Goal: Transaction & Acquisition: Book appointment/travel/reservation

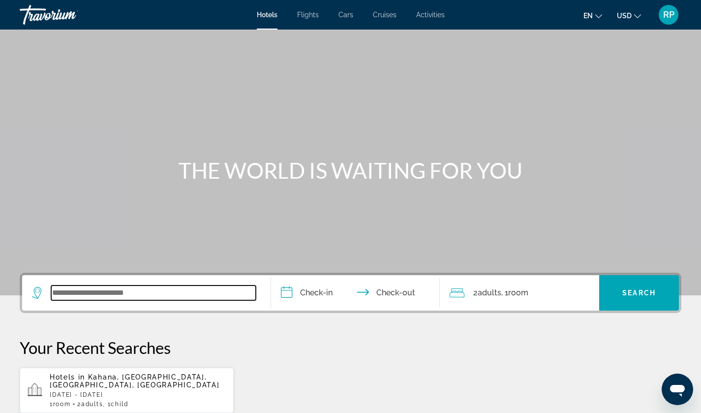
click at [117, 299] on input "Search widget" at bounding box center [153, 292] width 205 height 15
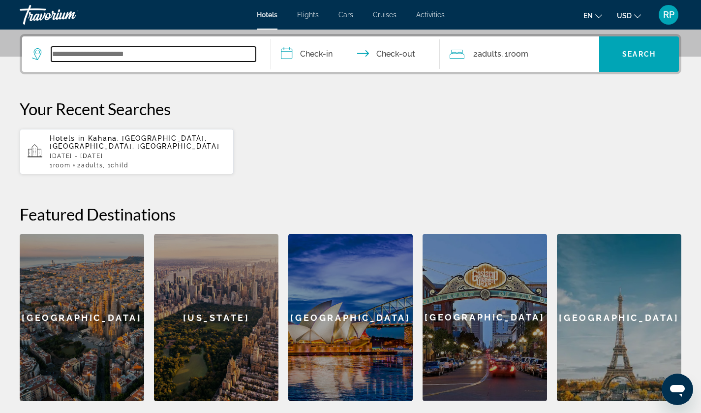
scroll to position [240, 0]
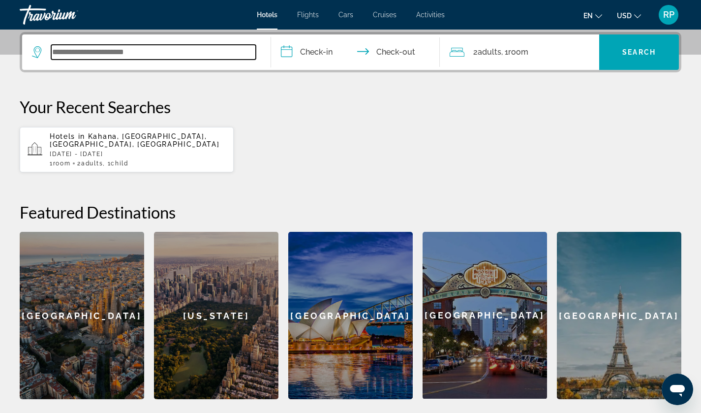
paste input "*********"
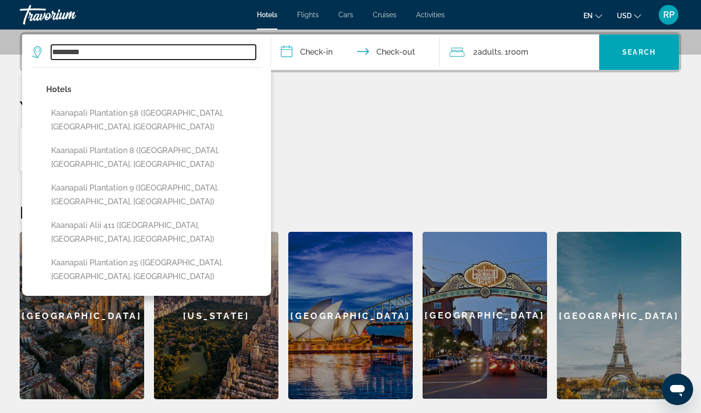
type input "*********"
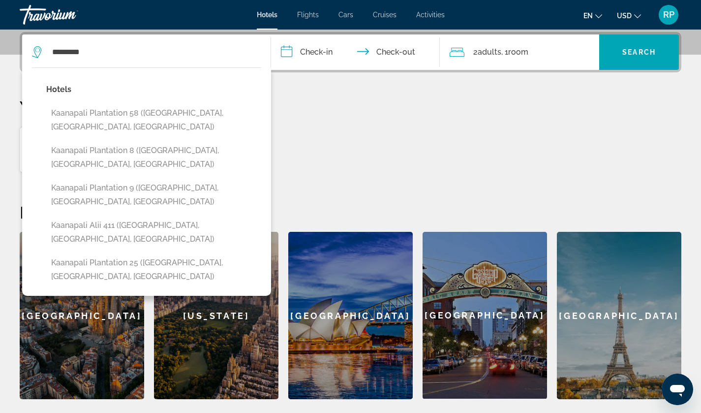
click at [317, 58] on input "**********" at bounding box center [357, 53] width 173 height 38
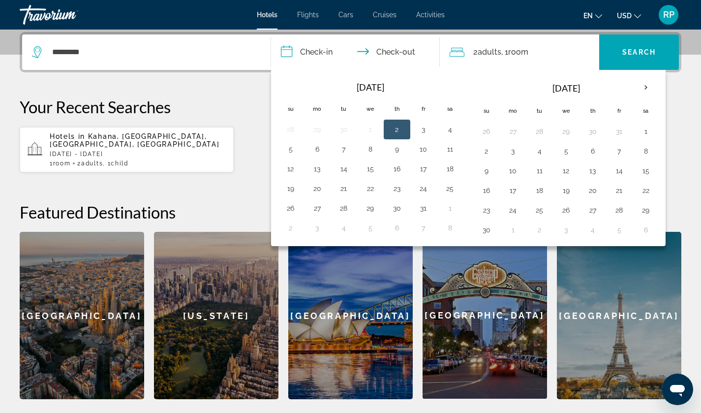
click at [641, 86] on th "Next month" at bounding box center [645, 88] width 27 height 22
click at [513, 192] on button "22" at bounding box center [513, 190] width 16 height 14
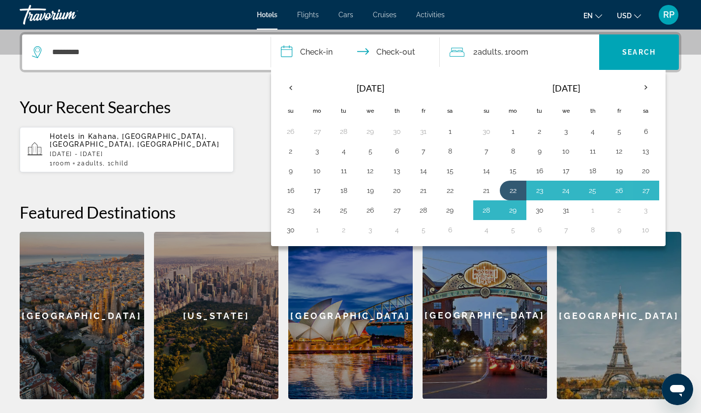
click at [541, 209] on button "30" at bounding box center [540, 210] width 16 height 14
type input "**********"
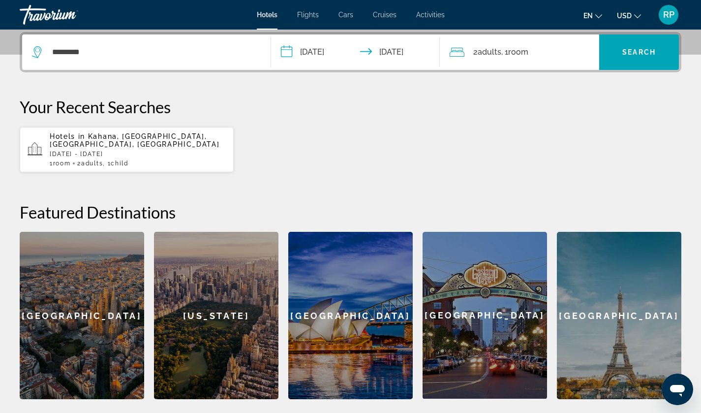
click at [551, 53] on div "2 Adult Adults , 1 Room rooms" at bounding box center [523, 52] width 149 height 14
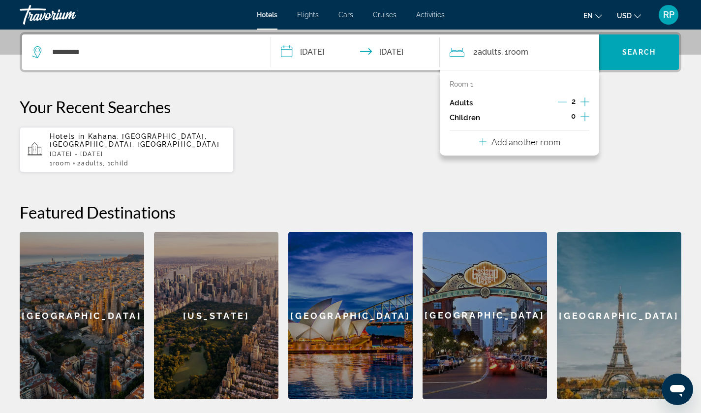
click at [585, 116] on icon "Increment children" at bounding box center [584, 116] width 9 height 9
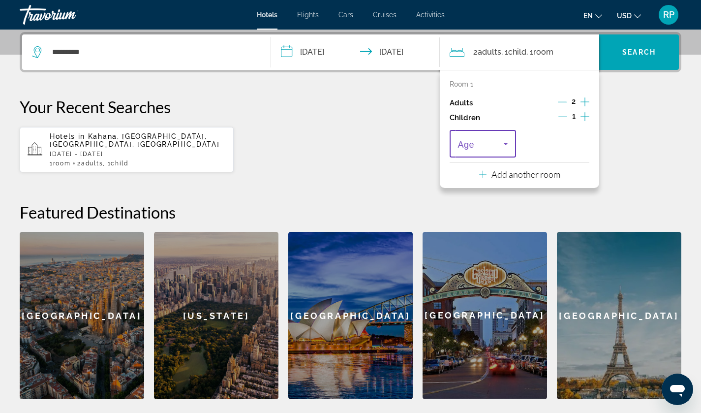
click at [498, 141] on span "Travelers: 2 adults, 1 child" at bounding box center [479, 144] width 45 height 12
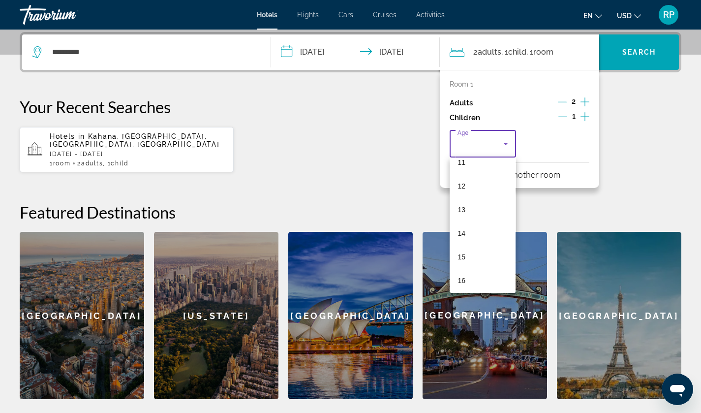
scroll to position [279, 0]
click at [470, 220] on mat-option "14" at bounding box center [482, 224] width 66 height 24
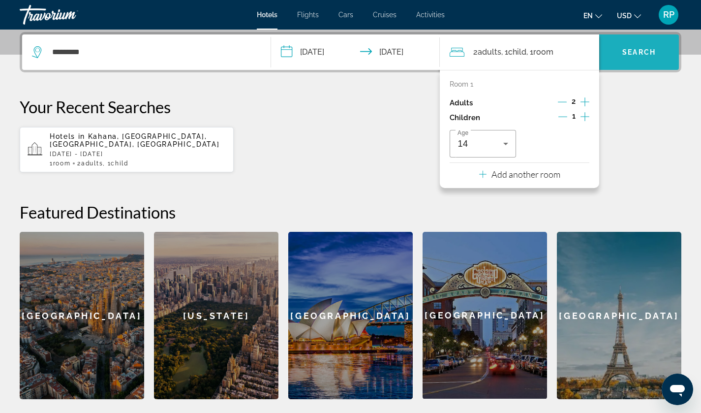
click at [649, 54] on span "Search" at bounding box center [638, 52] width 33 height 8
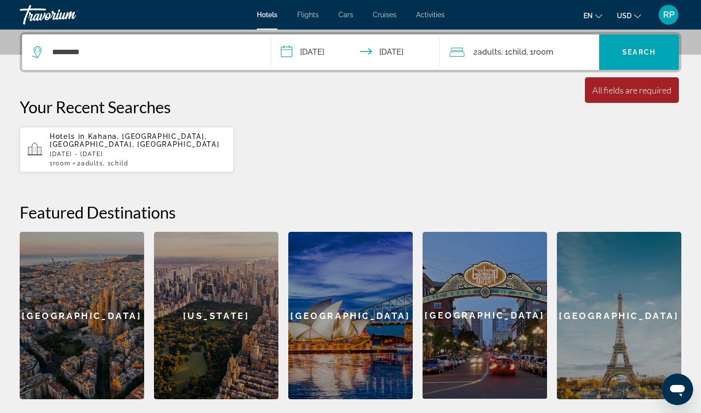
click at [121, 137] on span "Kahana, [GEOGRAPHIC_DATA], [GEOGRAPHIC_DATA], [GEOGRAPHIC_DATA]" at bounding box center [135, 140] width 170 height 16
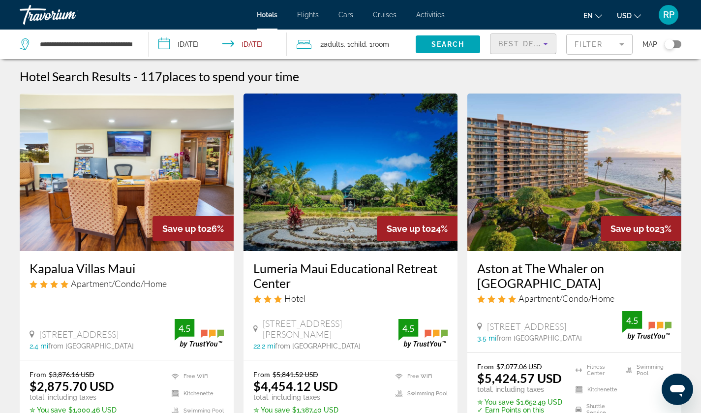
click at [548, 46] on icon "Sort by" at bounding box center [545, 44] width 12 height 12
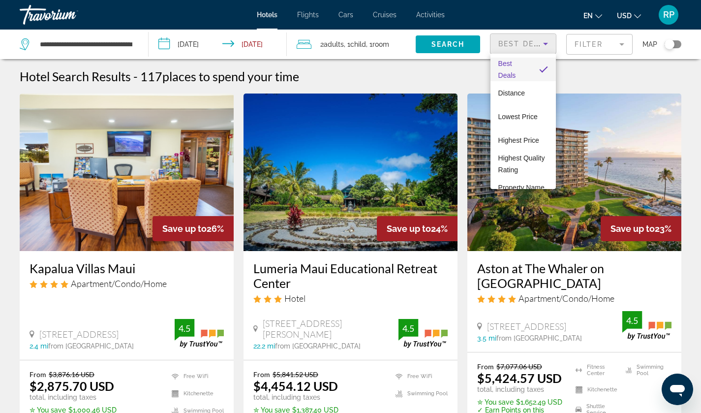
click at [548, 46] on div at bounding box center [350, 206] width 701 height 413
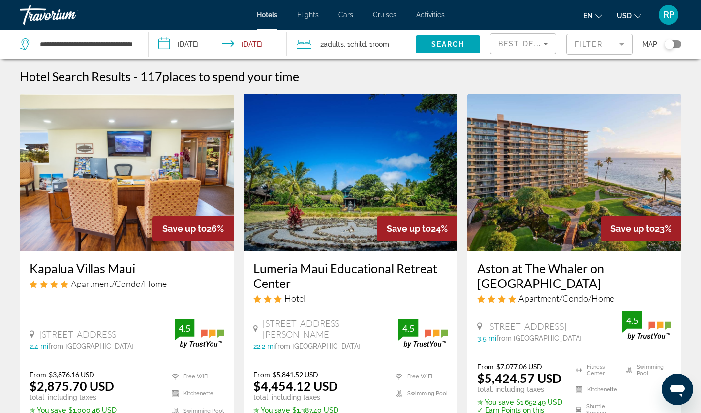
click at [674, 43] on div "Toggle map" at bounding box center [669, 44] width 10 height 10
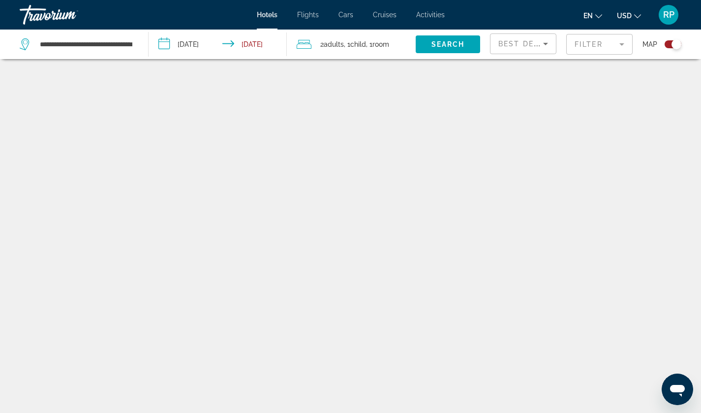
scroll to position [59, 0]
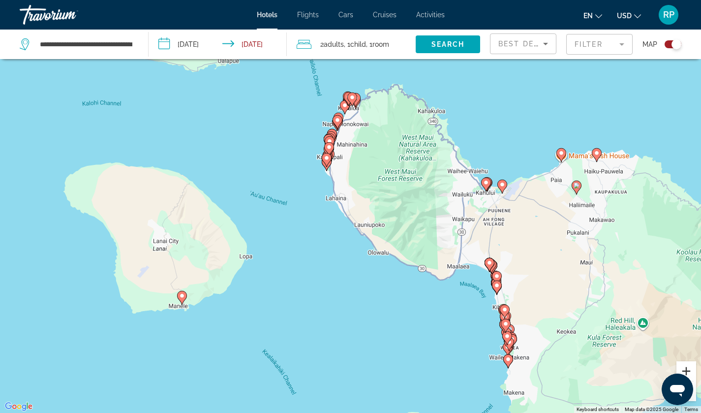
click at [691, 369] on button "Zoom in" at bounding box center [686, 371] width 20 height 20
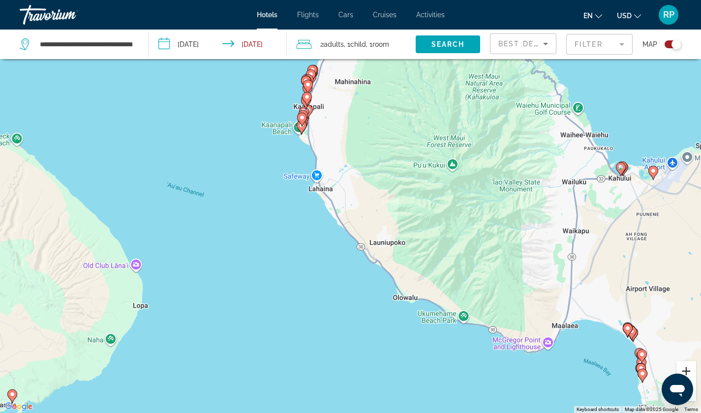
click at [691, 369] on button "Zoom in" at bounding box center [686, 371] width 20 height 20
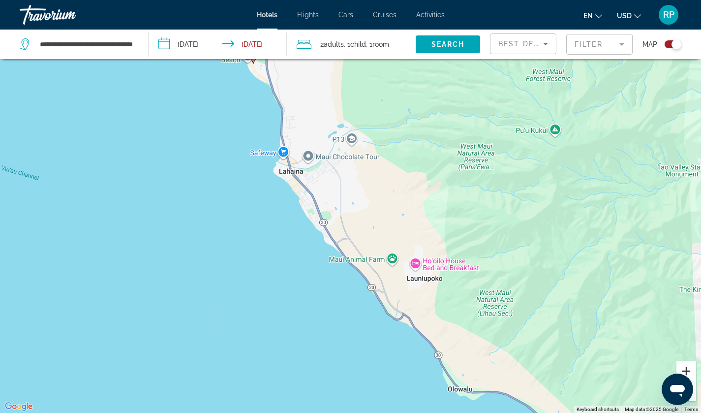
click at [691, 369] on button "Zoom in" at bounding box center [686, 371] width 20 height 20
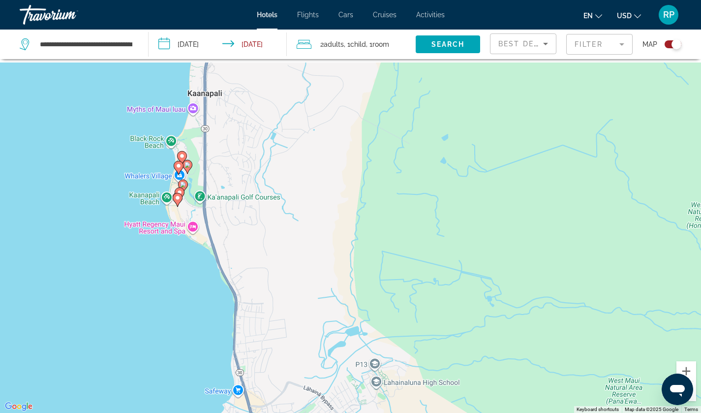
drag, startPoint x: 292, startPoint y: 132, endPoint x: 315, endPoint y: 424, distance: 292.5
click at [315, 354] on html "**********" at bounding box center [350, 147] width 701 height 413
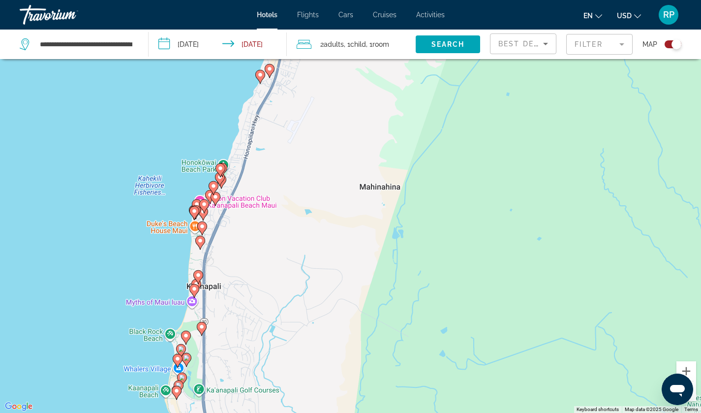
drag, startPoint x: 246, startPoint y: 100, endPoint x: 245, endPoint y: 302, distance: 202.6
click at [245, 302] on div "To activate drag with keyboard, press Alt + Enter. Once in keyboard drag state,…" at bounding box center [350, 206] width 701 height 413
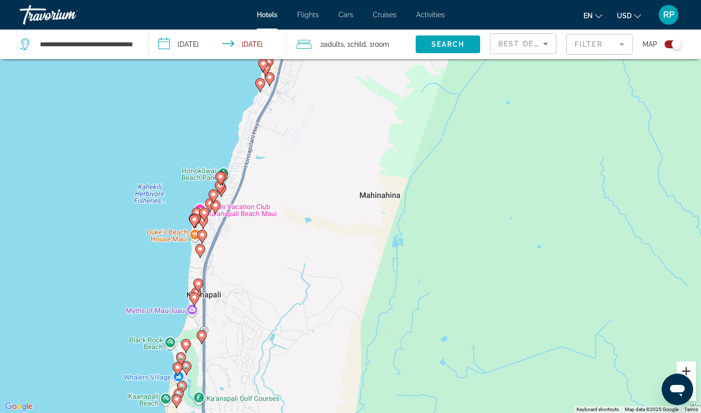
click at [688, 368] on button "Zoom in" at bounding box center [686, 371] width 20 height 20
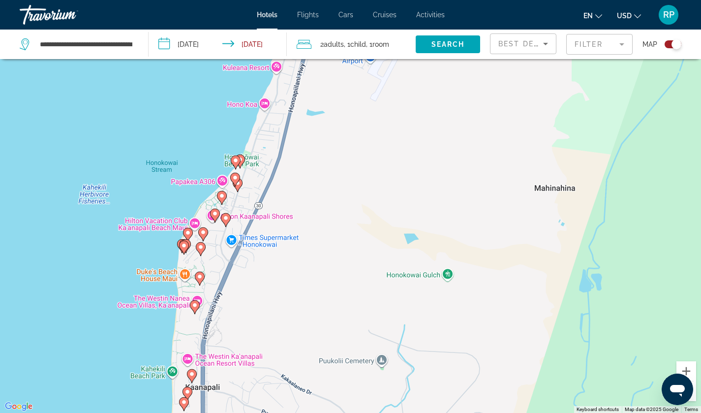
drag, startPoint x: 179, startPoint y: 303, endPoint x: 334, endPoint y: 308, distance: 154.5
click at [334, 308] on div "To activate drag with keyboard, press Alt + Enter. Once in keyboard drag state,…" at bounding box center [350, 206] width 701 height 413
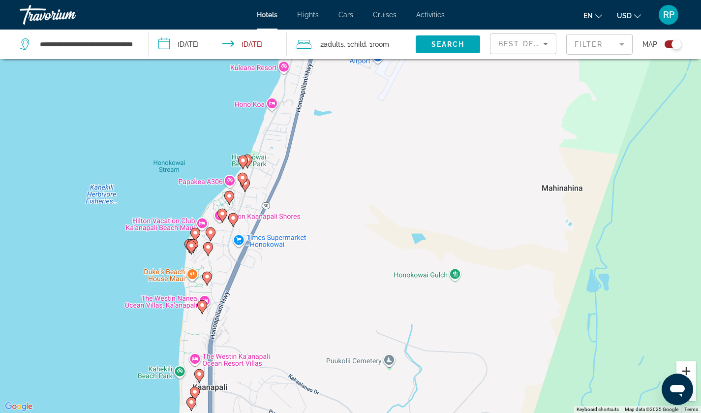
click at [690, 369] on button "Zoom in" at bounding box center [686, 371] width 20 height 20
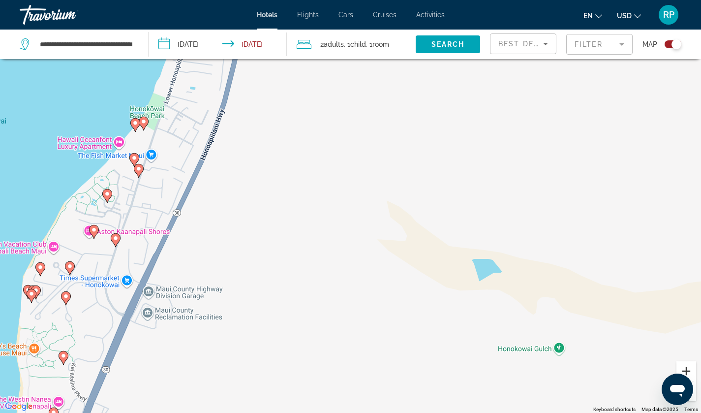
click at [690, 369] on button "Zoom in" at bounding box center [686, 371] width 20 height 20
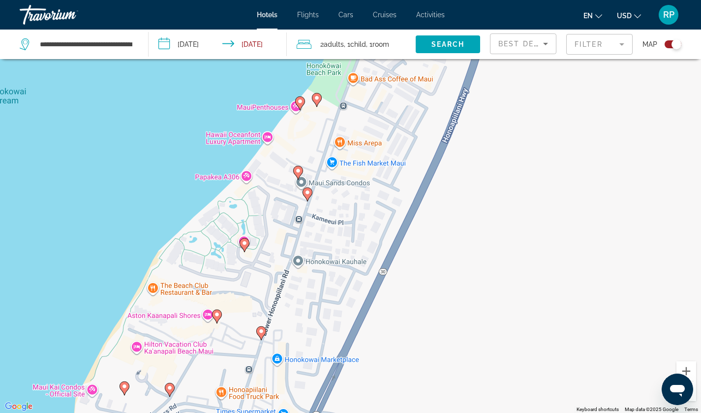
drag, startPoint x: 117, startPoint y: 236, endPoint x: 524, endPoint y: 292, distance: 411.5
click at [524, 292] on div "To activate drag with keyboard, press Alt + Enter. Once in keyboard drag state,…" at bounding box center [350, 206] width 701 height 413
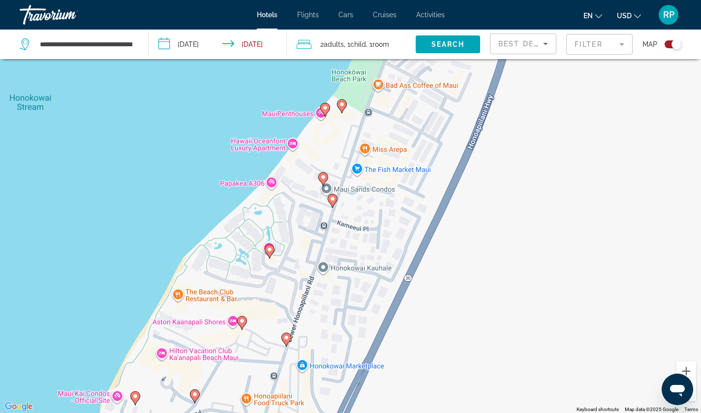
click at [327, 110] on image "Main content" at bounding box center [325, 108] width 6 height 6
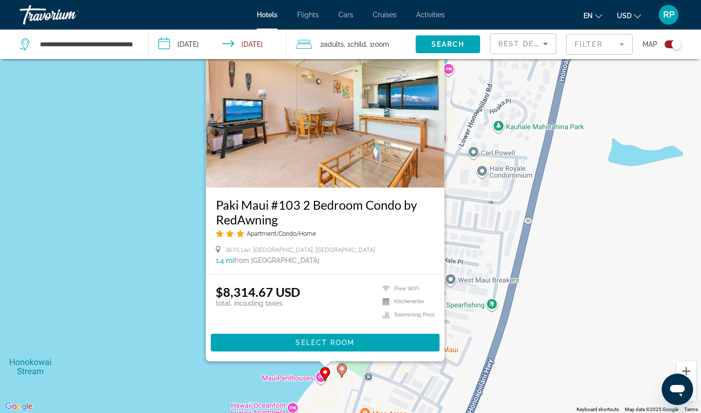
click at [340, 367] on image "Main content" at bounding box center [342, 368] width 6 height 6
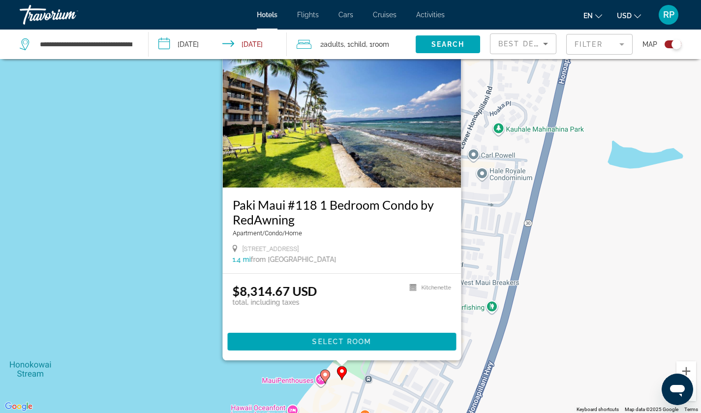
click at [189, 347] on div "To activate drag with keyboard, press Alt + Enter. Once in keyboard drag state,…" at bounding box center [350, 206] width 701 height 413
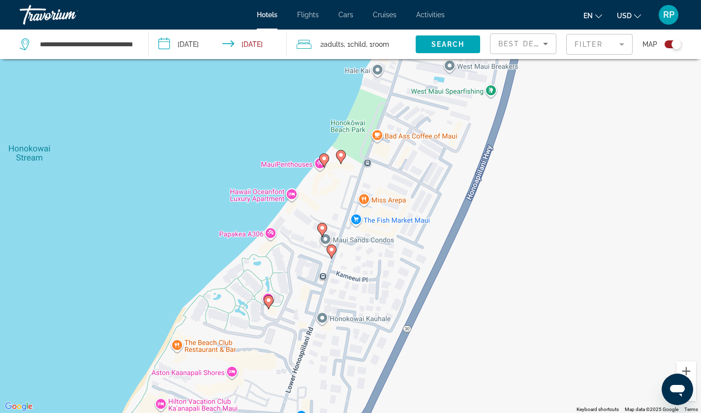
drag, startPoint x: 189, startPoint y: 347, endPoint x: 187, endPoint y: 124, distance: 222.8
click at [187, 124] on div "To activate drag with keyboard, press Alt + Enter. Once in keyboard drag state,…" at bounding box center [350, 206] width 701 height 413
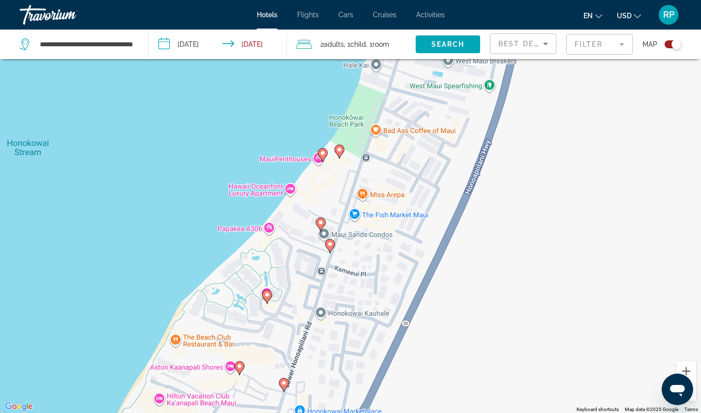
click at [318, 221] on image "Main content" at bounding box center [321, 222] width 6 height 6
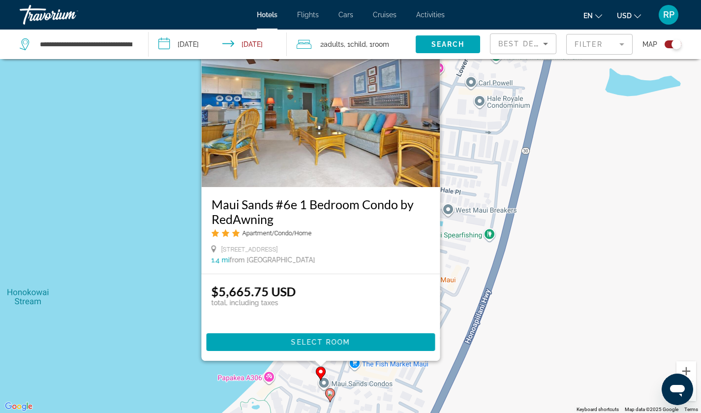
click at [157, 246] on div "To activate drag with keyboard, press Alt + Enter. Once in keyboard drag state,…" at bounding box center [350, 206] width 701 height 413
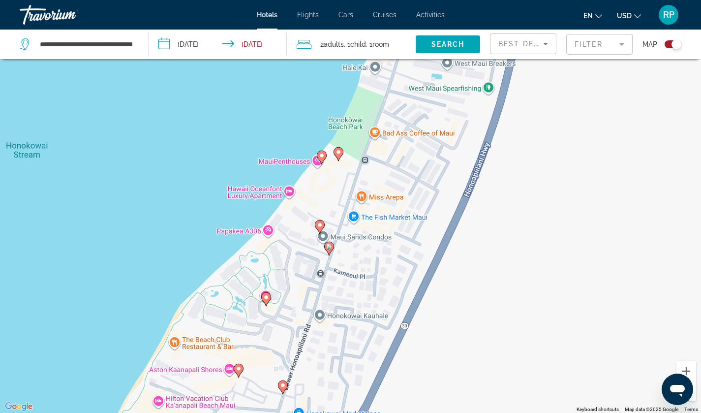
drag, startPoint x: 178, startPoint y: 268, endPoint x: 177, endPoint y: 119, distance: 149.0
click at [177, 119] on div "To activate drag with keyboard, press Alt + Enter. Once in keyboard drag state,…" at bounding box center [350, 206] width 701 height 413
click at [328, 245] on image "Main content" at bounding box center [329, 246] width 6 height 6
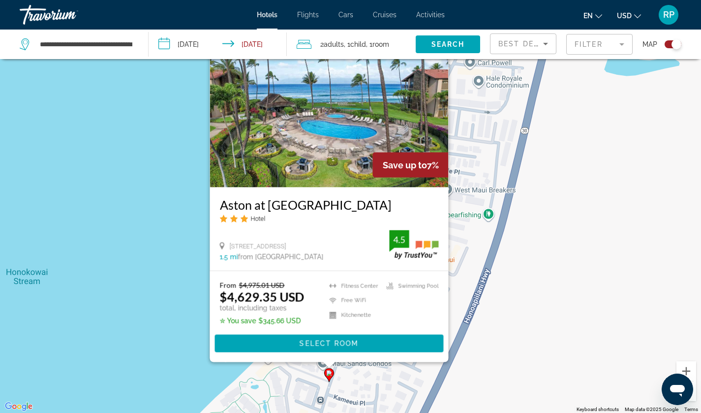
click at [154, 240] on div "To activate drag with keyboard, press Alt + Enter. Once in keyboard drag state,…" at bounding box center [350, 206] width 701 height 413
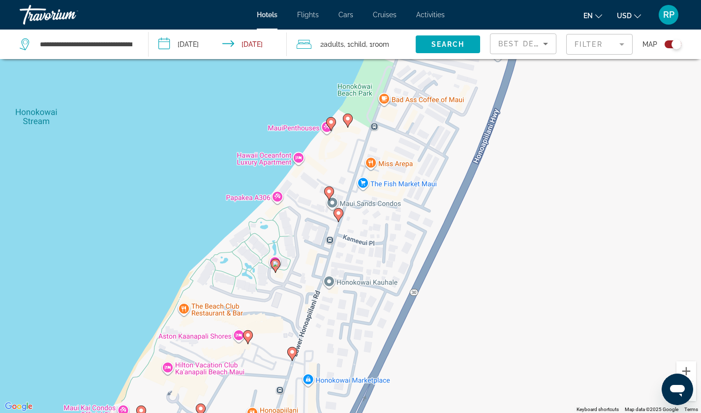
drag, startPoint x: 215, startPoint y: 281, endPoint x: 225, endPoint y: 119, distance: 162.0
click at [225, 119] on div "To activate drag with keyboard, press Alt + Enter. Once in keyboard drag state,…" at bounding box center [350, 206] width 701 height 413
click at [273, 261] on image "Main content" at bounding box center [275, 264] width 6 height 6
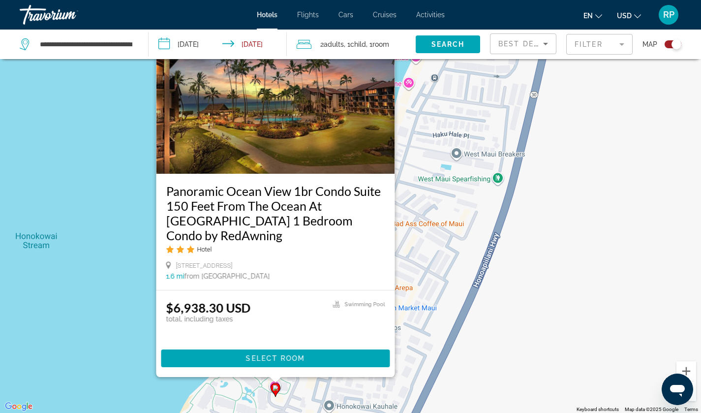
click at [141, 250] on div "To activate drag with keyboard, press Alt + Enter. Once in keyboard drag state,…" at bounding box center [350, 206] width 701 height 413
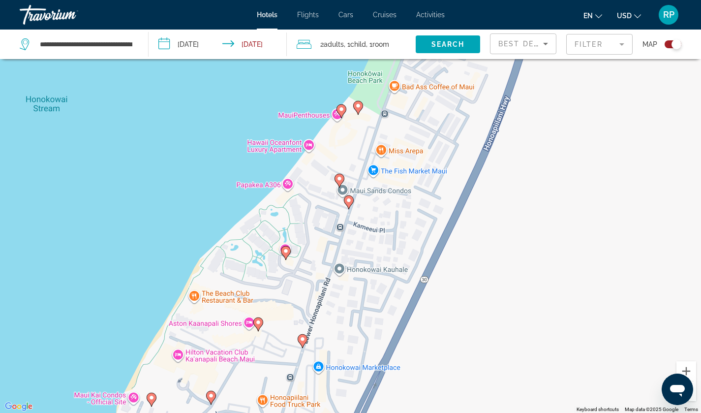
drag, startPoint x: 141, startPoint y: 249, endPoint x: 151, endPoint y: 111, distance: 138.6
click at [151, 111] on div "To activate drag with keyboard, press Alt + Enter. Once in keyboard drag state,…" at bounding box center [350, 206] width 701 height 413
click at [258, 321] on image "Main content" at bounding box center [258, 322] width 6 height 6
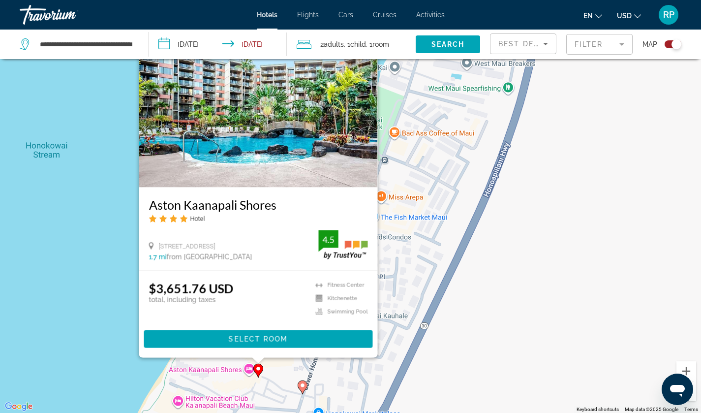
click at [107, 239] on div "To activate drag with keyboard, press Alt + Enter. Once in keyboard drag state,…" at bounding box center [350, 206] width 701 height 413
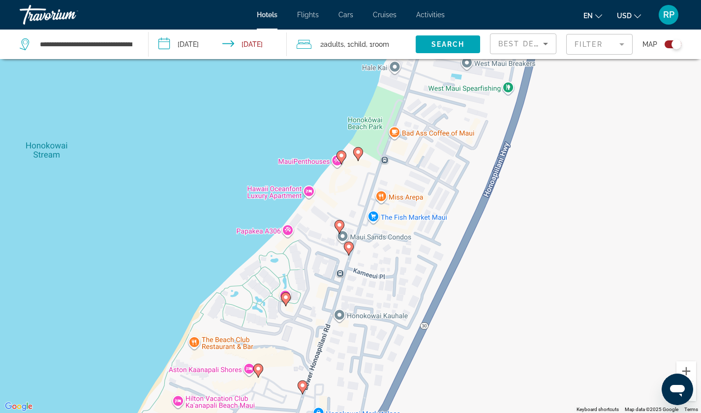
click at [303, 386] on image "Main content" at bounding box center [302, 385] width 6 height 6
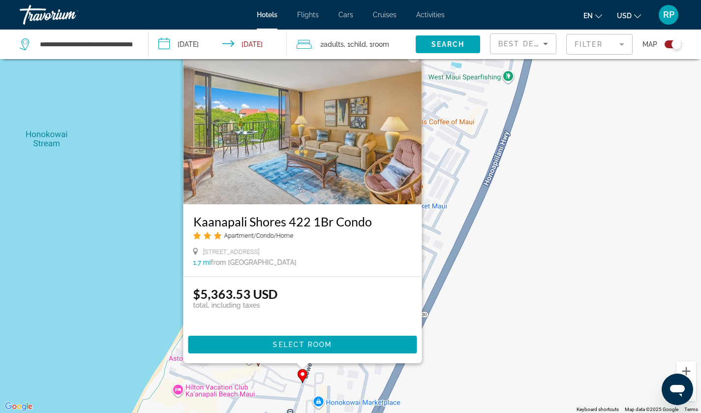
click at [146, 256] on div "To activate drag with keyboard, press Alt + Enter. Once in keyboard drag state,…" at bounding box center [350, 206] width 701 height 413
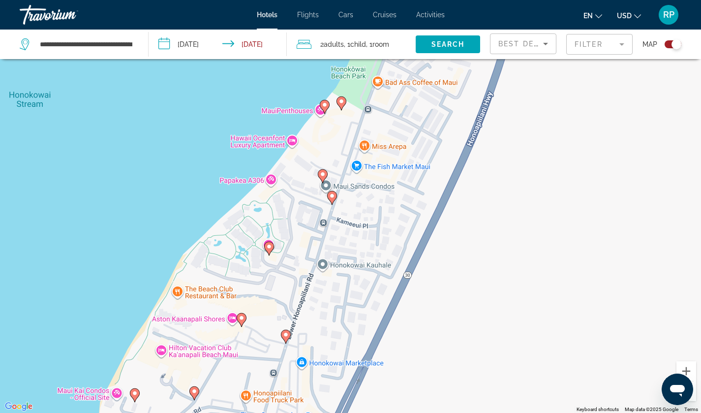
drag, startPoint x: 146, startPoint y: 256, endPoint x: 129, endPoint y: 213, distance: 45.5
click at [129, 213] on div "To activate drag with keyboard, press Alt + Enter. Once in keyboard drag state,…" at bounding box center [350, 206] width 701 height 413
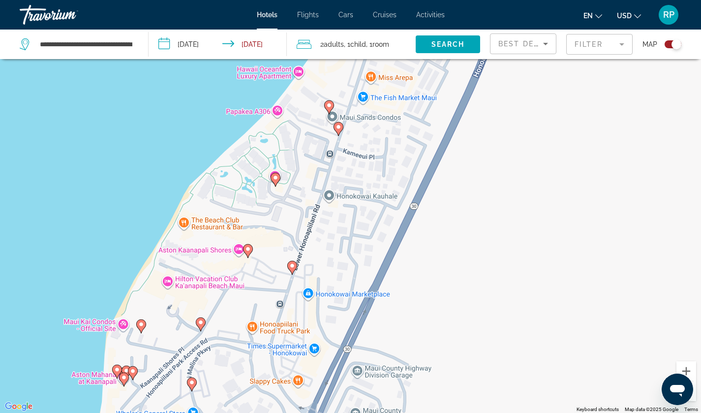
drag, startPoint x: 111, startPoint y: 287, endPoint x: 119, endPoint y: 186, distance: 101.6
click at [119, 186] on div "To activate drag with keyboard, press Alt + Enter. Once in keyboard drag state,…" at bounding box center [350, 206] width 701 height 413
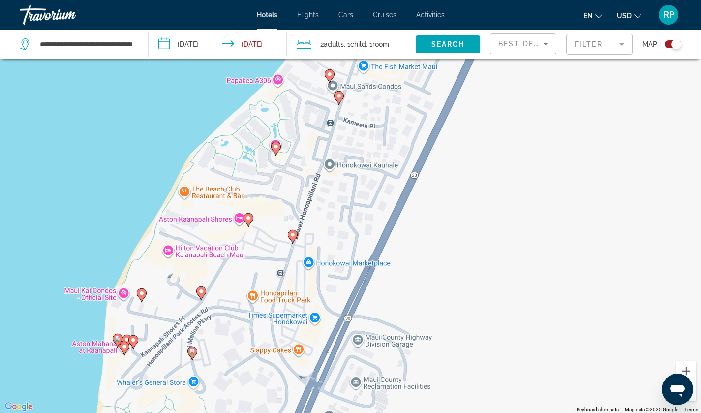
click at [143, 294] on image "Main content" at bounding box center [142, 293] width 6 height 6
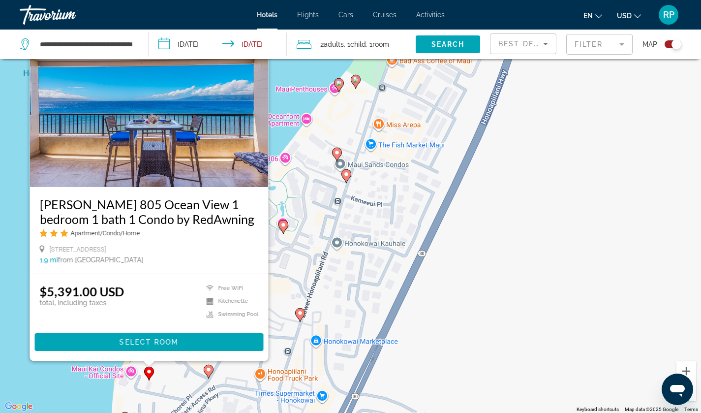
click at [207, 370] on image "Main content" at bounding box center [209, 369] width 6 height 6
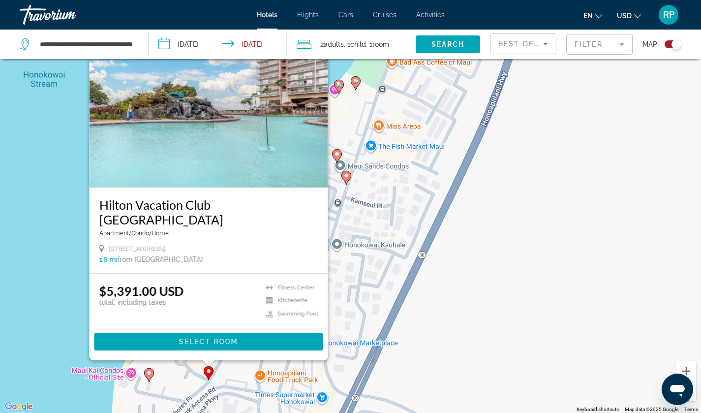
click at [87, 304] on div "To activate drag with keyboard, press Alt + Enter. Once in keyboard drag state,…" at bounding box center [350, 206] width 701 height 413
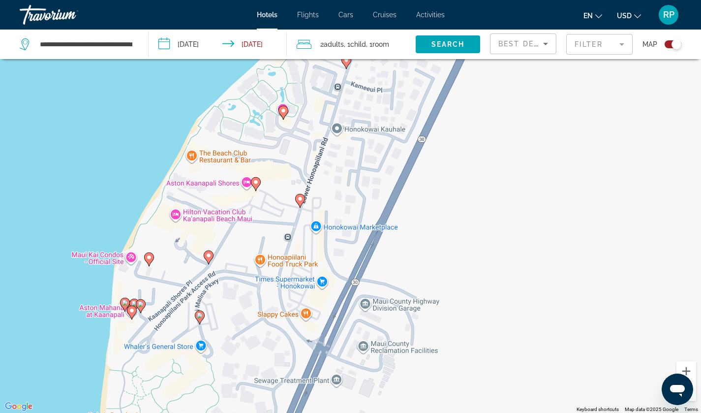
drag, startPoint x: 110, startPoint y: 321, endPoint x: 113, endPoint y: 158, distance: 163.3
click at [113, 158] on div "To activate drag with keyboard, press Alt + Enter. Once in keyboard drag state,…" at bounding box center [350, 206] width 701 height 413
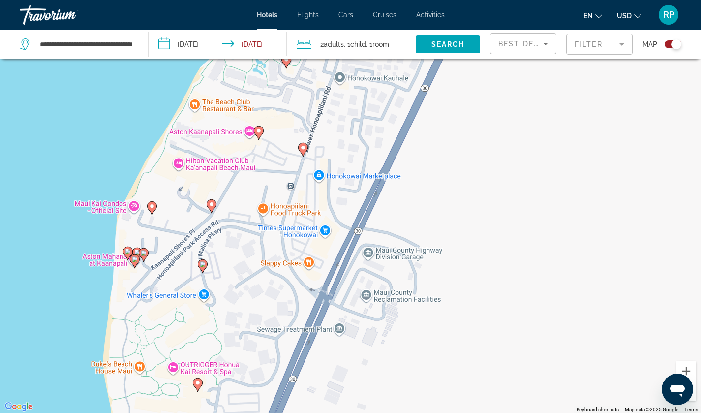
click at [204, 263] on image "Main content" at bounding box center [203, 264] width 6 height 6
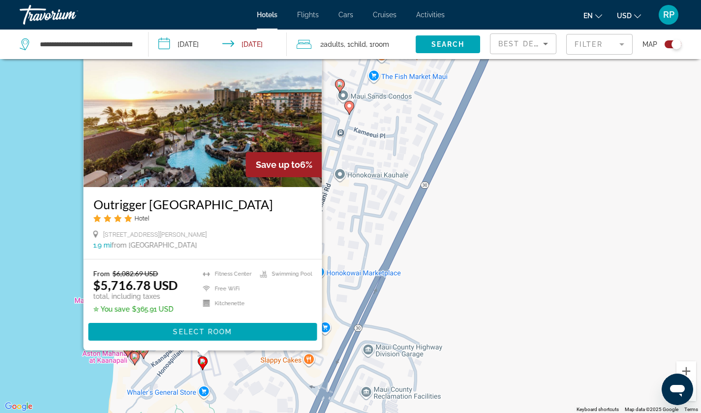
click at [143, 354] on icon "Main content" at bounding box center [143, 351] width 9 height 13
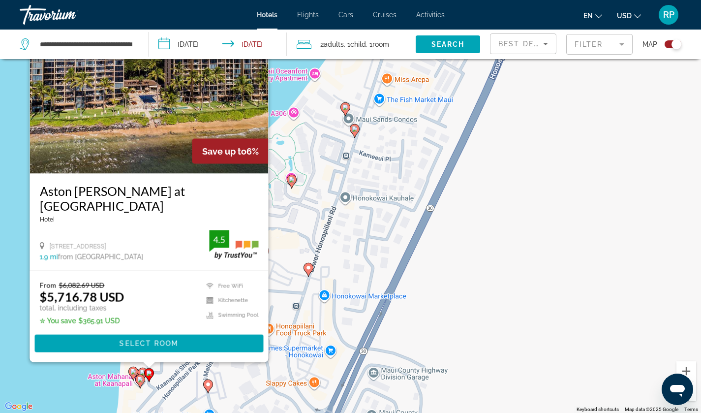
click at [139, 376] on image "Main content" at bounding box center [140, 379] width 6 height 6
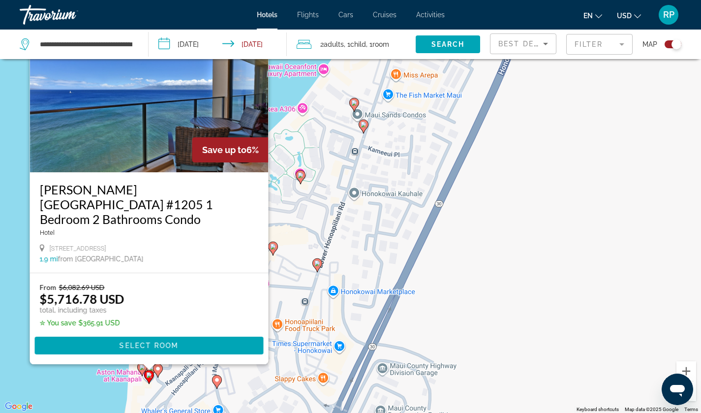
click at [359, 255] on div "To activate drag with keyboard, press Alt + Enter. Once in keyboard drag state,…" at bounding box center [350, 206] width 701 height 413
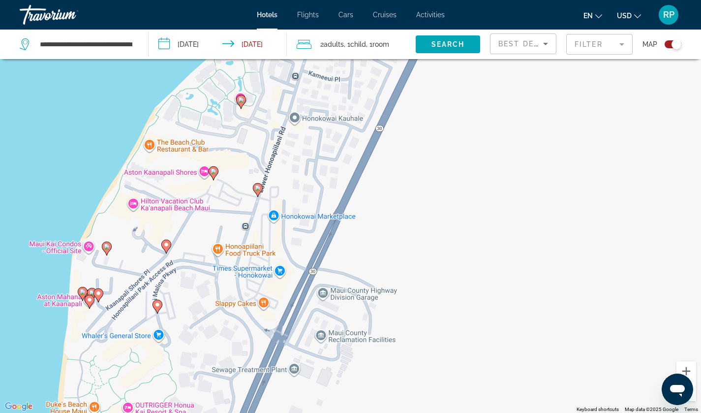
drag, startPoint x: 291, startPoint y: 195, endPoint x: 229, endPoint y: 110, distance: 105.2
click at [229, 110] on div "To activate drag with keyboard, press Alt + Enter. Once in keyboard drag state,…" at bounding box center [350, 206] width 701 height 413
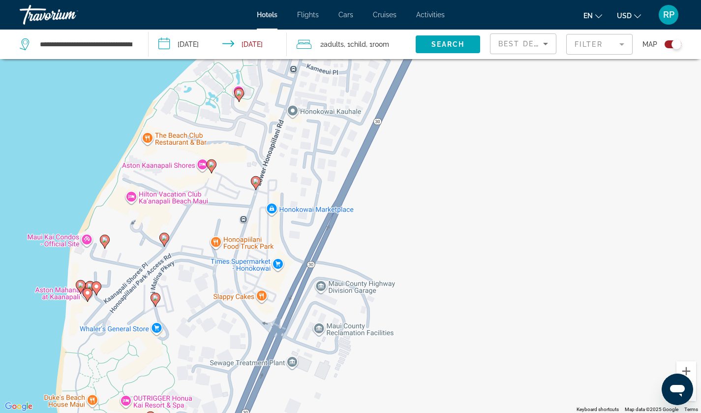
click at [152, 298] on icon "Main content" at bounding box center [154, 299] width 9 height 13
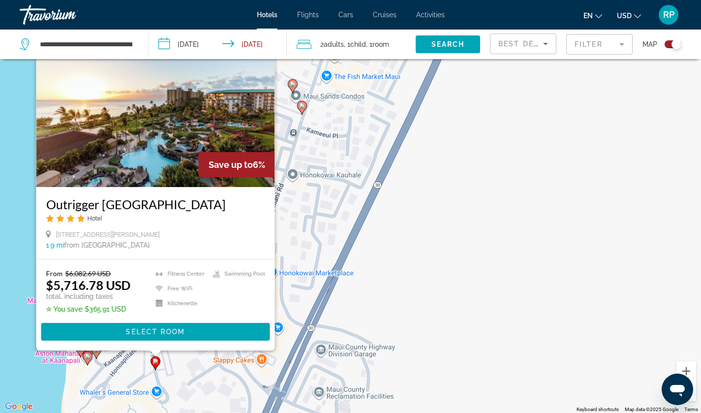
click at [186, 367] on div "To activate drag with keyboard, press Alt + Enter. Once in keyboard drag state,…" at bounding box center [350, 206] width 701 height 413
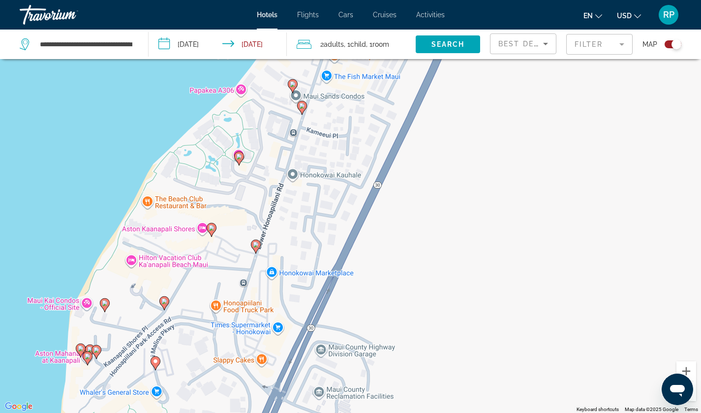
click at [163, 302] on image "Main content" at bounding box center [164, 301] width 6 height 6
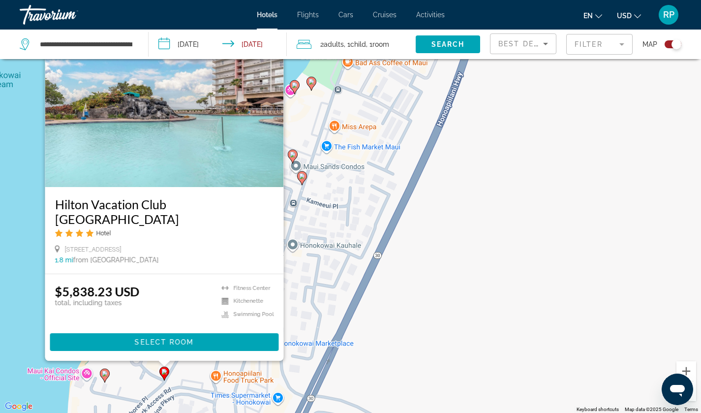
click at [328, 191] on div "To activate drag with keyboard, press Alt + Enter. Once in keyboard drag state,…" at bounding box center [350, 206] width 701 height 413
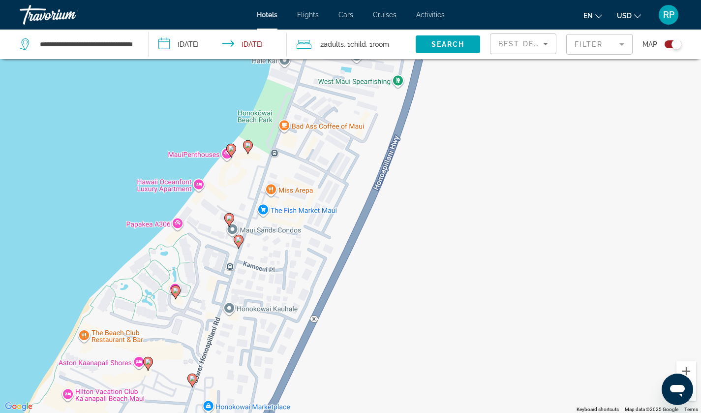
drag, startPoint x: 307, startPoint y: 122, endPoint x: 243, endPoint y: 187, distance: 91.1
click at [243, 187] on div "To activate drag with keyboard, press Alt + Enter. Once in keyboard drag state,…" at bounding box center [350, 206] width 701 height 413
click at [228, 218] on image "Main content" at bounding box center [229, 218] width 6 height 6
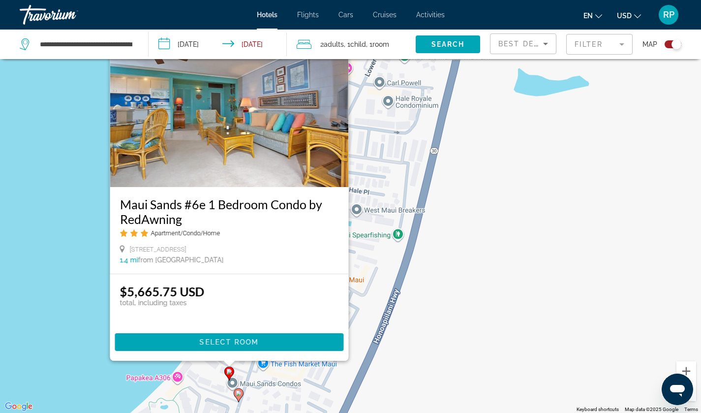
click at [236, 388] on gmp-advanced-marker "Main content" at bounding box center [239, 394] width 10 height 15
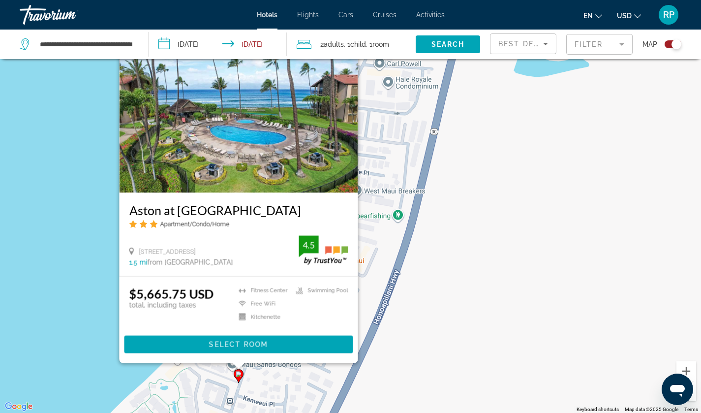
click at [424, 284] on div "To activate drag with keyboard, press Alt + Enter. Once in keyboard drag state,…" at bounding box center [350, 206] width 701 height 413
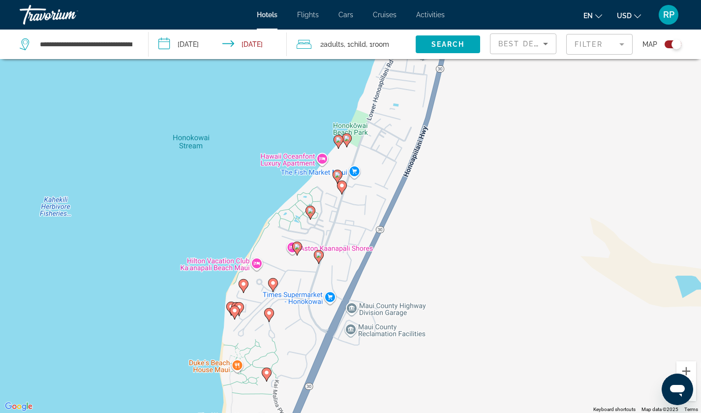
drag, startPoint x: 424, startPoint y: 284, endPoint x: 435, endPoint y: 143, distance: 141.5
click at [435, 143] on div "To activate drag with keyboard, press Alt + Enter. Once in keyboard drag state,…" at bounding box center [350, 206] width 701 height 413
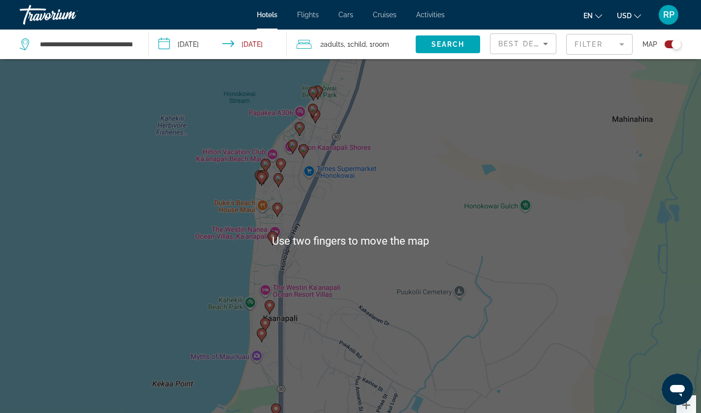
scroll to position [24, 0]
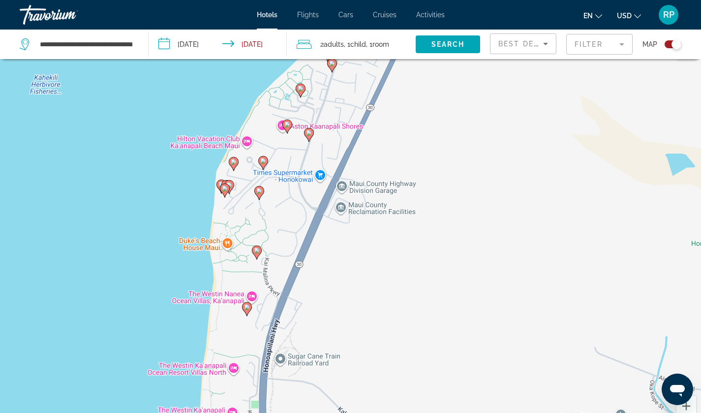
drag, startPoint x: 442, startPoint y: 237, endPoint x: 454, endPoint y: 116, distance: 121.1
click at [454, 116] on div "To activate drag with keyboard, press Alt + Enter. Once in keyboard drag state,…" at bounding box center [350, 241] width 701 height 413
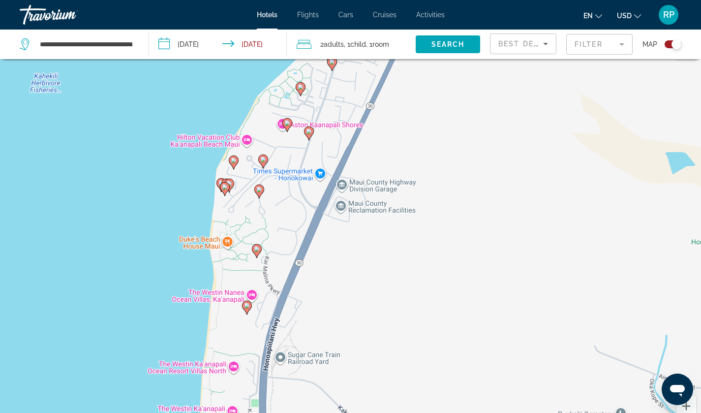
click at [256, 247] on image "Main content" at bounding box center [257, 249] width 6 height 6
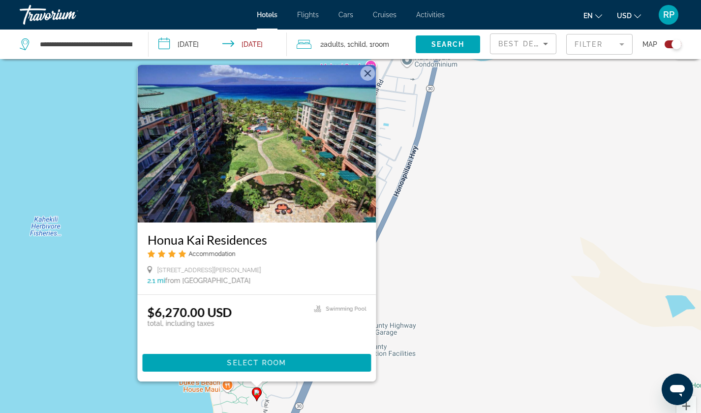
click at [446, 258] on div "To activate drag with keyboard, press Alt + Enter. Once in keyboard drag state,…" at bounding box center [350, 241] width 701 height 413
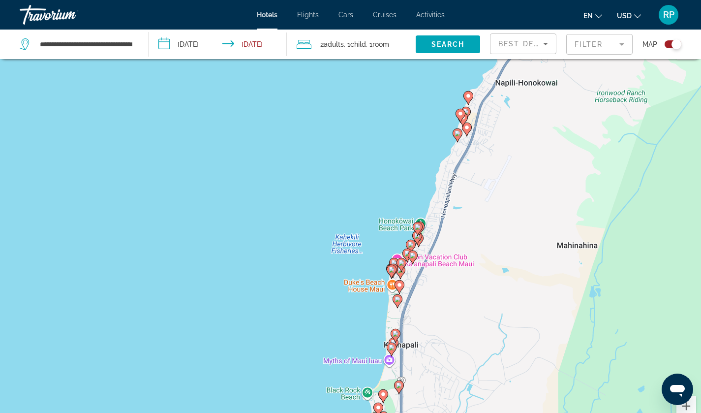
click at [397, 301] on image "Main content" at bounding box center [397, 299] width 6 height 6
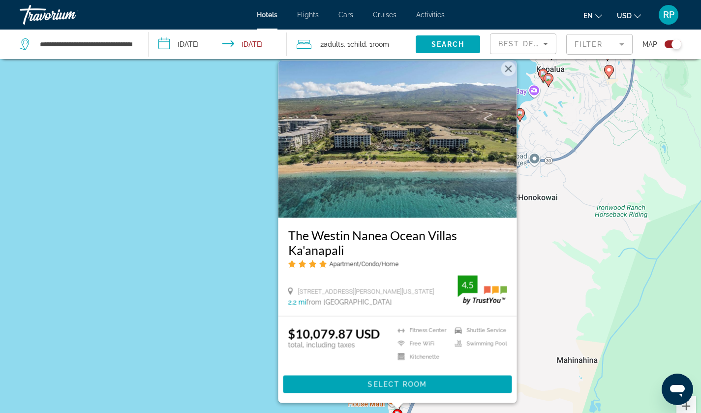
click at [523, 276] on div "To activate drag with keyboard, press Alt + Enter. Once in keyboard drag state,…" at bounding box center [350, 241] width 701 height 413
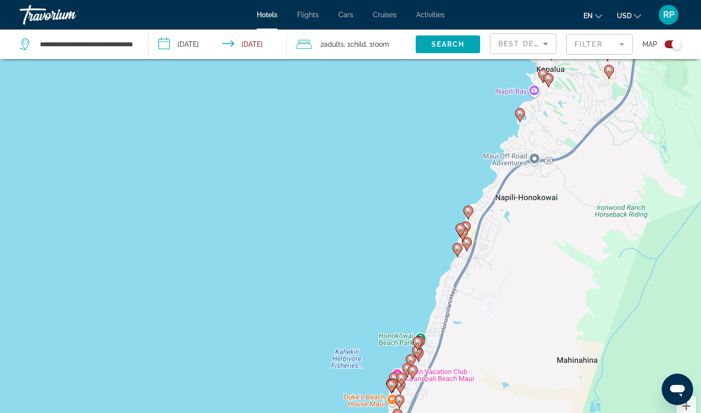
click at [676, 47] on div "Toggle map" at bounding box center [676, 44] width 10 height 10
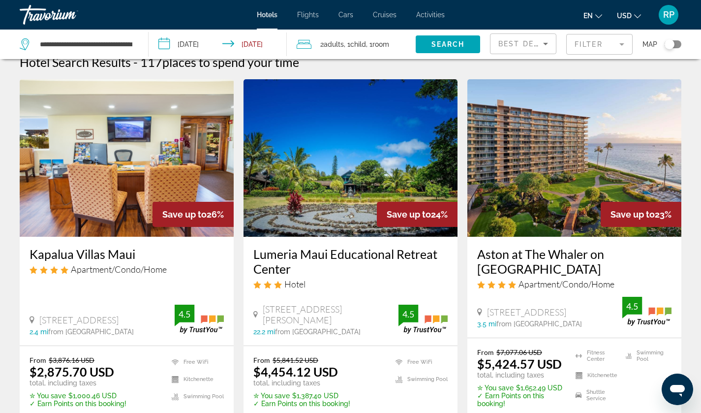
scroll to position [0, 0]
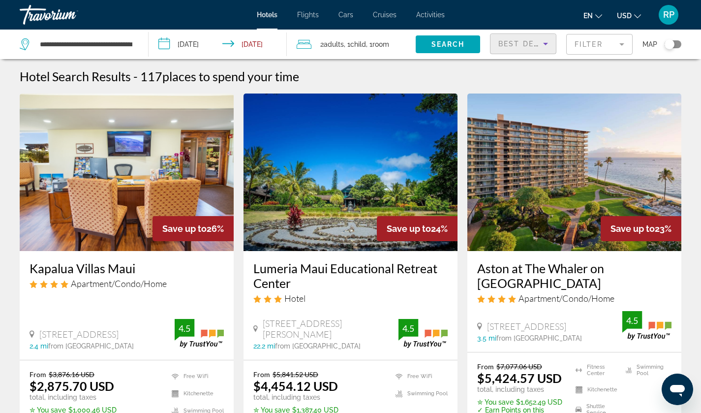
click at [546, 41] on icon "Sort by" at bounding box center [545, 44] width 12 height 12
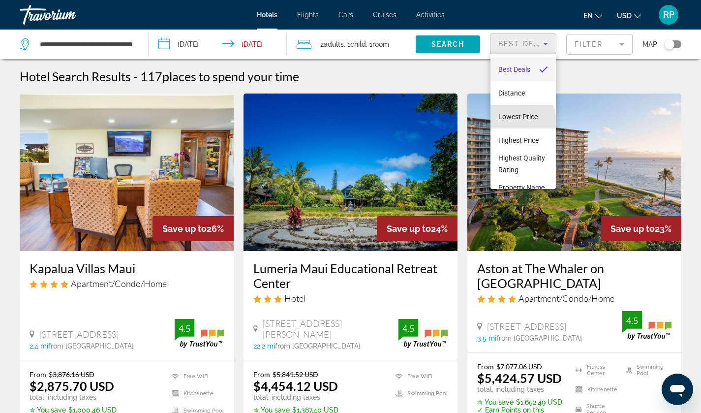
click at [521, 120] on span "Lowest Price" at bounding box center [517, 117] width 39 height 12
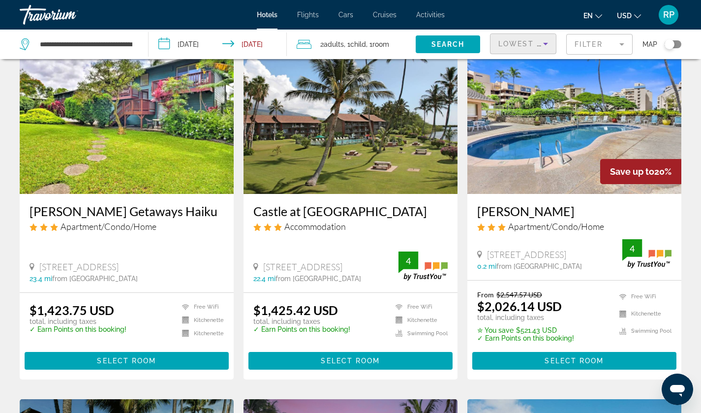
scroll to position [58, 0]
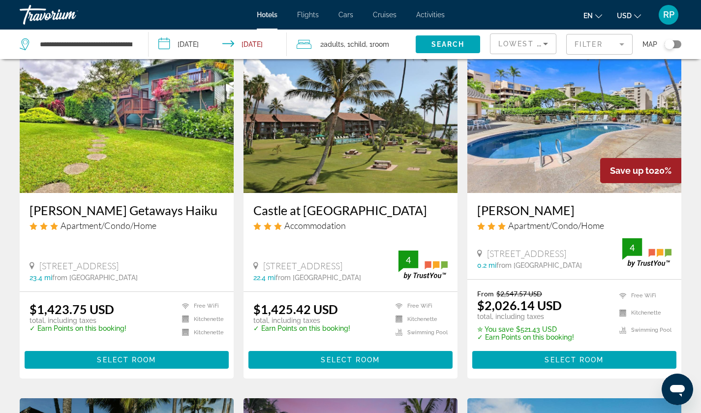
drag, startPoint x: 487, startPoint y: 240, endPoint x: 518, endPoint y: 250, distance: 33.1
click at [518, 250] on span "[STREET_ADDRESS]" at bounding box center [526, 253] width 79 height 11
copy span "[STREET_ADDRESS]"
drag, startPoint x: 265, startPoint y: 267, endPoint x: 381, endPoint y: 267, distance: 116.0
click at [381, 267] on div "[STREET_ADDRESS]" at bounding box center [325, 265] width 145 height 11
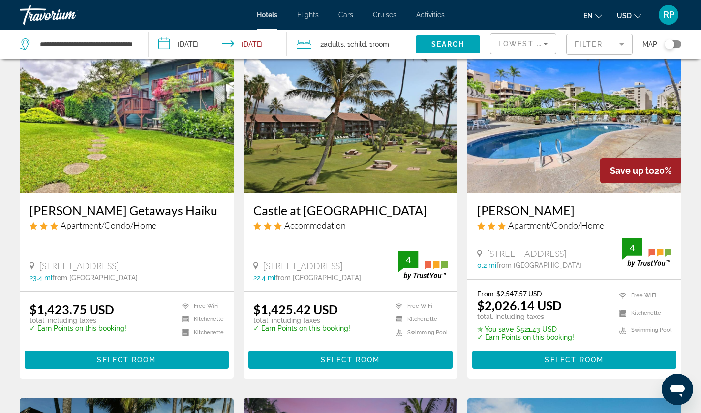
copy span "[STREET_ADDRESS]"
click at [462, 271] on app-hotels-search-item "Castle at [GEOGRAPHIC_DATA] Accommodation [STREET_ADDRESS][GEOGRAPHIC_DATA] mi …" at bounding box center [350, 206] width 224 height 343
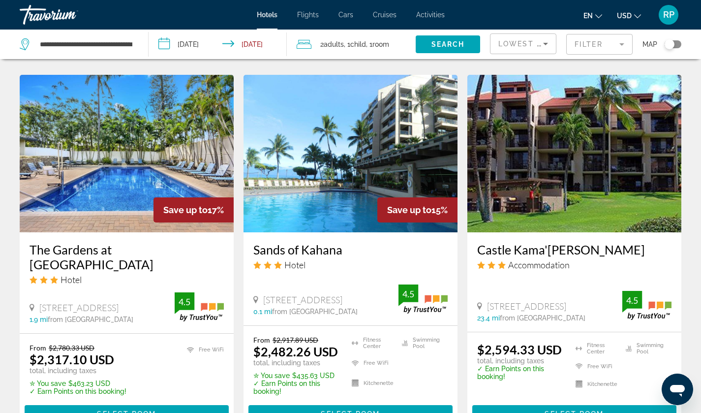
scroll to position [753, 0]
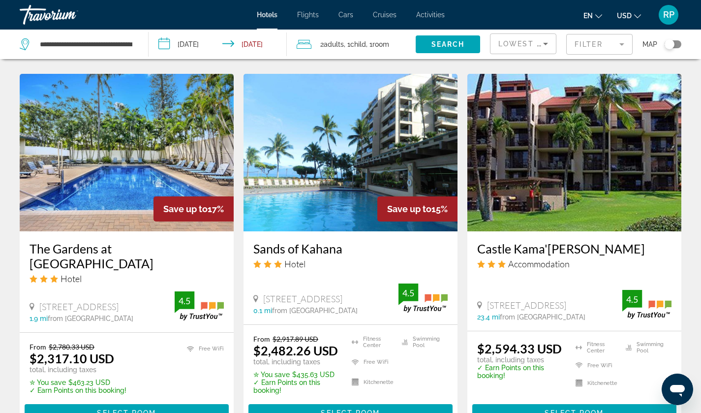
drag, startPoint x: 294, startPoint y: 293, endPoint x: 263, endPoint y: 282, distance: 32.8
click at [263, 293] on span "[STREET_ADDRESS]" at bounding box center [302, 298] width 79 height 11
copy span "[STREET_ADDRESS]"
drag, startPoint x: 69, startPoint y: 301, endPoint x: 40, endPoint y: 293, distance: 29.7
click at [40, 301] on span "[STREET_ADDRESS]" at bounding box center [78, 306] width 79 height 11
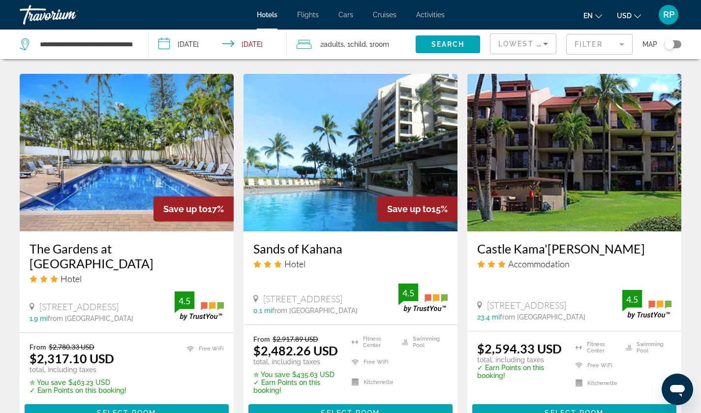
copy span "[STREET_ADDRESS]"
click at [238, 262] on app-hotels-search-item "Save up to 17% The Gardens at [GEOGRAPHIC_DATA] Hotel [STREET_ADDRESS] 1.9 mi f…" at bounding box center [127, 252] width 224 height 357
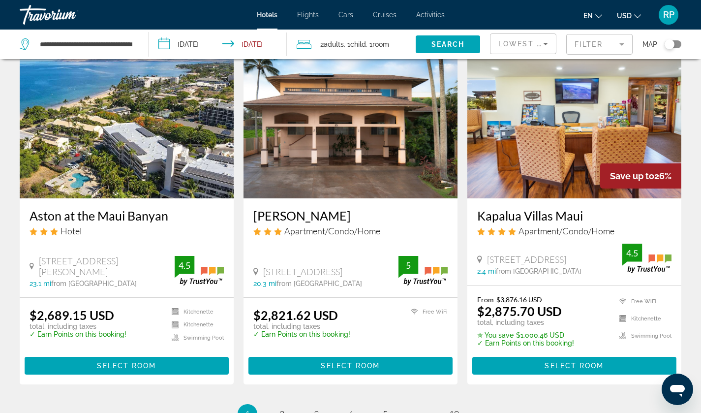
scroll to position [1163, 0]
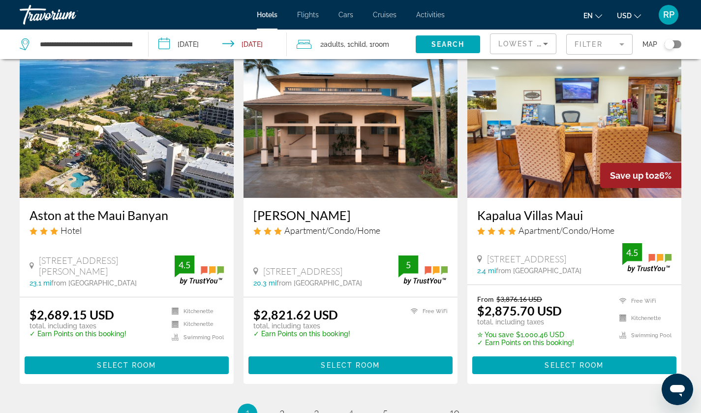
drag, startPoint x: 487, startPoint y: 255, endPoint x: 591, endPoint y: 258, distance: 103.3
click at [591, 258] on div "[STREET_ADDRESS]" at bounding box center [549, 258] width 145 height 11
copy span "[STREET_ADDRESS]"
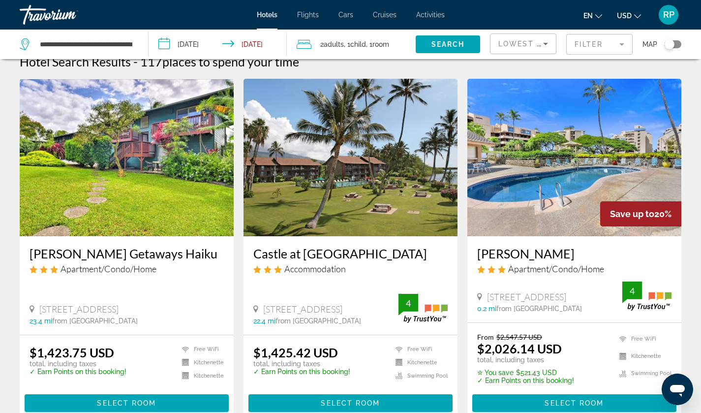
scroll to position [0, 0]
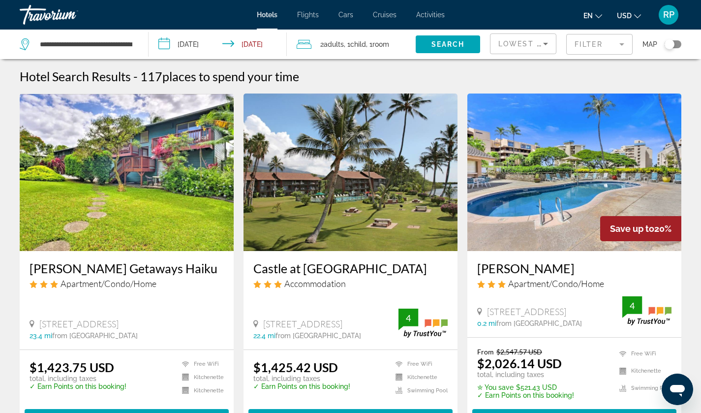
click at [620, 51] on mat-form-field "Filter" at bounding box center [599, 44] width 66 height 21
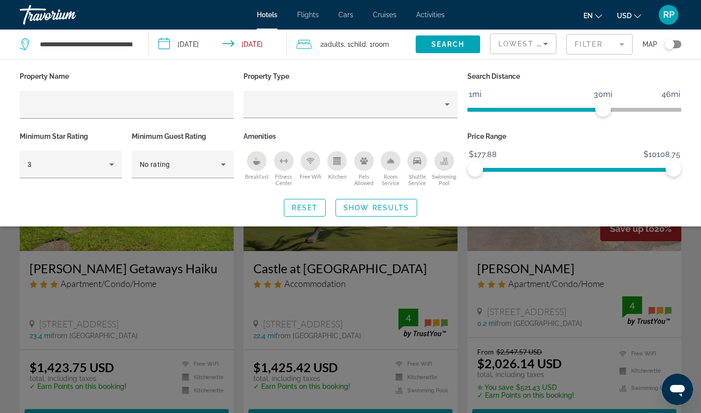
click at [238, 235] on div "Search widget" at bounding box center [350, 280] width 701 height 265
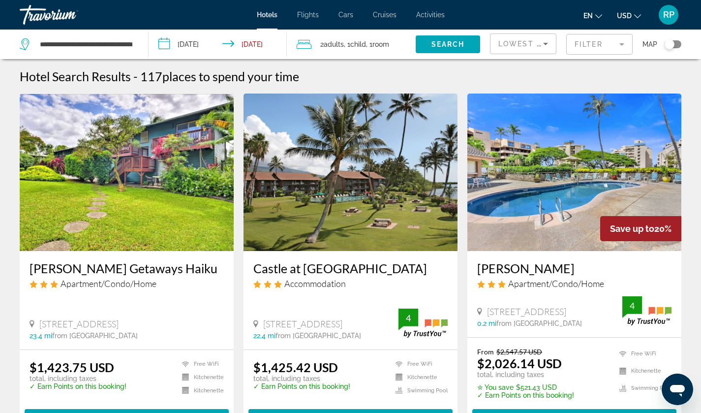
click at [675, 45] on div "Toggle map" at bounding box center [672, 44] width 17 height 8
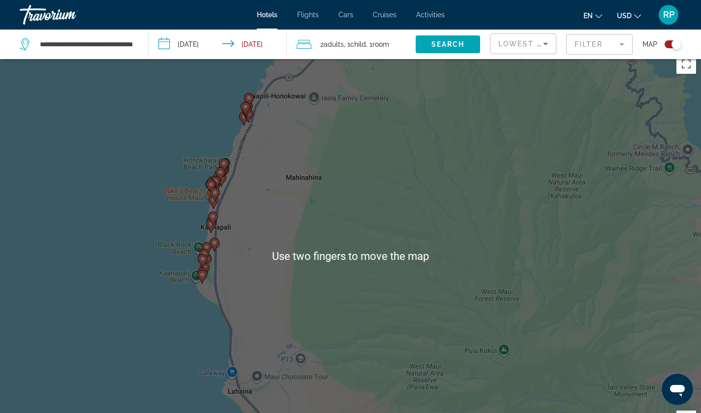
scroll to position [9, 0]
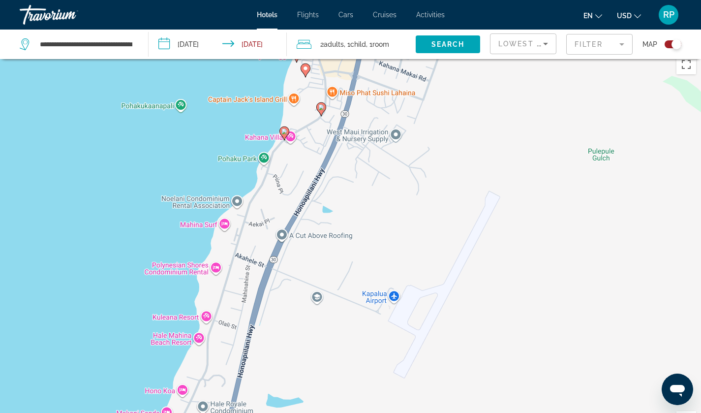
click at [283, 130] on image "Main content" at bounding box center [284, 131] width 6 height 6
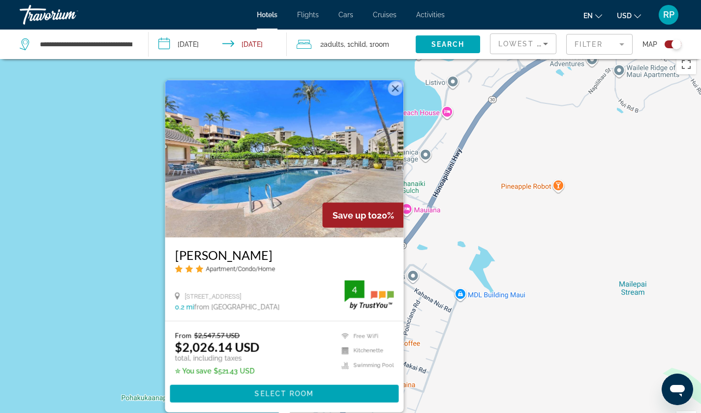
click at [140, 174] on div "To activate drag with keyboard, press Alt + Enter. Once in keyboard drag state,…" at bounding box center [350, 256] width 701 height 413
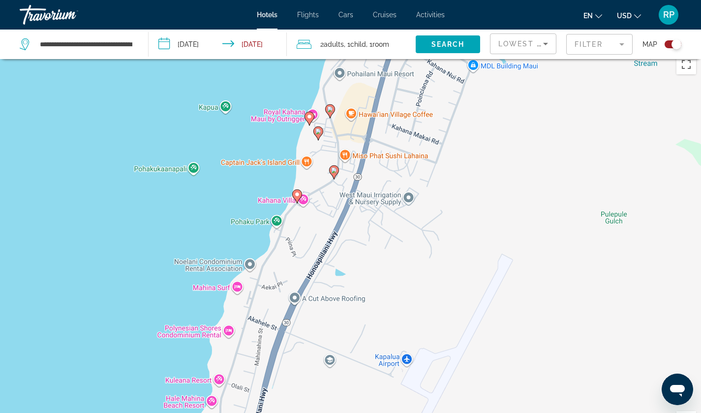
click at [333, 169] on image "Main content" at bounding box center [334, 170] width 6 height 6
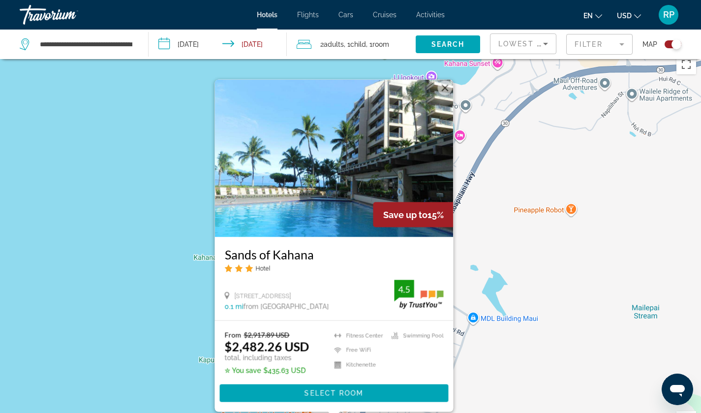
click at [186, 219] on div "To activate drag with keyboard, press Alt + Enter. Once in keyboard drag state,…" at bounding box center [350, 256] width 701 height 413
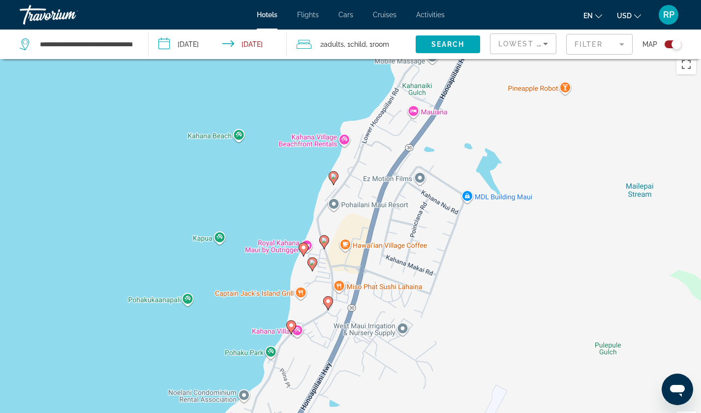
click at [311, 265] on icon "Main content" at bounding box center [311, 263] width 9 height 13
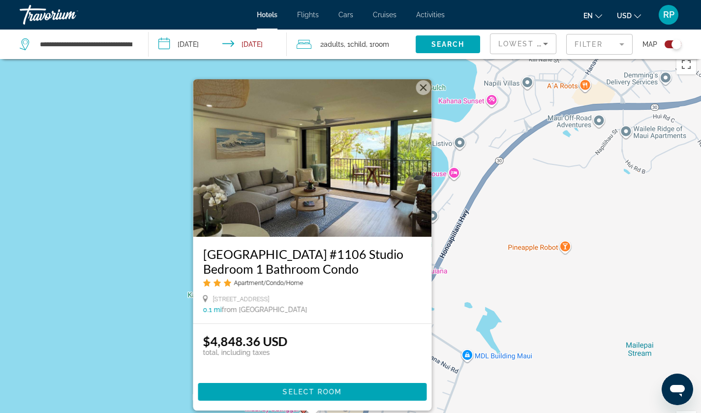
click at [421, 86] on button "Close" at bounding box center [423, 87] width 15 height 15
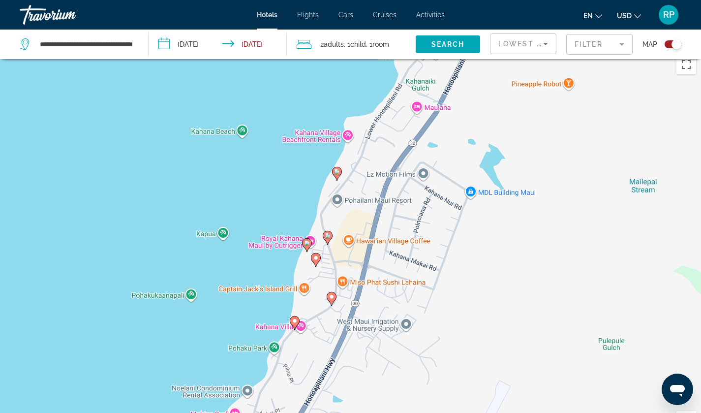
click at [328, 238] on icon "Main content" at bounding box center [327, 237] width 9 height 13
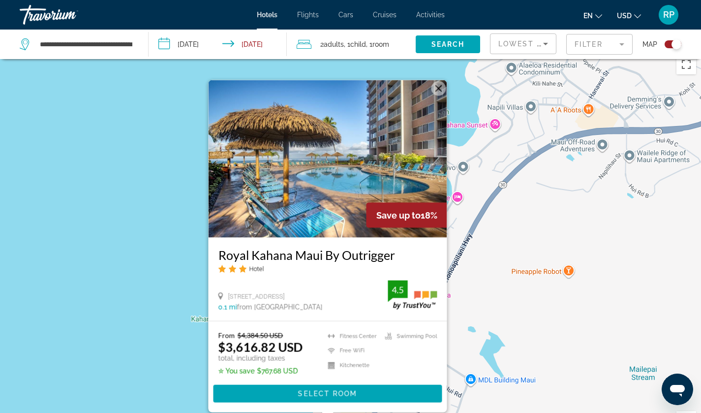
click at [440, 84] on button "Close" at bounding box center [438, 88] width 15 height 15
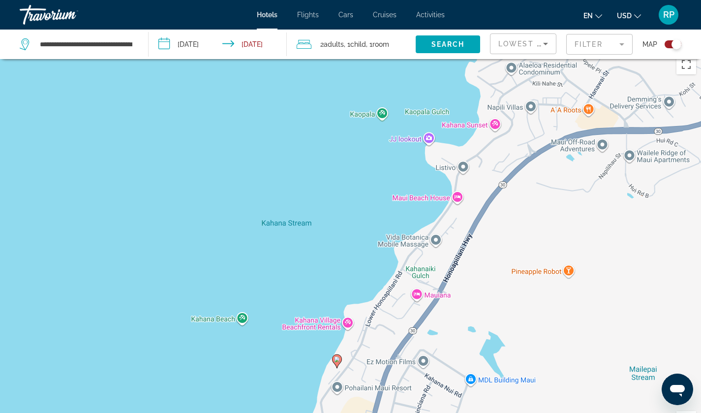
click at [335, 359] on image "Main content" at bounding box center [337, 359] width 6 height 6
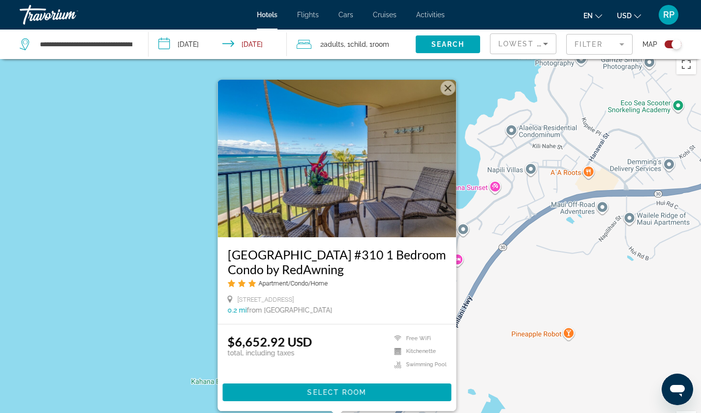
click at [446, 87] on button "Close" at bounding box center [447, 88] width 15 height 15
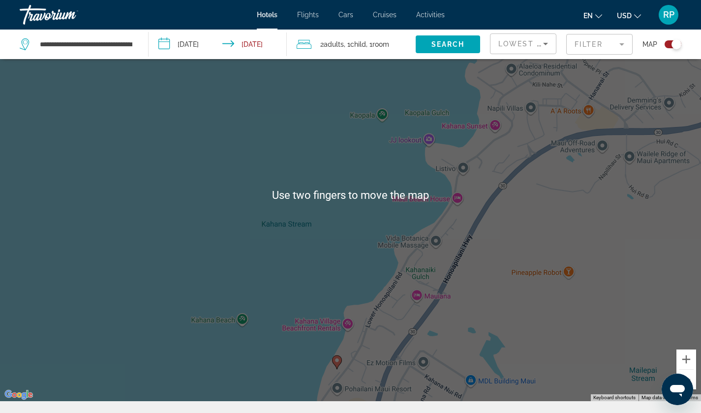
scroll to position [38, 0]
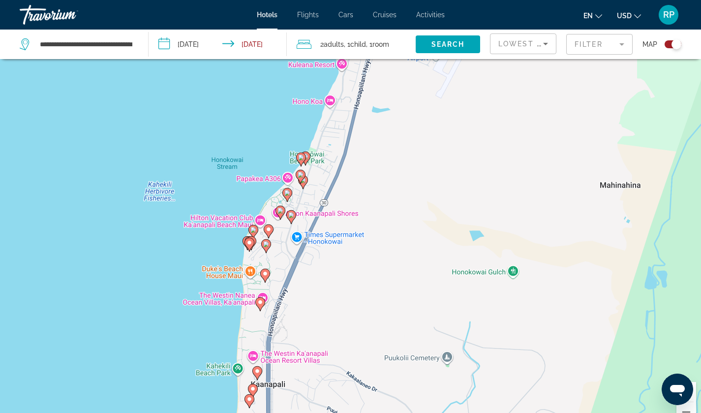
click at [636, 16] on icon "Change currency" at bounding box center [637, 16] width 7 height 7
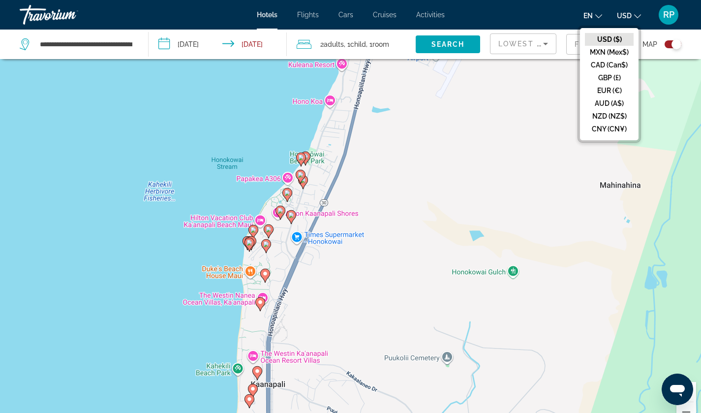
click at [623, 61] on button "CAD (Can$)" at bounding box center [609, 65] width 49 height 13
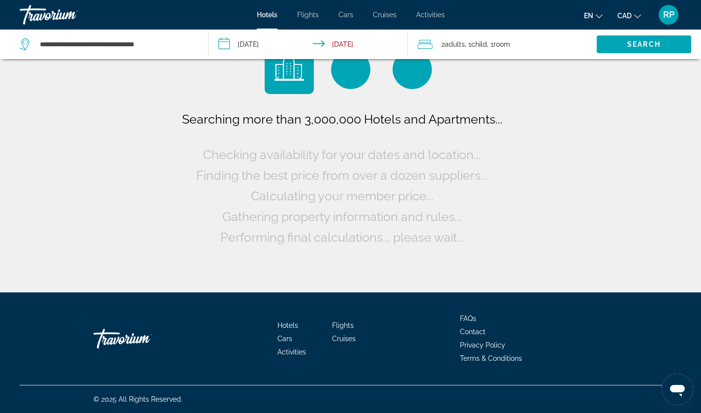
scroll to position [0, 0]
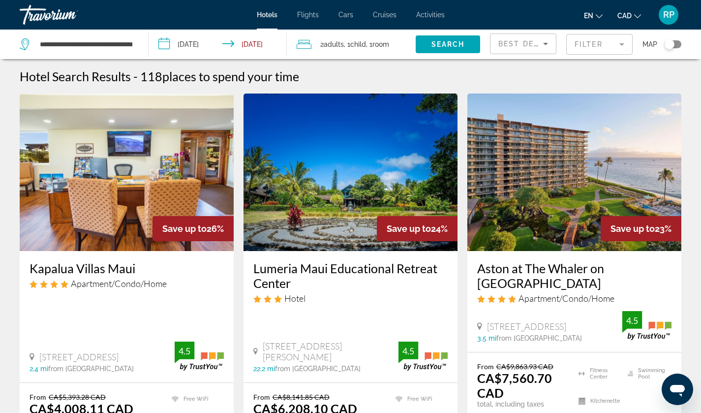
click at [535, 46] on span "Best Deals" at bounding box center [523, 44] width 51 height 8
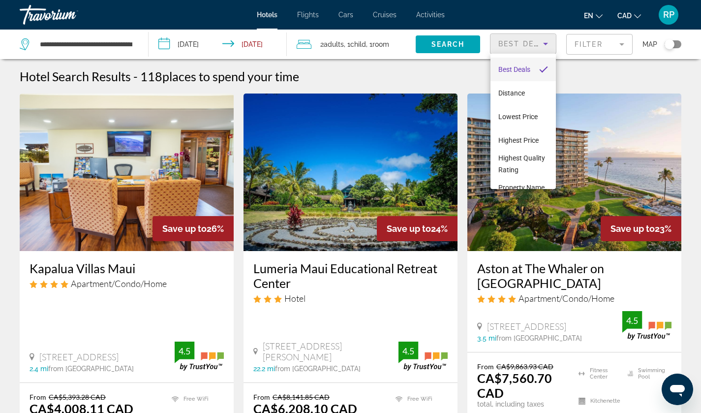
click at [529, 119] on span "Lowest Price" at bounding box center [517, 117] width 39 height 8
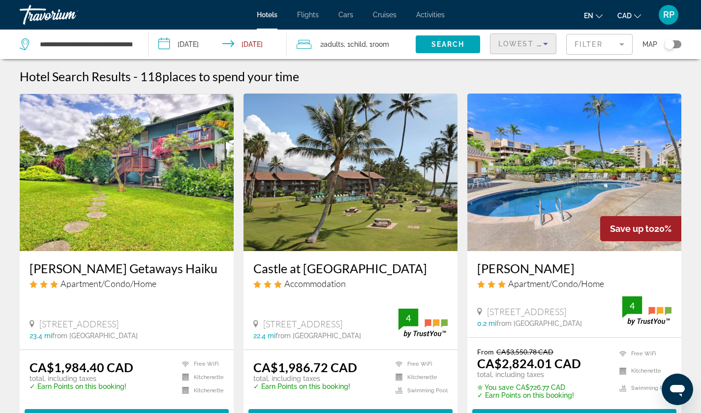
click at [675, 43] on div "Toggle map" at bounding box center [672, 44] width 17 height 8
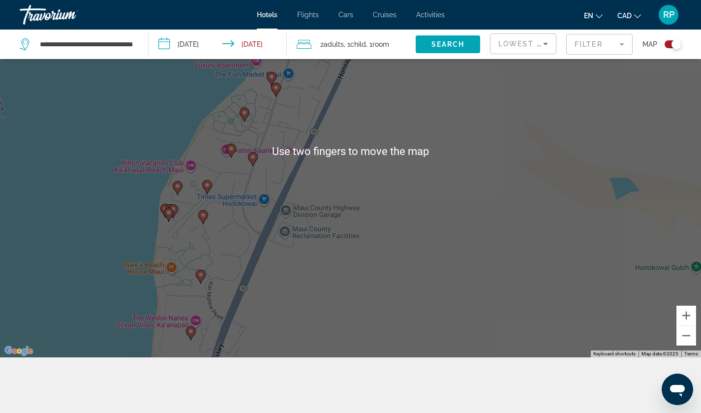
scroll to position [118, 0]
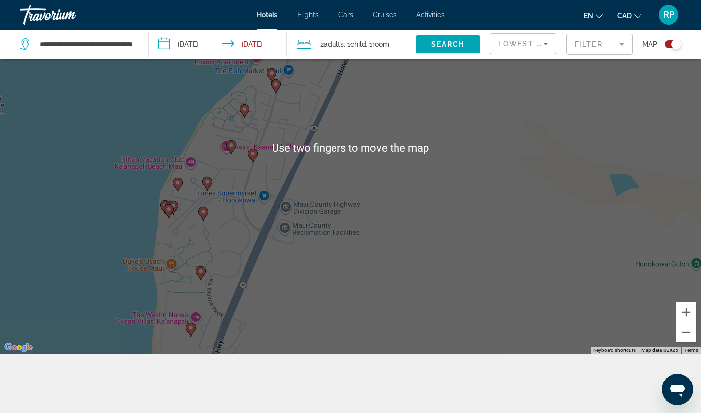
click at [383, 231] on div "To activate drag with keyboard, press Alt + Enter. Once in keyboard drag state,…" at bounding box center [350, 147] width 701 height 413
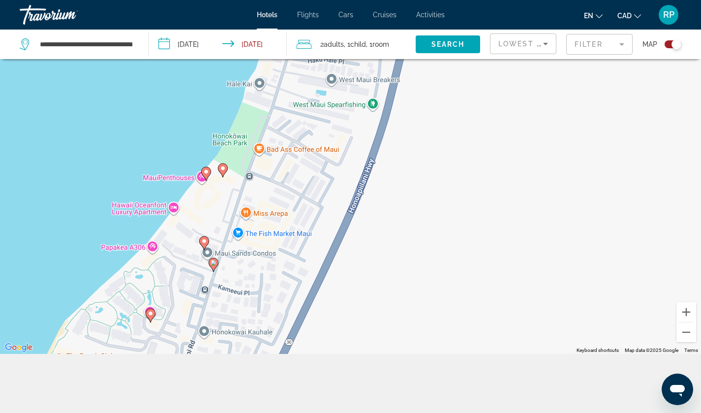
click at [204, 171] on image "Main content" at bounding box center [206, 172] width 6 height 6
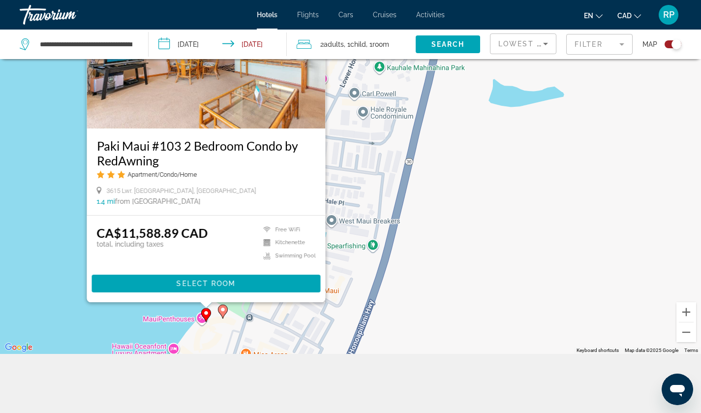
click at [223, 307] on image "Main content" at bounding box center [223, 309] width 6 height 6
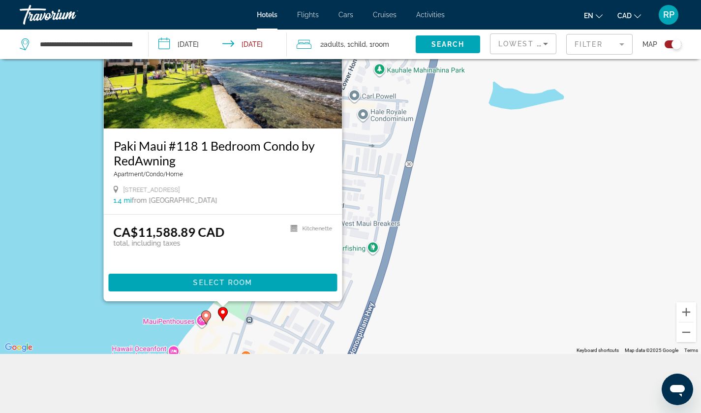
click at [297, 309] on div "To activate drag with keyboard, press Alt + Enter. Once in keyboard drag state,…" at bounding box center [350, 147] width 701 height 413
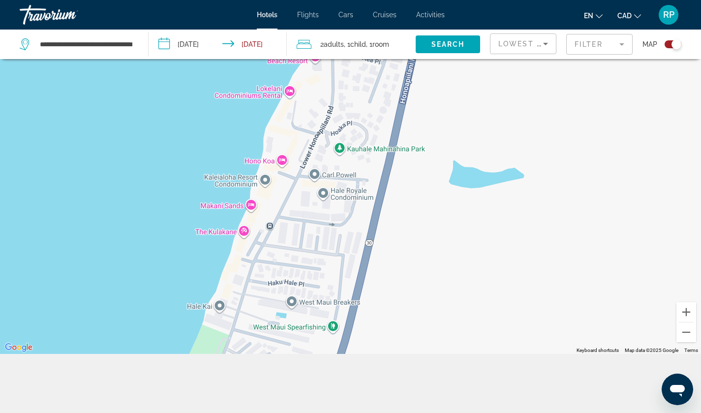
drag, startPoint x: 220, startPoint y: 179, endPoint x: 178, endPoint y: 260, distance: 90.4
click at [178, 260] on div "To activate drag with keyboard, press Alt + Enter. Once in keyboard drag state,…" at bounding box center [350, 147] width 701 height 413
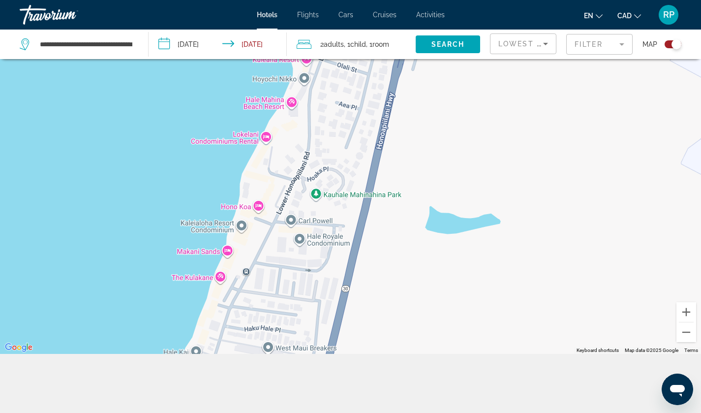
drag, startPoint x: 219, startPoint y: 160, endPoint x: 190, endPoint y: 213, distance: 60.1
click at [190, 213] on div "To activate drag with keyboard, press Alt + Enter. Once in keyboard drag state,…" at bounding box center [350, 147] width 701 height 413
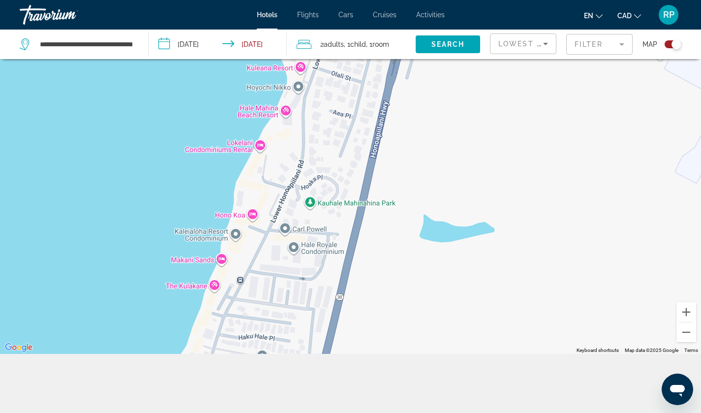
drag, startPoint x: 190, startPoint y: 213, endPoint x: 183, endPoint y: 226, distance: 15.0
click at [183, 226] on div "To activate drag with keyboard, press Alt + Enter. Once in keyboard drag state,…" at bounding box center [350, 147] width 701 height 413
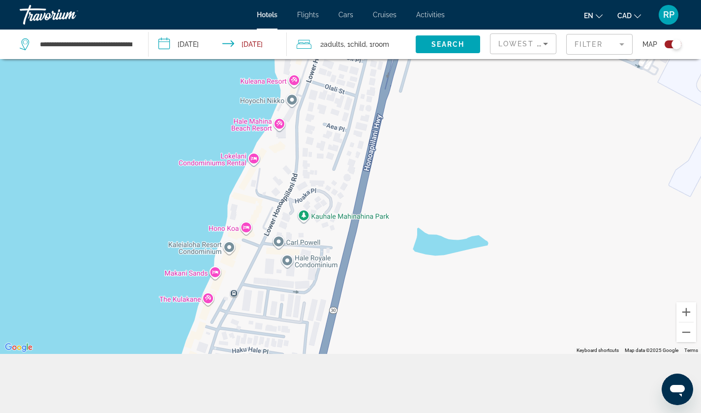
click at [290, 101] on div "To activate drag with keyboard, press Alt + Enter. Once in keyboard drag state,…" at bounding box center [350, 147] width 701 height 413
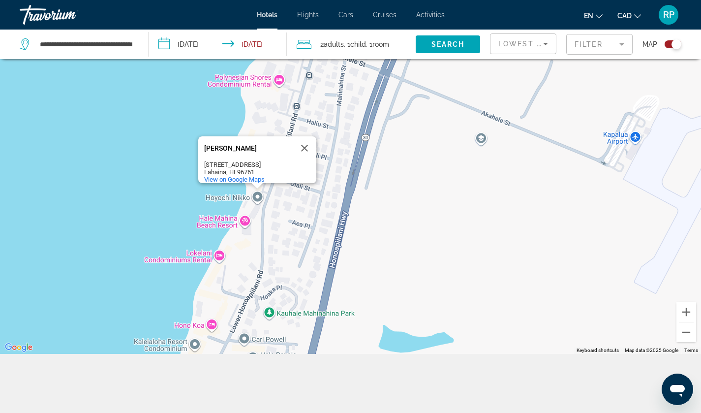
drag, startPoint x: 211, startPoint y: 115, endPoint x: 176, endPoint y: 213, distance: 103.9
click at [176, 213] on div "To activate drag with keyboard, press Alt + Enter. Once in keyboard drag state,…" at bounding box center [350, 147] width 701 height 413
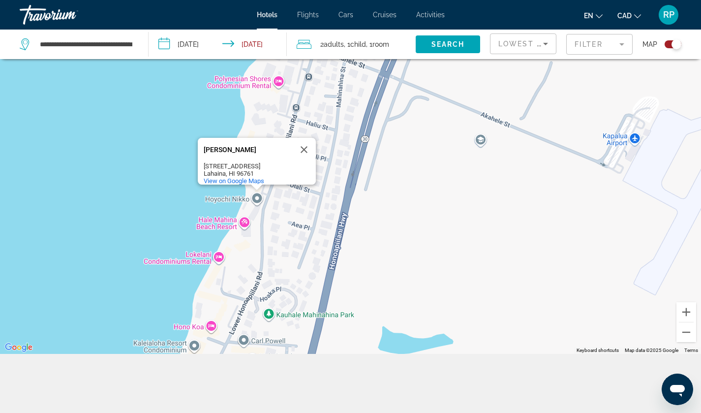
click at [279, 222] on div "To activate drag with keyboard, press Alt + Enter. Once in keyboard drag state,…" at bounding box center [350, 147] width 701 height 413
click at [305, 138] on button "Close" at bounding box center [304, 150] width 24 height 24
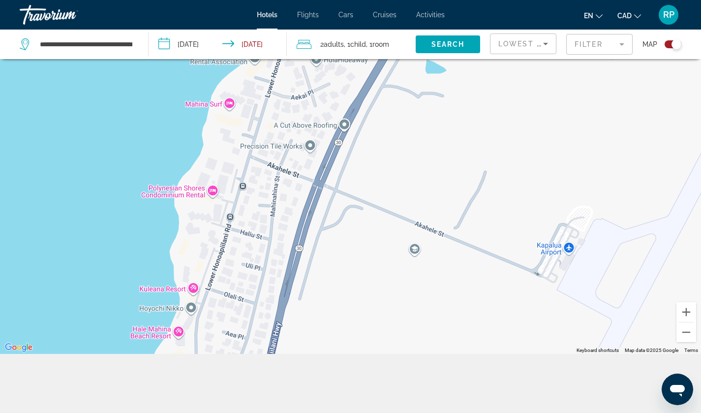
drag, startPoint x: 316, startPoint y: 160, endPoint x: 247, endPoint y: 276, distance: 134.5
click at [247, 276] on div "To activate drag with keyboard, press Alt + Enter. Once in keyboard drag state,…" at bounding box center [350, 147] width 701 height 413
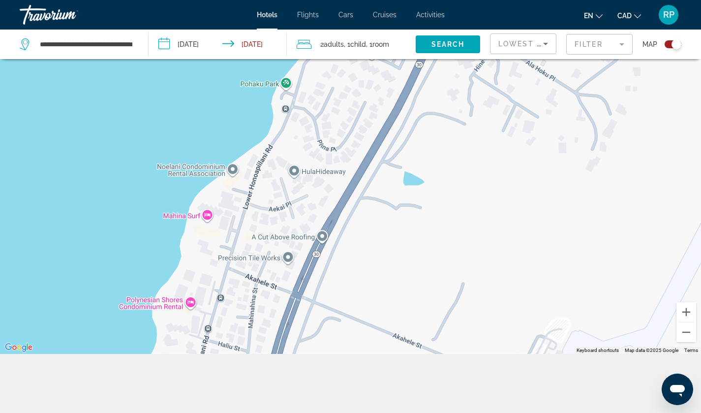
drag, startPoint x: 264, startPoint y: 207, endPoint x: 244, endPoint y: 318, distance: 112.9
click at [244, 318] on div "To activate drag with keyboard, press Alt + Enter. Once in keyboard drag state,…" at bounding box center [350, 147] width 701 height 413
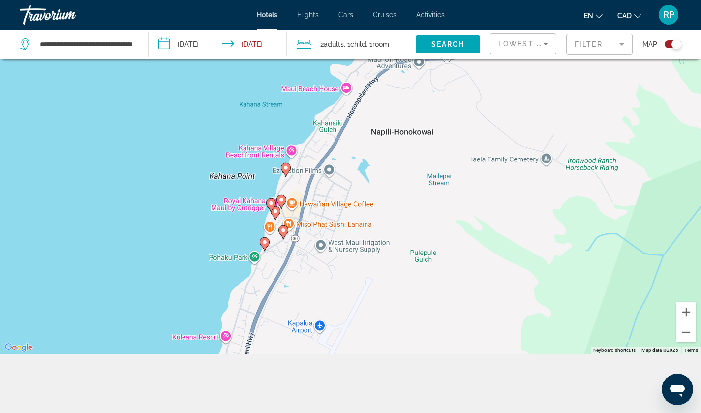
click at [264, 246] on icon "Main content" at bounding box center [264, 243] width 9 height 13
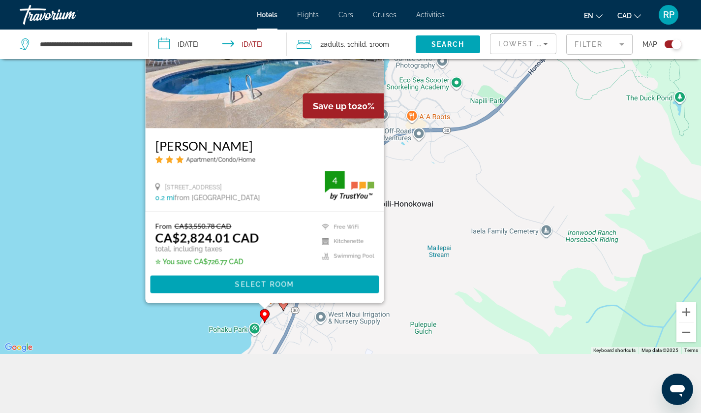
click at [140, 313] on div "To activate drag with keyboard, press Alt + Enter. Once in keyboard drag state,…" at bounding box center [350, 147] width 701 height 413
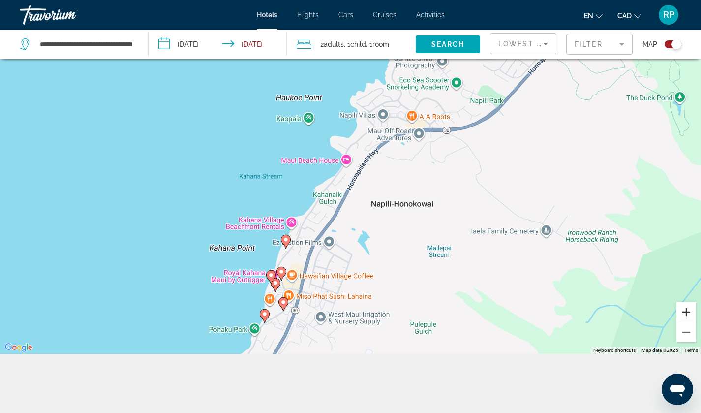
click at [687, 309] on button "Zoom in" at bounding box center [686, 312] width 20 height 20
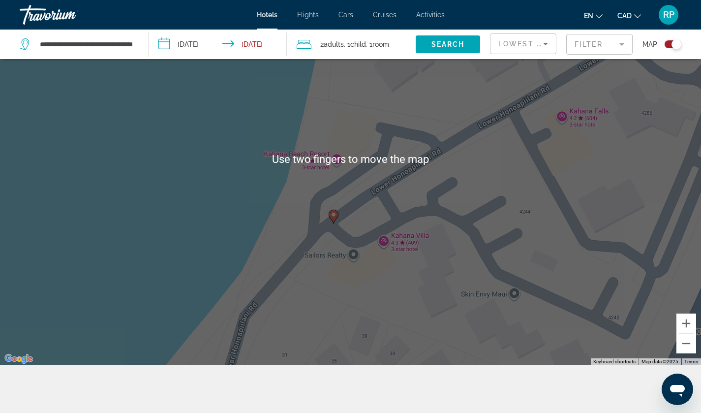
scroll to position [105, 0]
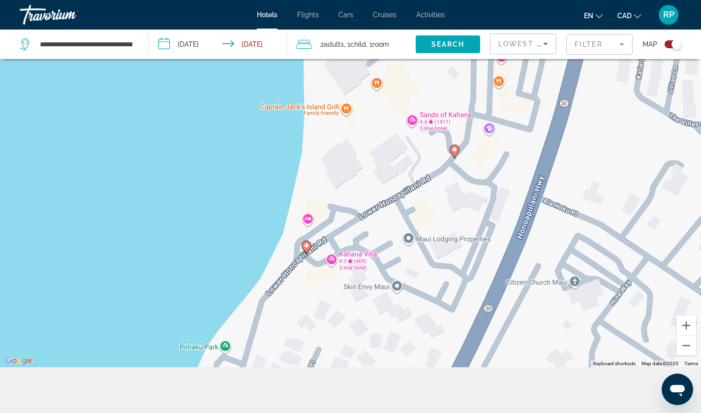
click at [455, 152] on image "Main content" at bounding box center [454, 150] width 6 height 6
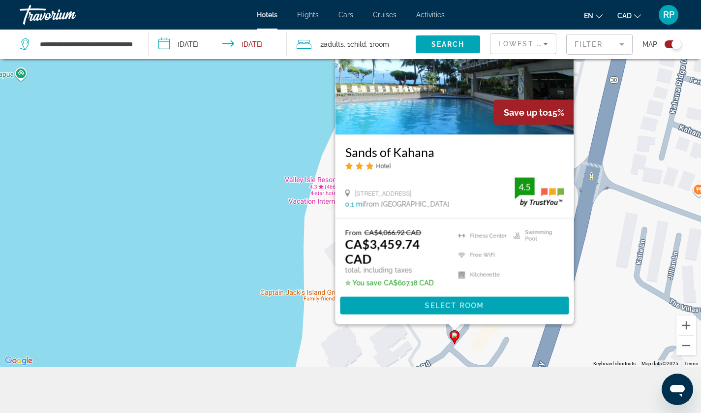
click at [528, 331] on div "To activate drag with keyboard, press Alt + Enter. Once in keyboard drag state,…" at bounding box center [350, 160] width 701 height 413
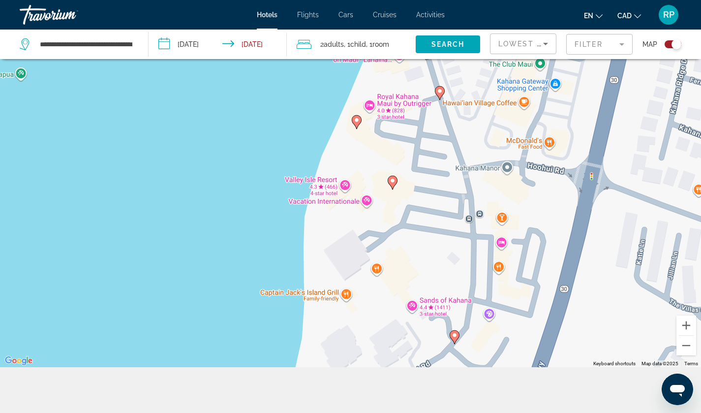
click at [394, 184] on icon "Main content" at bounding box center [391, 182] width 9 height 13
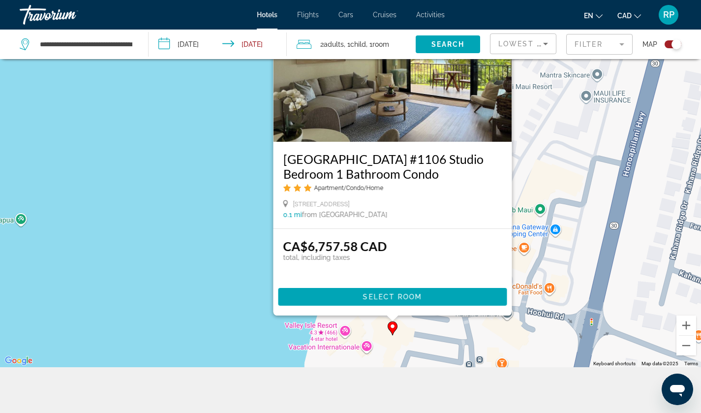
click at [415, 331] on div "To activate drag with keyboard, press Alt + Enter. Once in keyboard drag state,…" at bounding box center [350, 160] width 701 height 413
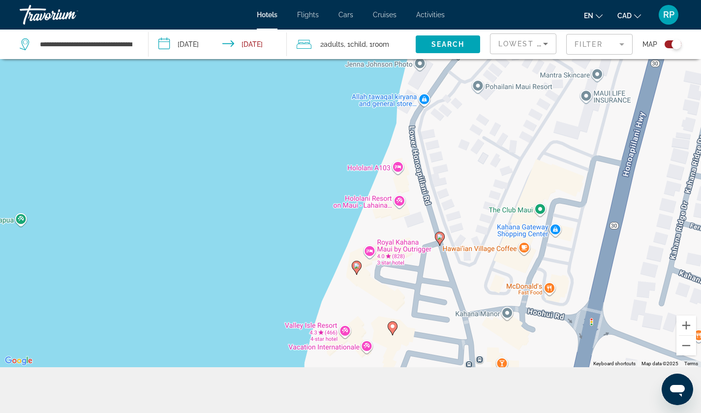
click at [355, 267] on image "Main content" at bounding box center [357, 266] width 6 height 6
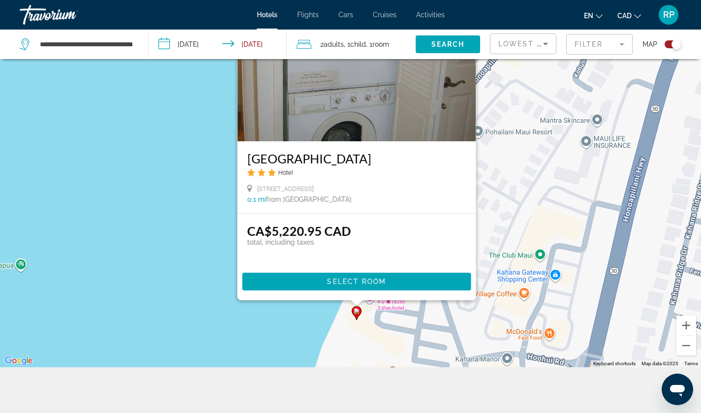
click at [381, 335] on div "To activate drag with keyboard, press Alt + Enter. Once in keyboard drag state,…" at bounding box center [350, 160] width 701 height 413
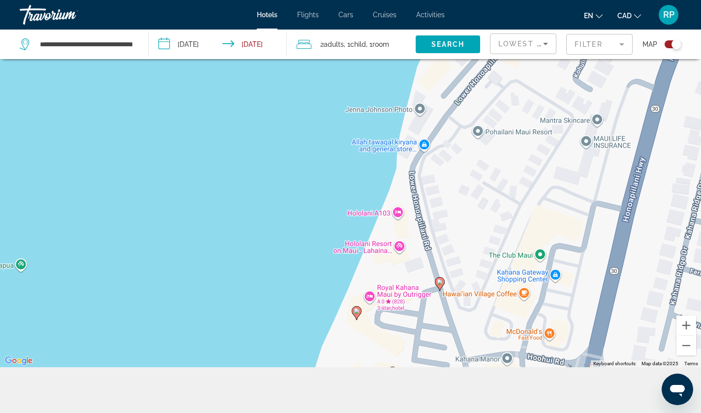
click at [440, 280] on image "Main content" at bounding box center [440, 282] width 6 height 6
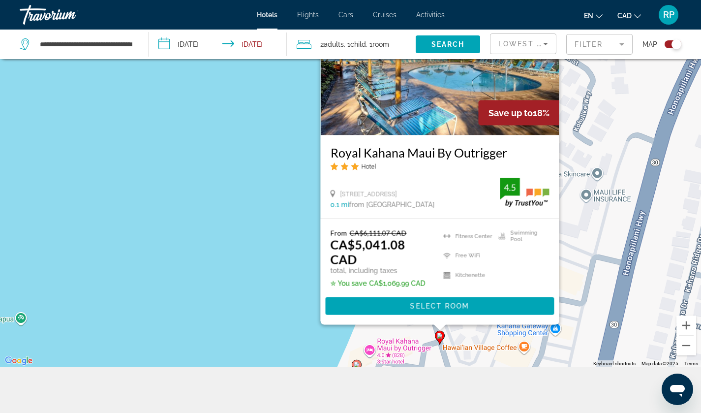
click at [275, 277] on div "To activate drag with keyboard, press Alt + Enter. Once in keyboard drag state,…" at bounding box center [350, 160] width 701 height 413
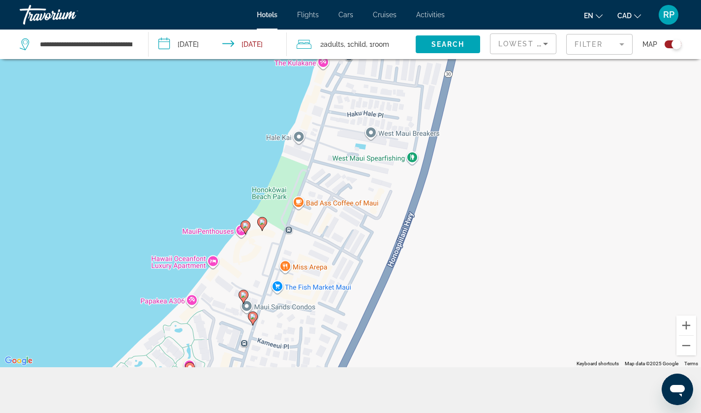
click at [245, 225] on image "Main content" at bounding box center [245, 225] width 6 height 6
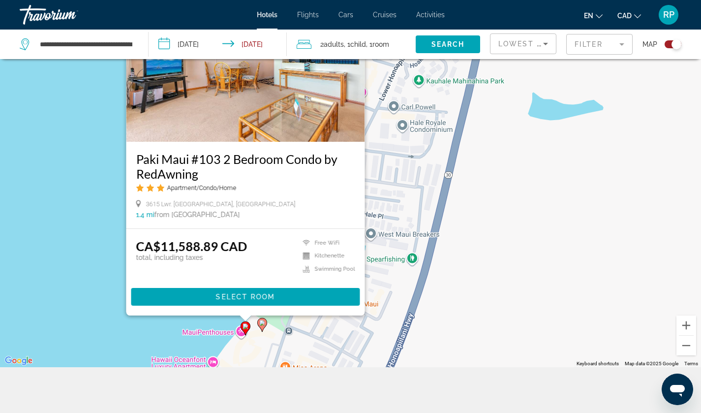
click at [260, 321] on image "Main content" at bounding box center [262, 323] width 6 height 6
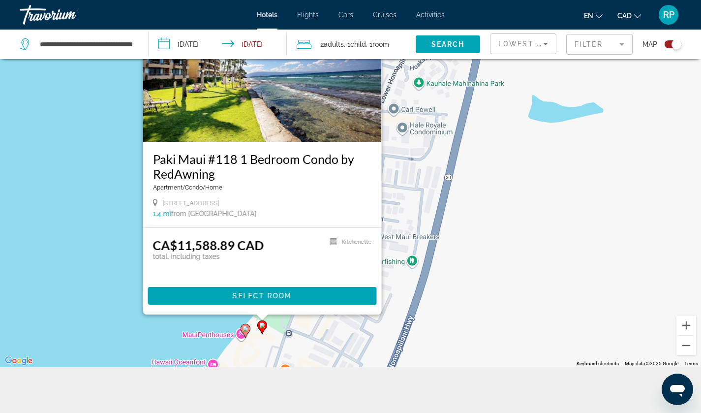
click at [296, 327] on div "To activate drag with keyboard, press Alt + Enter. Once in keyboard drag state,…" at bounding box center [350, 160] width 701 height 413
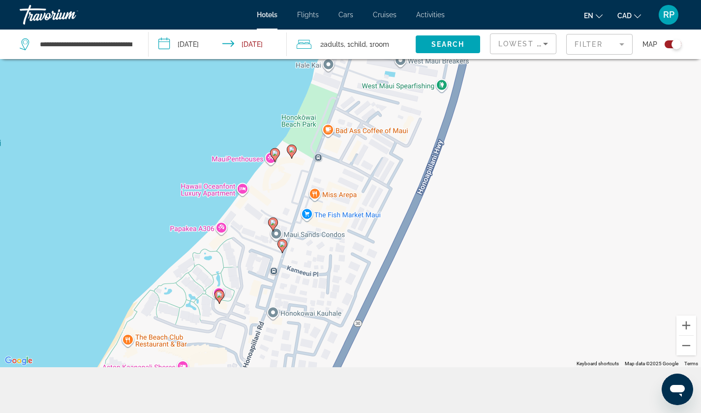
drag, startPoint x: 326, startPoint y: 238, endPoint x: 356, endPoint y: 61, distance: 179.5
click at [356, 61] on div "To activate drag with keyboard, press Alt + Enter. Once in keyboard drag state,…" at bounding box center [350, 160] width 701 height 413
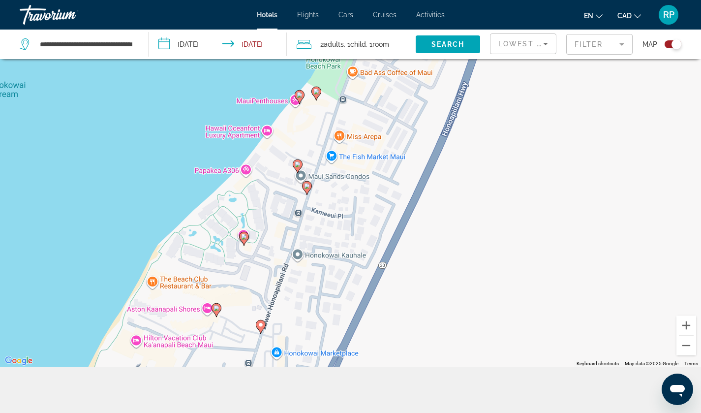
drag, startPoint x: 282, startPoint y: 184, endPoint x: 306, endPoint y: 125, distance: 64.2
click at [306, 125] on div "To activate drag with keyboard, press Alt + Enter. Once in keyboard drag state,…" at bounding box center [350, 160] width 701 height 413
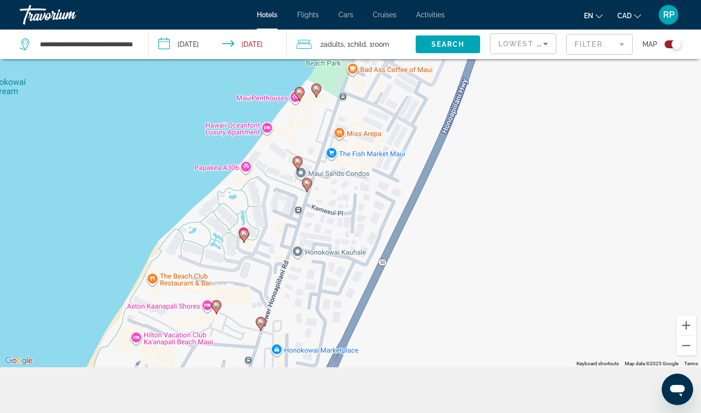
click at [296, 160] on image "Main content" at bounding box center [298, 161] width 6 height 6
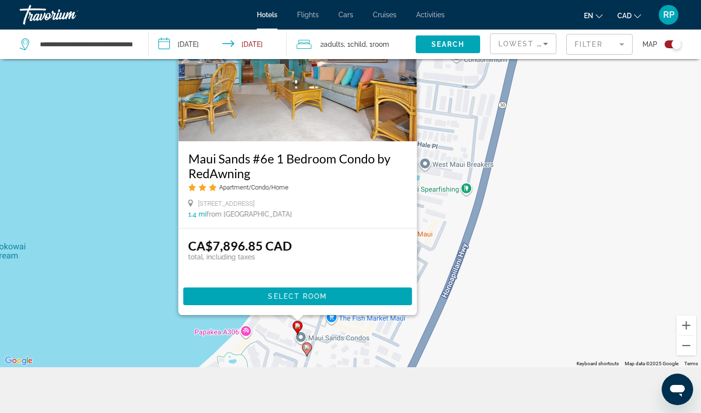
click at [150, 252] on div "To activate drag with keyboard, press Alt + Enter. Once in keyboard drag state,…" at bounding box center [350, 160] width 701 height 413
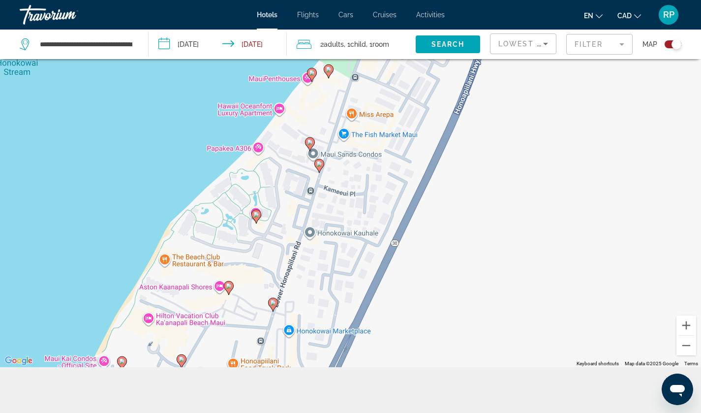
drag, startPoint x: 269, startPoint y: 309, endPoint x: 281, endPoint y: 124, distance: 185.8
click at [281, 124] on div "To activate drag with keyboard, press Alt + Enter. Once in keyboard drag state,…" at bounding box center [350, 160] width 701 height 413
click at [317, 162] on image "Main content" at bounding box center [319, 164] width 6 height 6
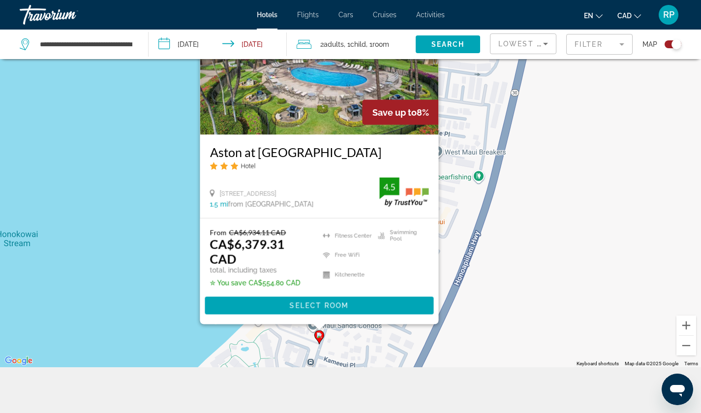
click at [219, 333] on div "To activate drag with keyboard, press Alt + Enter. Once in keyboard drag state,…" at bounding box center [350, 160] width 701 height 413
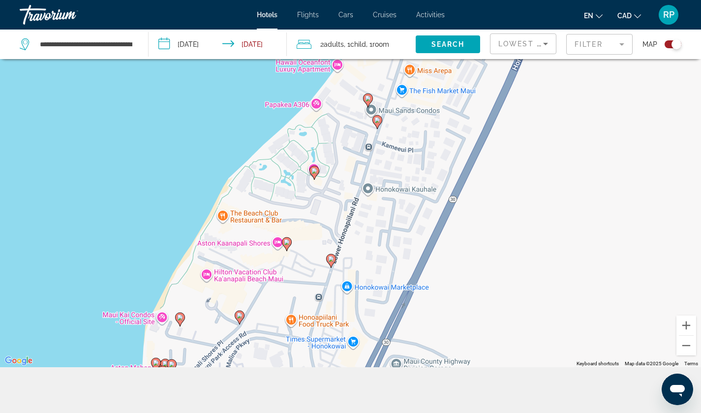
drag, startPoint x: 250, startPoint y: 340, endPoint x: 309, endPoint y: 122, distance: 225.7
click at [309, 122] on div "To activate drag with keyboard, press Alt + Enter. Once in keyboard drag state,…" at bounding box center [350, 160] width 701 height 413
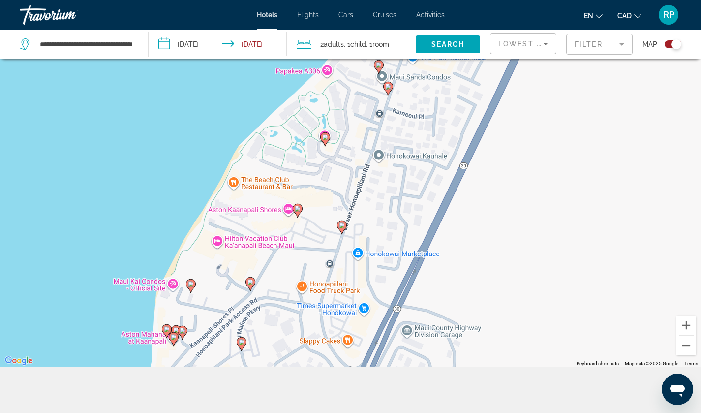
click at [325, 139] on image "Main content" at bounding box center [325, 137] width 6 height 6
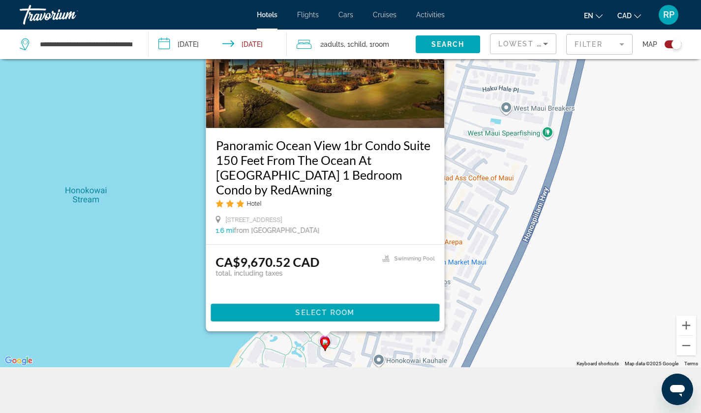
click at [472, 291] on div "To activate drag with keyboard, press Alt + Enter. Once in keyboard drag state,…" at bounding box center [350, 160] width 701 height 413
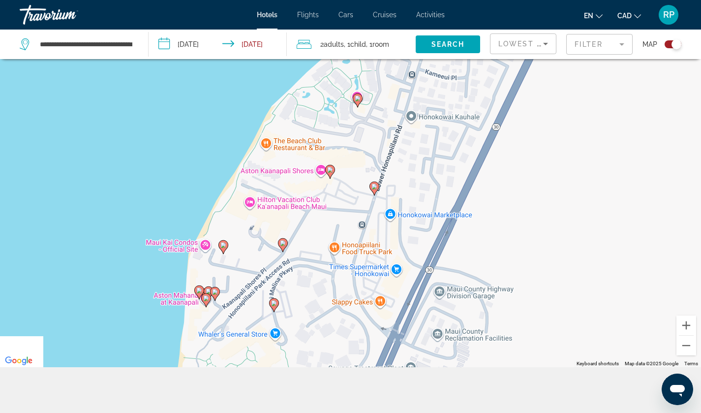
drag, startPoint x: 301, startPoint y: 321, endPoint x: 335, endPoint y: 73, distance: 249.6
click at [335, 73] on div "To activate drag with keyboard, press Alt + Enter. Once in keyboard drag state,…" at bounding box center [350, 160] width 701 height 413
click at [328, 167] on image "Main content" at bounding box center [330, 169] width 6 height 6
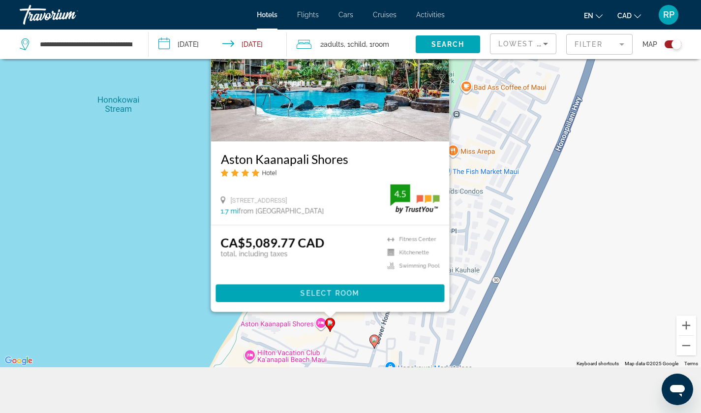
click at [155, 219] on div "To activate drag with keyboard, press Alt + Enter. Once in keyboard drag state,…" at bounding box center [350, 160] width 701 height 413
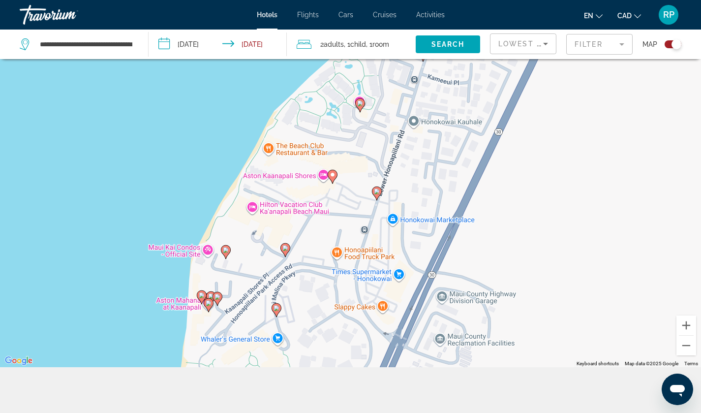
drag, startPoint x: 354, startPoint y: 294, endPoint x: 356, endPoint y: 142, distance: 151.5
click at [356, 142] on div "To activate drag with keyboard, press Alt + Enter. Once in keyboard drag state,…" at bounding box center [350, 160] width 701 height 413
click at [375, 192] on image "Main content" at bounding box center [377, 191] width 6 height 6
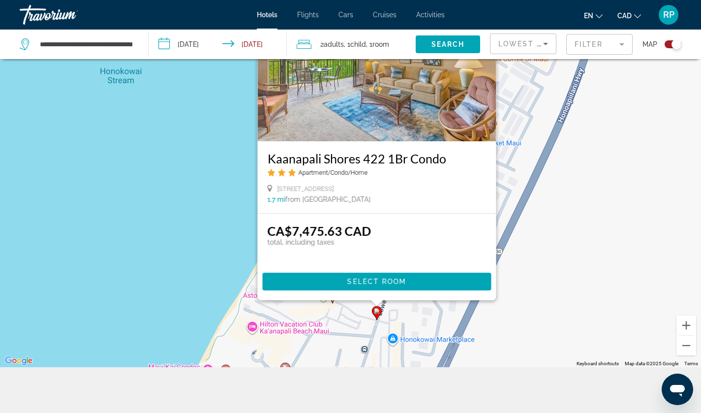
click at [347, 311] on div "To activate drag with keyboard, press Alt + Enter. Once in keyboard drag state,…" at bounding box center [350, 160] width 701 height 413
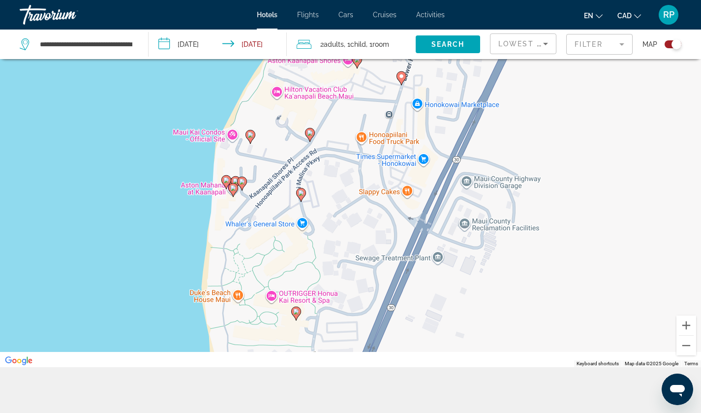
drag, startPoint x: 347, startPoint y: 311, endPoint x: 371, endPoint y: 73, distance: 239.8
click at [371, 73] on div "To activate drag with keyboard, press Alt + Enter. Once in keyboard drag state,…" at bounding box center [350, 160] width 701 height 413
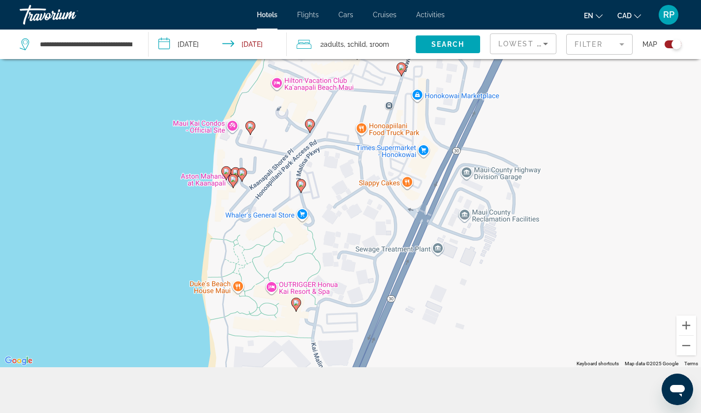
click at [248, 127] on image "Main content" at bounding box center [250, 126] width 6 height 6
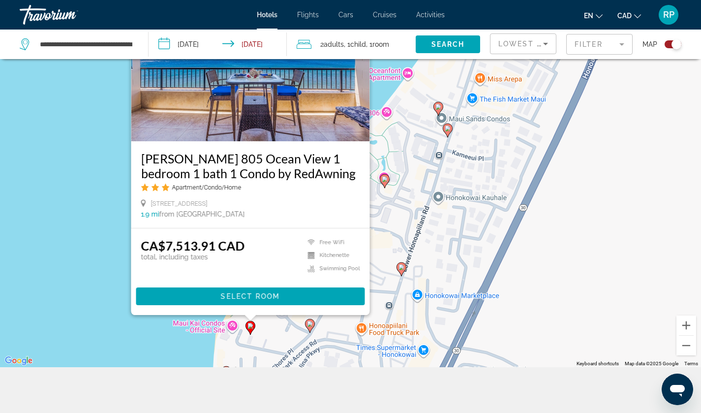
click at [263, 332] on div "To activate drag with keyboard, press Alt + Enter. Once in keyboard drag state,…" at bounding box center [350, 160] width 701 height 413
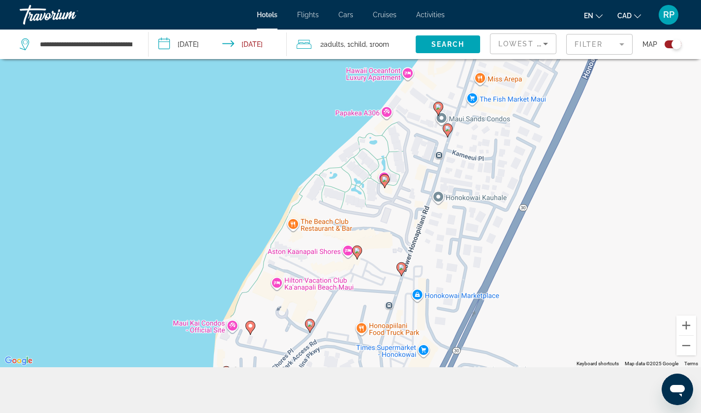
click at [309, 327] on icon "Main content" at bounding box center [309, 325] width 9 height 13
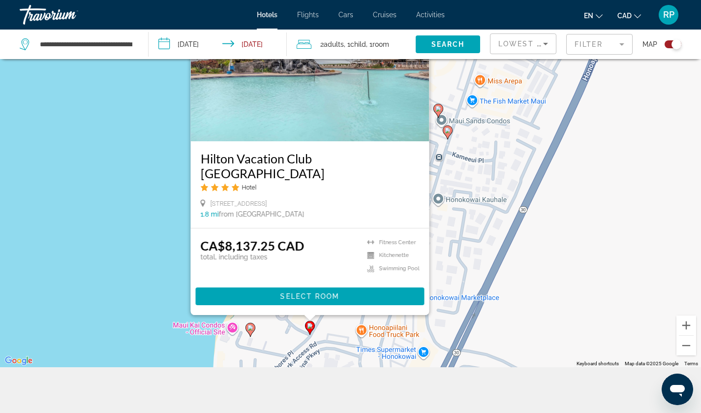
click at [289, 332] on div "To activate drag with keyboard, press Alt + Enter. Once in keyboard drag state,…" at bounding box center [350, 160] width 701 height 413
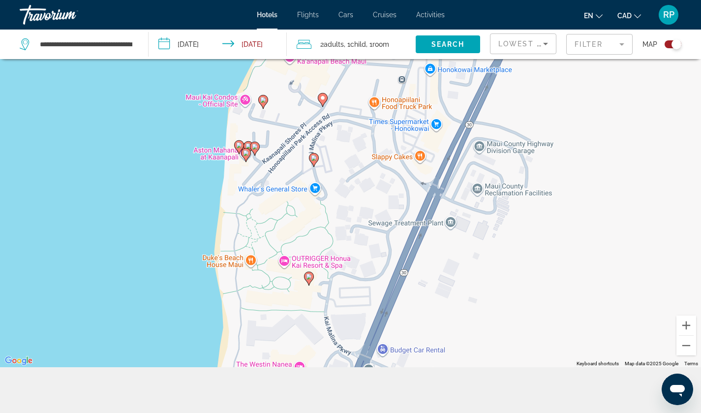
drag, startPoint x: 289, startPoint y: 332, endPoint x: 301, endPoint y: 102, distance: 230.0
click at [301, 102] on div "To activate drag with keyboard, press Alt + Enter. Once in keyboard drag state,…" at bounding box center [350, 160] width 701 height 413
click at [238, 146] on image "Main content" at bounding box center [239, 145] width 6 height 6
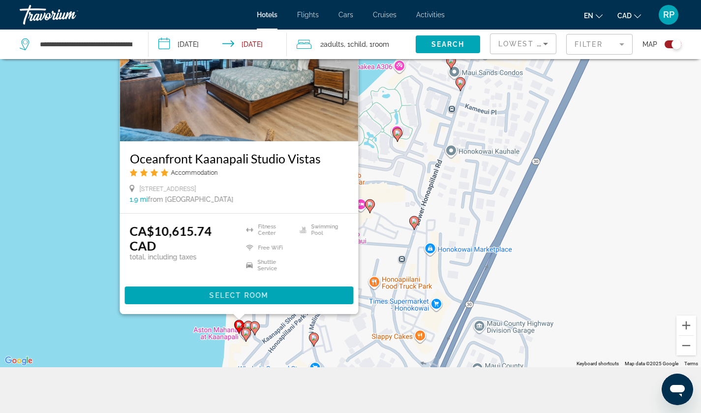
click at [282, 324] on div "To activate drag with keyboard, press Alt + Enter. Once in keyboard drag state,…" at bounding box center [350, 160] width 701 height 413
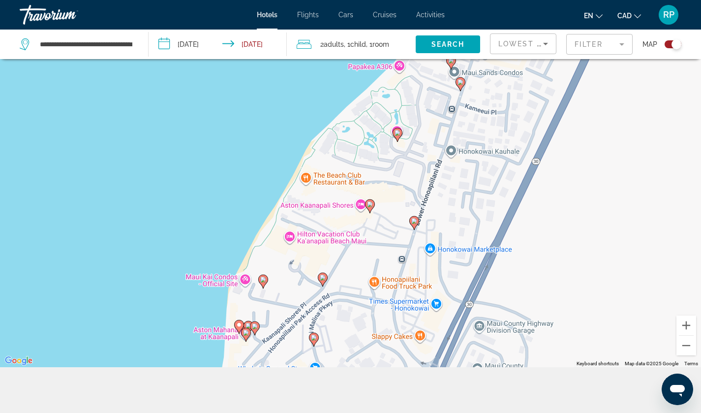
click at [312, 339] on image "Main content" at bounding box center [314, 337] width 6 height 6
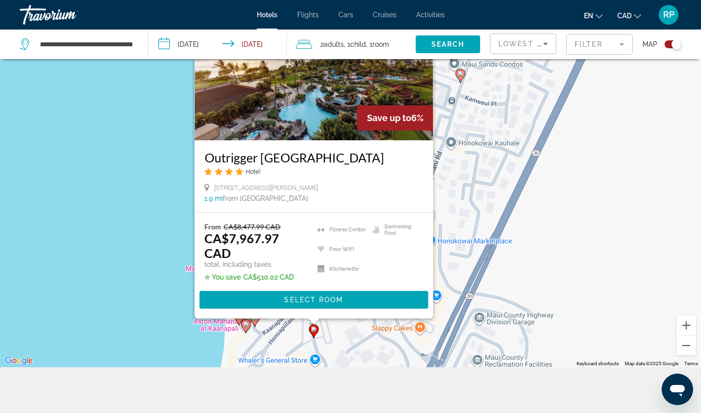
click at [280, 332] on div "To activate drag with keyboard, press Alt + Enter. Once in keyboard drag state,…" at bounding box center [350, 160] width 701 height 413
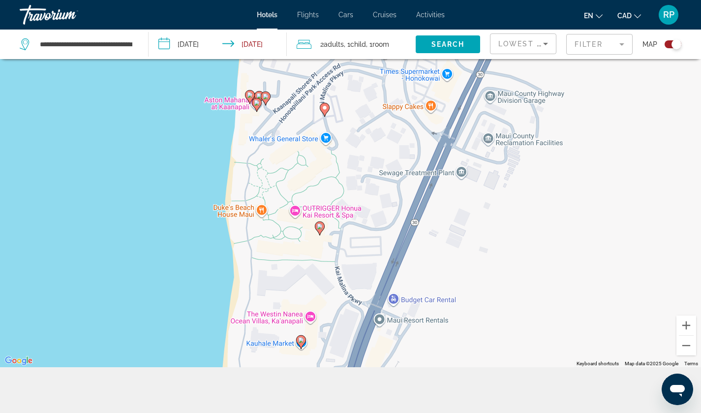
drag, startPoint x: 280, startPoint y: 332, endPoint x: 291, endPoint y: 110, distance: 223.0
click at [291, 110] on div "To activate drag with keyboard, press Alt + Enter. Once in keyboard drag state,…" at bounding box center [350, 160] width 701 height 413
click at [320, 224] on image "Main content" at bounding box center [320, 226] width 6 height 6
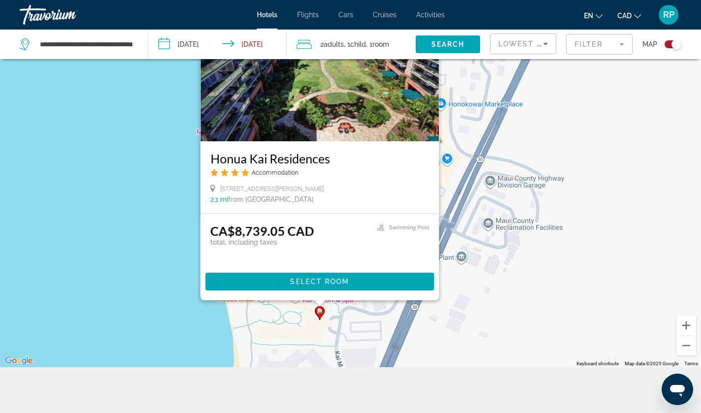
click at [409, 309] on div "To activate drag with keyboard, press Alt + Enter. Once in keyboard drag state,…" at bounding box center [350, 160] width 701 height 413
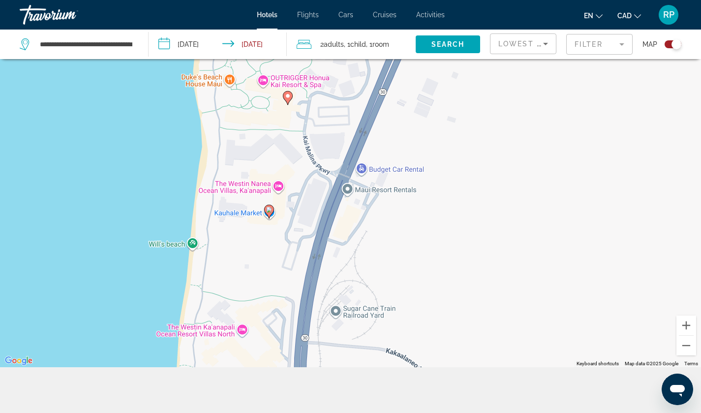
drag, startPoint x: 370, startPoint y: 283, endPoint x: 337, endPoint y: 67, distance: 218.8
click at [337, 67] on div "To activate drag with keyboard, press Alt + Enter. Once in keyboard drag state,…" at bounding box center [350, 160] width 701 height 413
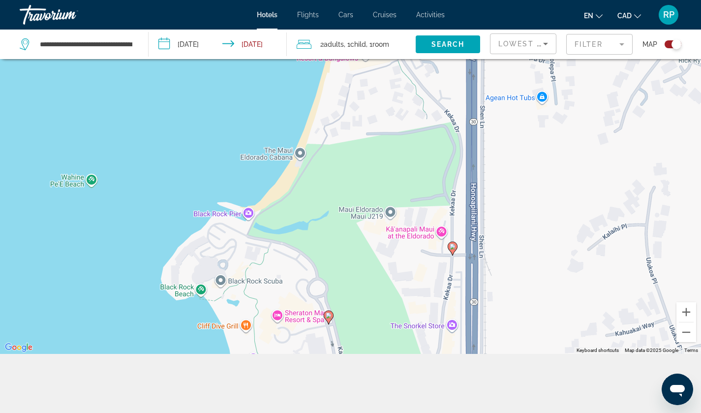
drag, startPoint x: 395, startPoint y: 178, endPoint x: 357, endPoint y: 287, distance: 116.0
click at [357, 287] on div "To activate drag with keyboard, press Alt + Enter. Once in keyboard drag state,…" at bounding box center [350, 147] width 701 height 413
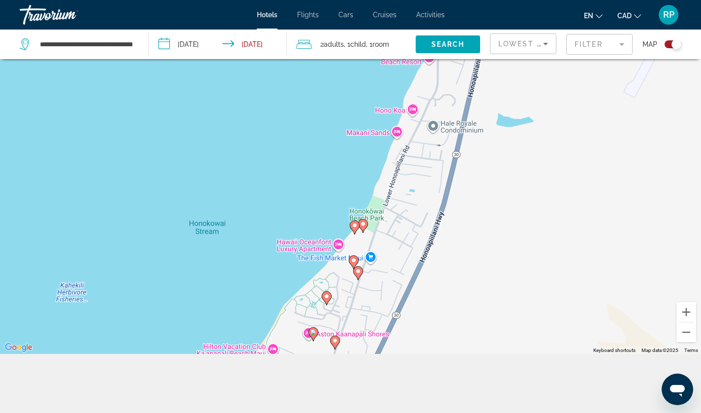
click at [364, 228] on icon "Main content" at bounding box center [362, 225] width 9 height 13
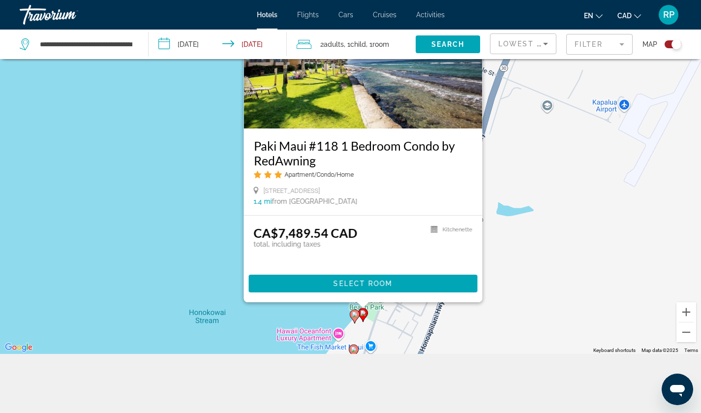
click at [352, 317] on icon "Main content" at bounding box center [354, 315] width 9 height 13
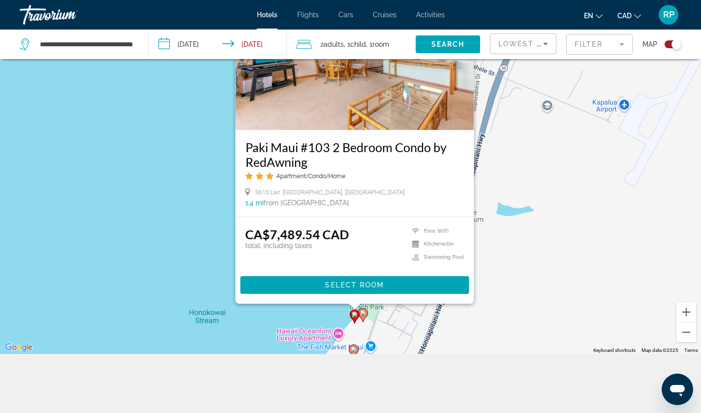
click at [352, 317] on icon "Main content" at bounding box center [354, 315] width 9 height 13
click at [455, 330] on div "To activate drag with keyboard, press Alt + Enter. Once in keyboard drag state,…" at bounding box center [350, 147] width 701 height 413
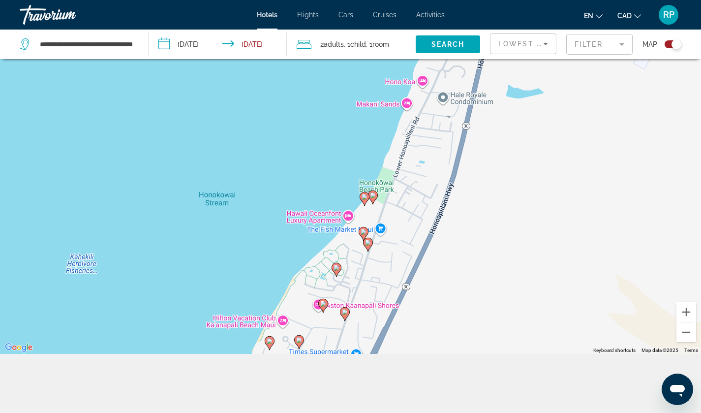
drag, startPoint x: 455, startPoint y: 330, endPoint x: 465, endPoint y: 211, distance: 119.4
click at [465, 211] on div "To activate drag with keyboard, press Alt + Enter. Once in keyboard drag state,…" at bounding box center [350, 147] width 701 height 413
click at [365, 228] on image "Main content" at bounding box center [363, 231] width 6 height 6
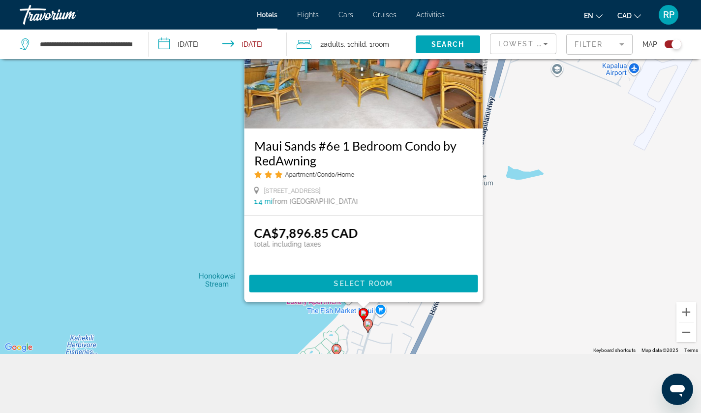
click at [368, 326] on image "Main content" at bounding box center [368, 324] width 6 height 6
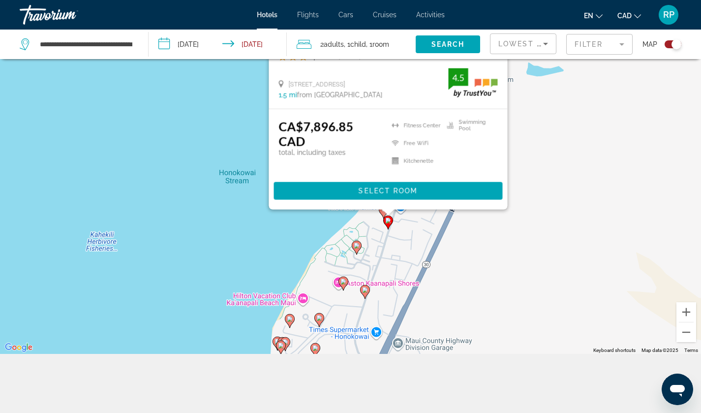
drag, startPoint x: 440, startPoint y: 340, endPoint x: 465, endPoint y: 211, distance: 131.3
click at [465, 211] on div "To activate drag with keyboard, press Alt + Enter. Once in keyboard drag state,…" at bounding box center [350, 147] width 701 height 413
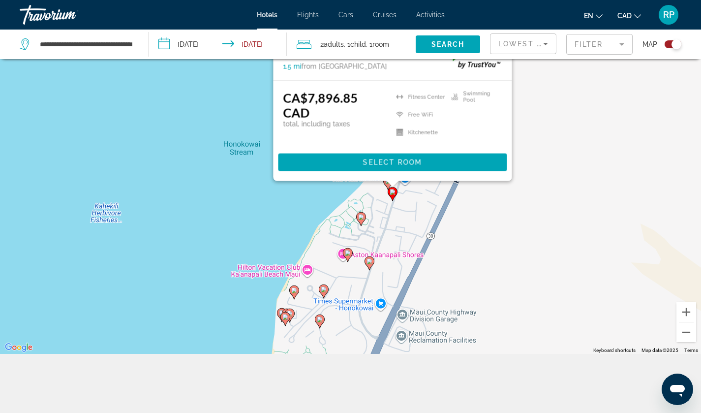
click at [358, 219] on image "Main content" at bounding box center [361, 217] width 6 height 6
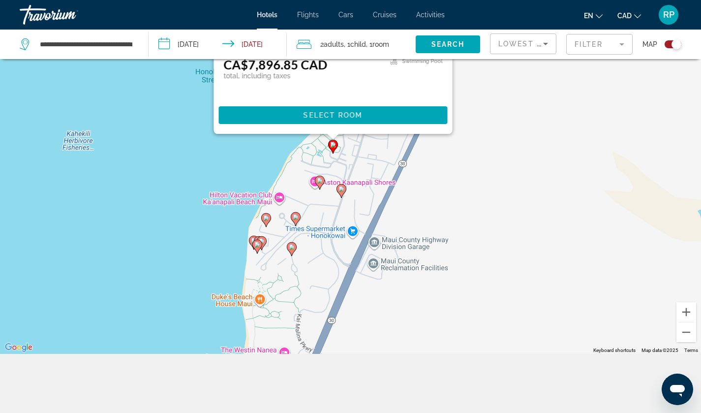
drag, startPoint x: 506, startPoint y: 336, endPoint x: 475, endPoint y: 148, distance: 191.3
click at [475, 148] on div "To activate drag with keyboard, press Alt + Enter. Once in keyboard drag state,…" at bounding box center [350, 147] width 701 height 413
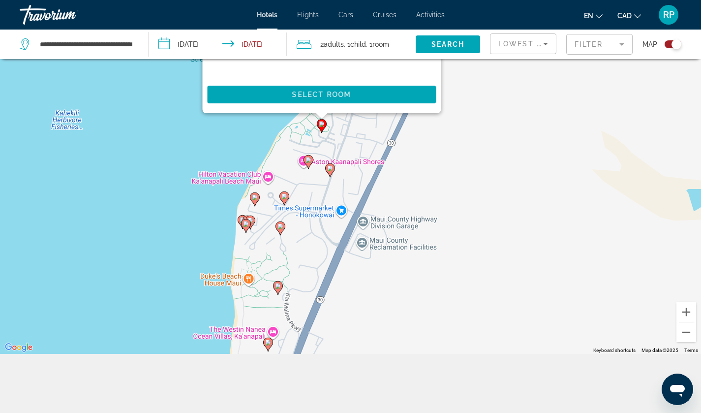
click at [303, 161] on icon "Main content" at bounding box center [308, 161] width 10 height 14
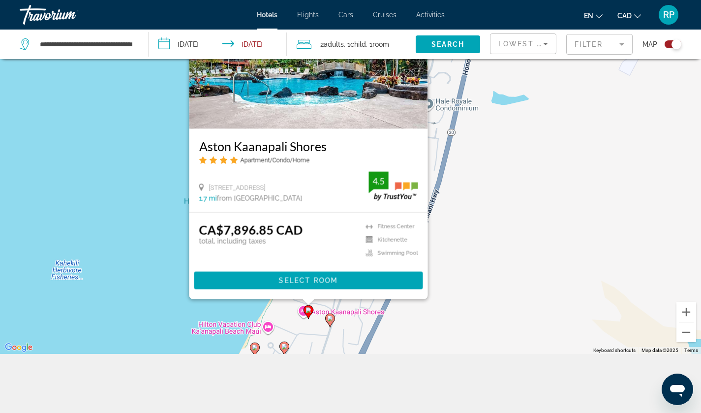
click at [330, 318] on image "Main content" at bounding box center [330, 318] width 6 height 6
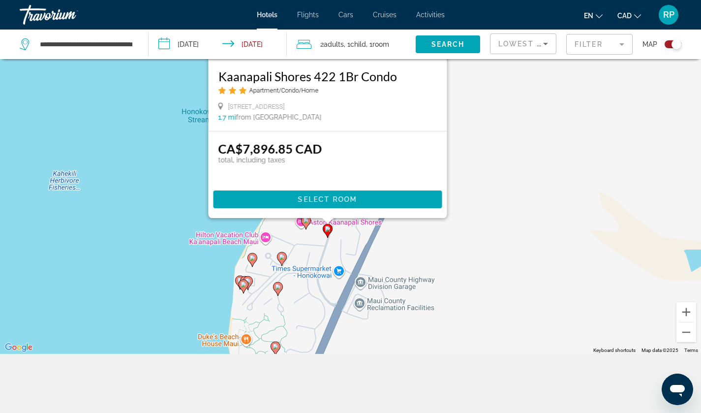
drag, startPoint x: 403, startPoint y: 325, endPoint x: 401, endPoint y: 237, distance: 87.6
click at [401, 237] on div "To activate drag with keyboard, press Alt + Enter. Once in keyboard drag state,…" at bounding box center [350, 147] width 701 height 413
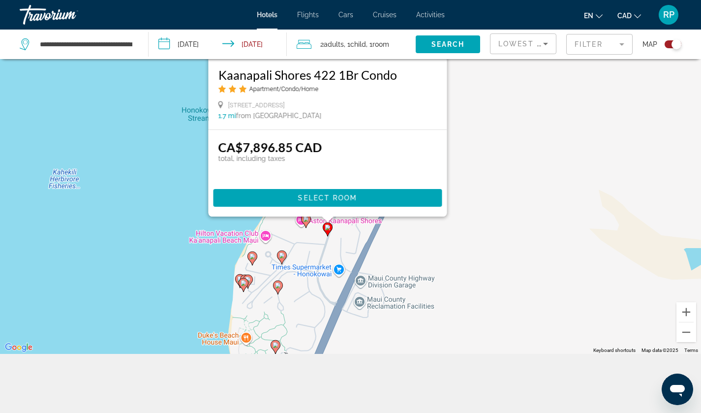
click at [283, 253] on image "Main content" at bounding box center [282, 255] width 6 height 6
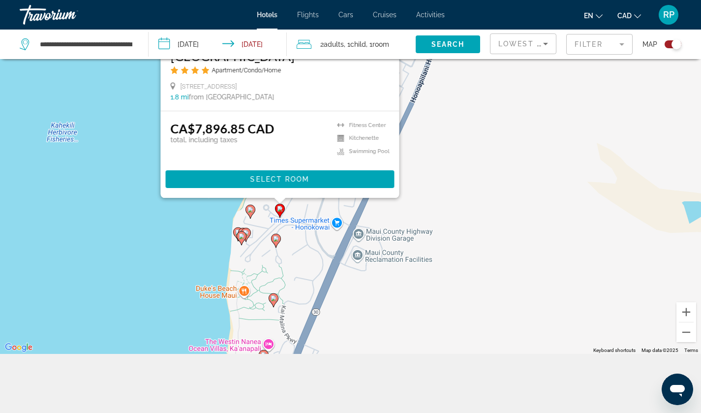
drag, startPoint x: 445, startPoint y: 250, endPoint x: 441, endPoint y: 140, distance: 109.7
click at [441, 140] on div "To activate drag with keyboard, press Alt + Enter. Once in keyboard drag state,…" at bounding box center [350, 147] width 701 height 413
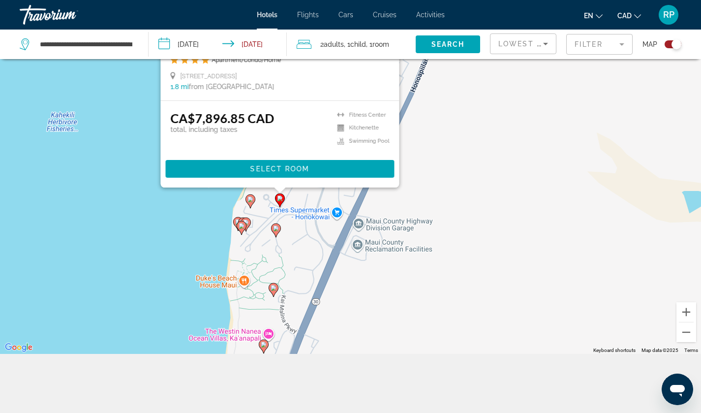
click at [251, 196] on image "Main content" at bounding box center [250, 199] width 6 height 6
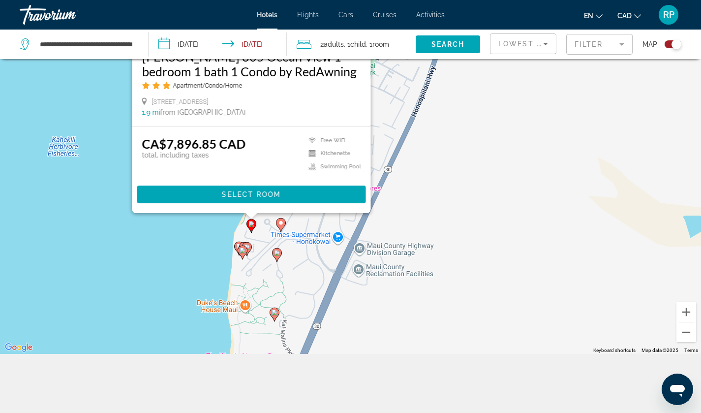
drag, startPoint x: 441, startPoint y: 213, endPoint x: 442, endPoint y: 122, distance: 91.0
click at [442, 122] on div "To activate drag with keyboard, press Alt + Enter. Once in keyboard drag state,…" at bounding box center [350, 147] width 701 height 413
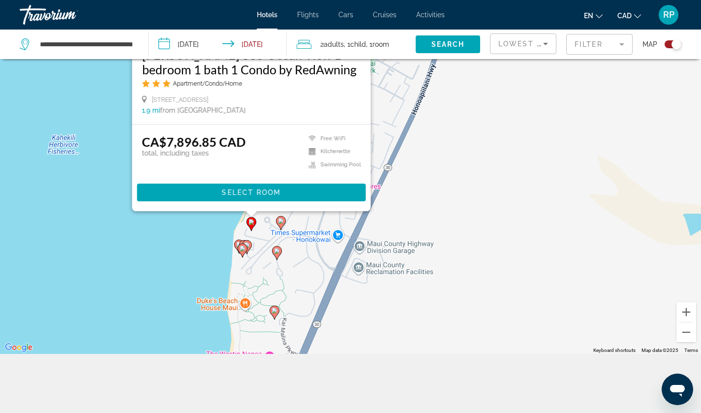
click at [276, 251] on image "Main content" at bounding box center [277, 251] width 6 height 6
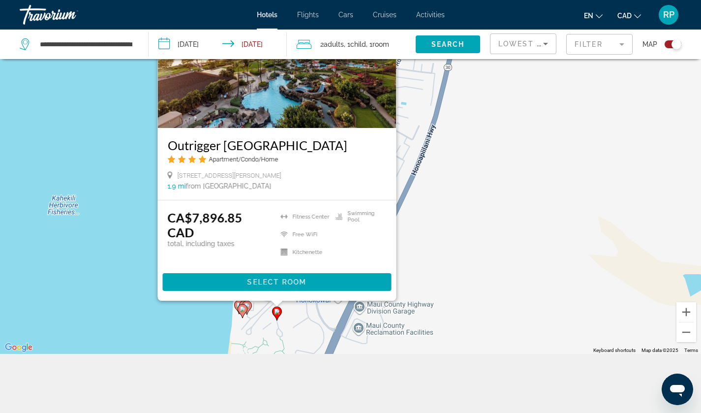
click at [243, 310] on image "Main content" at bounding box center [242, 309] width 6 height 6
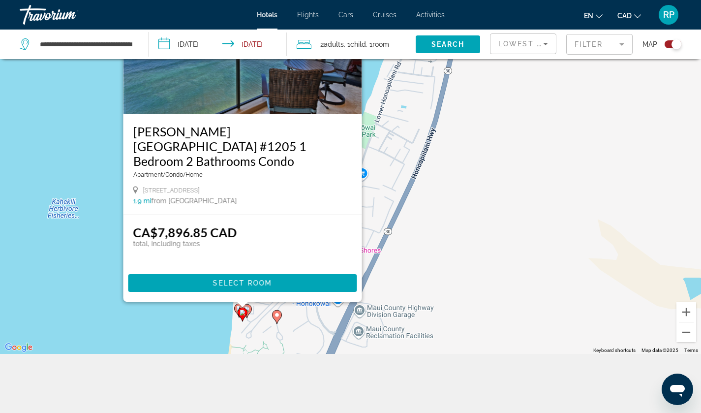
click at [495, 196] on div "To activate drag with keyboard, press Alt + Enter. Once in keyboard drag state,…" at bounding box center [350, 147] width 701 height 413
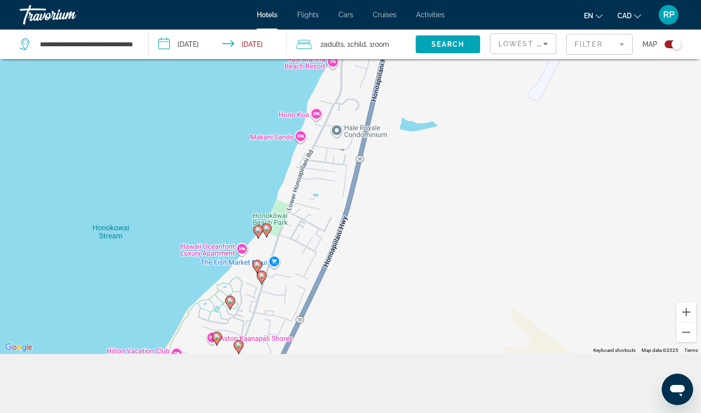
drag, startPoint x: 495, startPoint y: 196, endPoint x: 405, endPoint y: 287, distance: 128.0
click at [405, 287] on div "To activate drag with keyboard, press Alt + Enter. Once in keyboard drag state,…" at bounding box center [350, 147] width 701 height 413
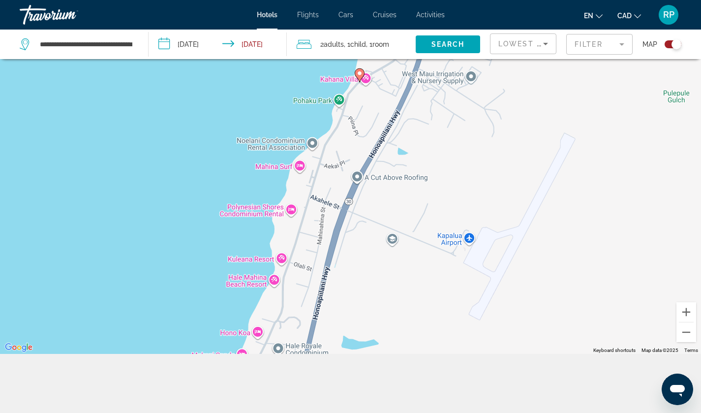
drag, startPoint x: 398, startPoint y: 114, endPoint x: 334, endPoint y: 353, distance: 247.3
click at [334, 353] on div "To activate drag with keyboard, press Alt + Enter. Once in keyboard drag state,…" at bounding box center [350, 147] width 701 height 413
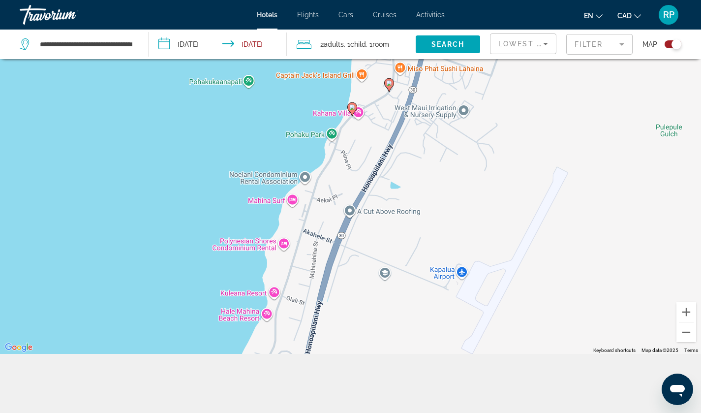
click at [348, 102] on gmp-advanced-marker "Main content" at bounding box center [352, 109] width 10 height 15
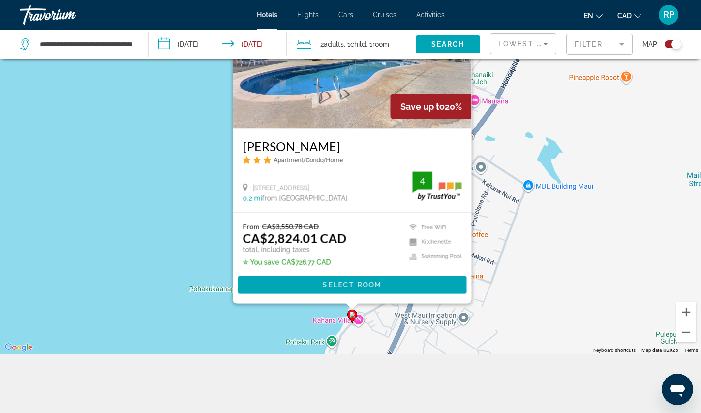
click at [600, 283] on div "To activate drag with keyboard, press Alt + Enter. Once in keyboard drag state,…" at bounding box center [350, 147] width 701 height 413
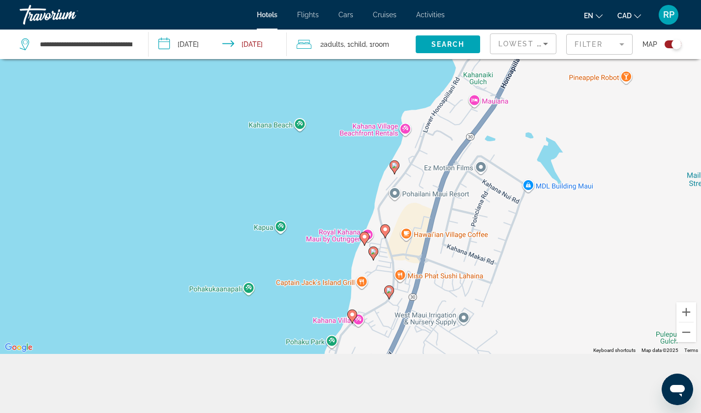
click at [388, 292] on image "Main content" at bounding box center [389, 290] width 6 height 6
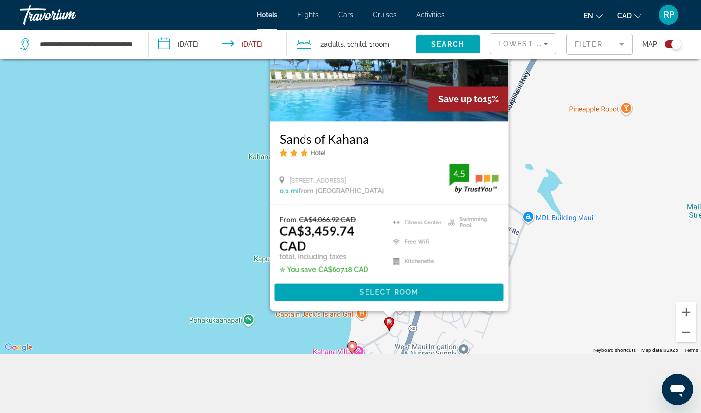
click at [387, 290] on span "Select Room" at bounding box center [388, 292] width 59 height 8
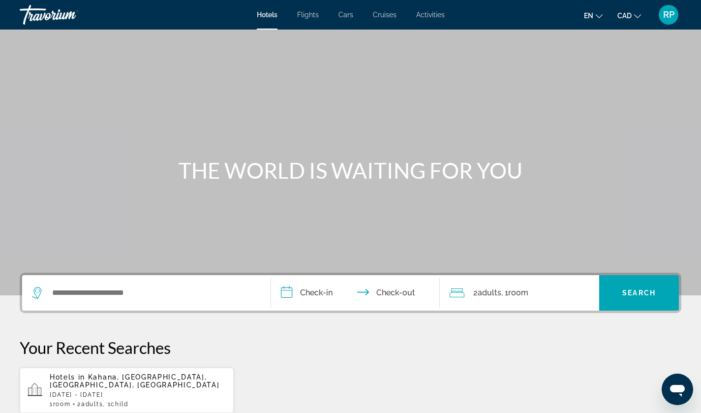
click at [123, 377] on span "Kahana, [GEOGRAPHIC_DATA], [GEOGRAPHIC_DATA], [GEOGRAPHIC_DATA]" at bounding box center [135, 381] width 170 height 16
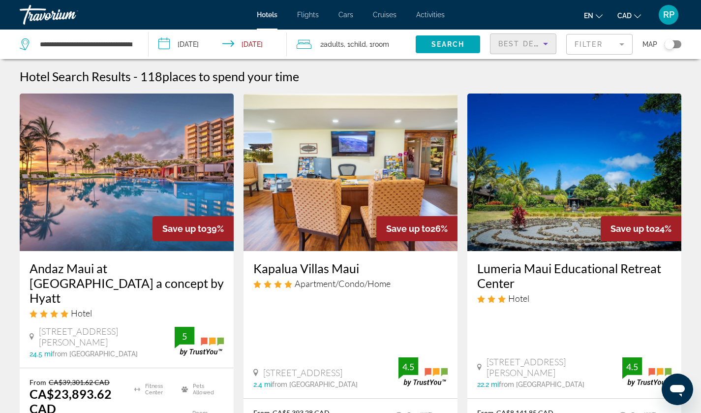
click at [542, 48] on icon "Sort by" at bounding box center [545, 44] width 12 height 12
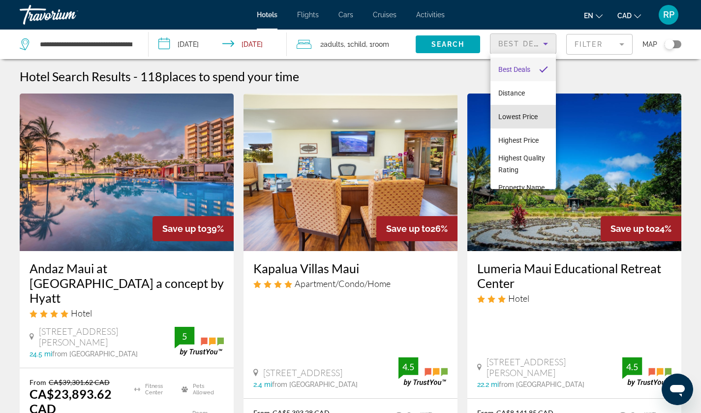
click at [529, 113] on span "Lowest Price" at bounding box center [517, 117] width 39 height 8
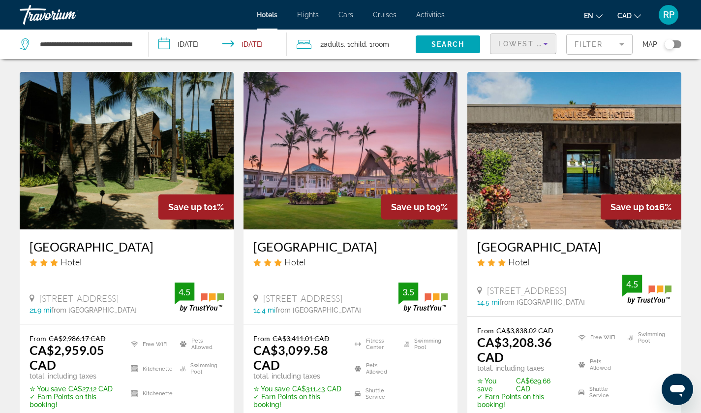
scroll to position [385, 0]
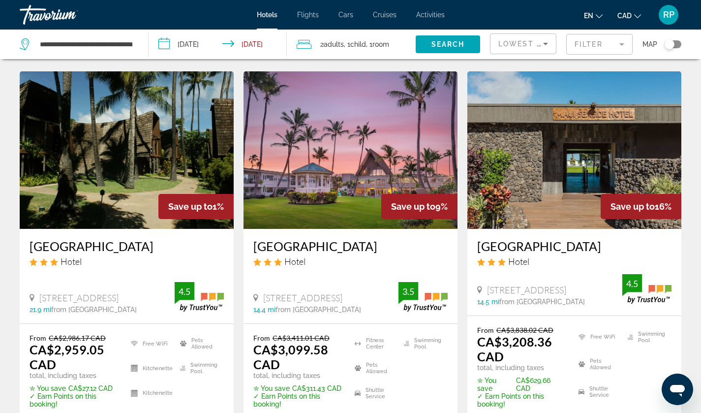
click at [615, 44] on mat-form-field "Filter" at bounding box center [599, 44] width 66 height 21
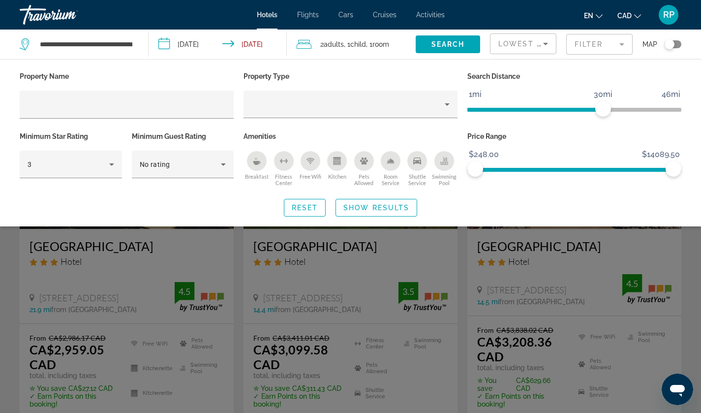
click at [462, 265] on div "Search widget" at bounding box center [350, 280] width 701 height 265
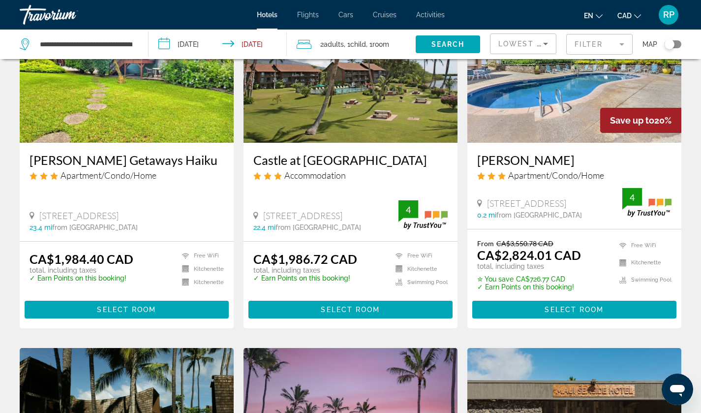
scroll to position [0, 0]
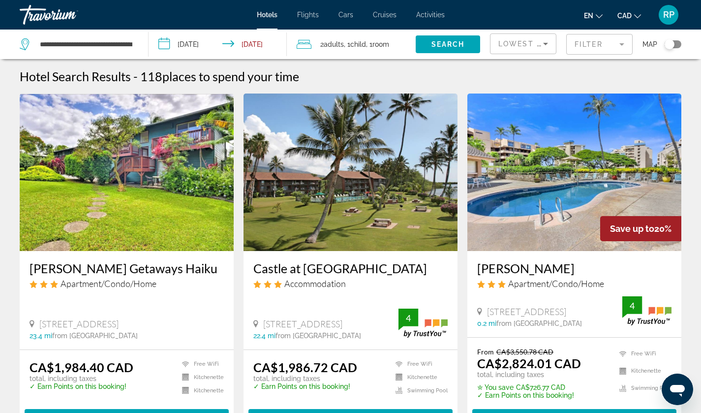
click at [669, 43] on div "Toggle map" at bounding box center [669, 44] width 10 height 10
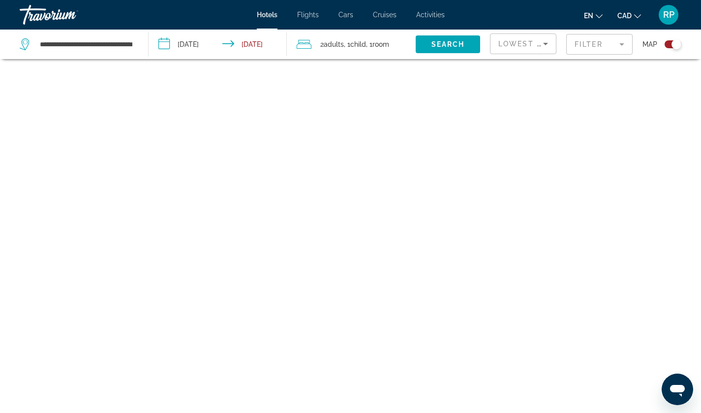
scroll to position [59, 0]
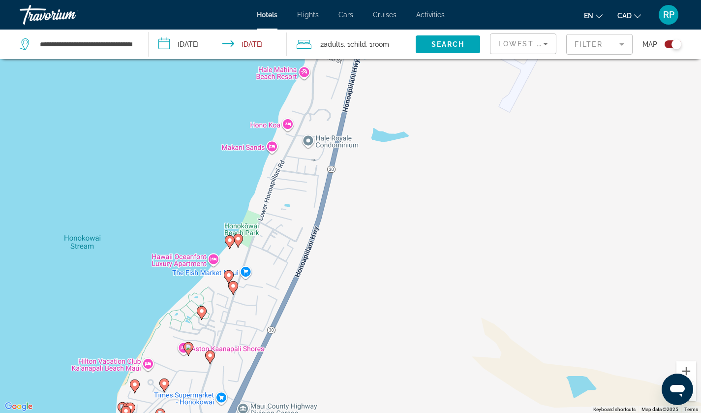
click at [238, 237] on image "Main content" at bounding box center [238, 239] width 6 height 6
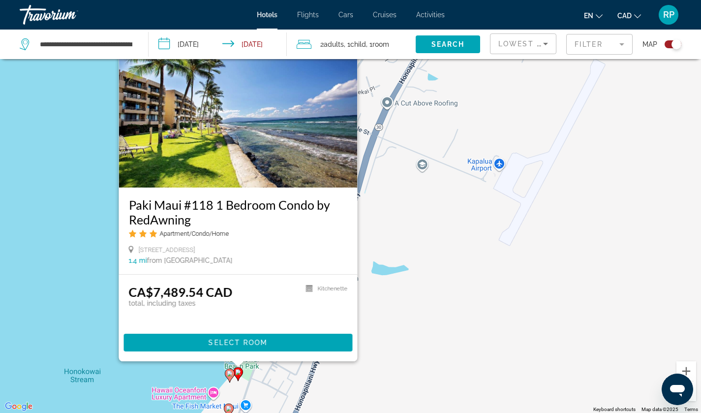
click at [228, 376] on image "Main content" at bounding box center [230, 373] width 6 height 6
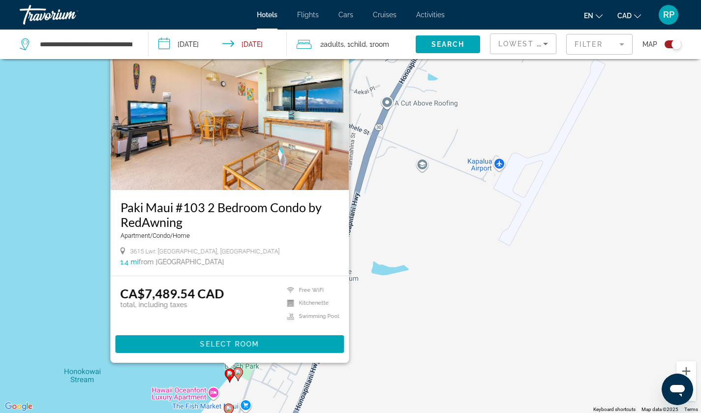
click at [279, 384] on div "To activate drag with keyboard, press Alt + Enter. Once in keyboard drag state,…" at bounding box center [350, 206] width 701 height 413
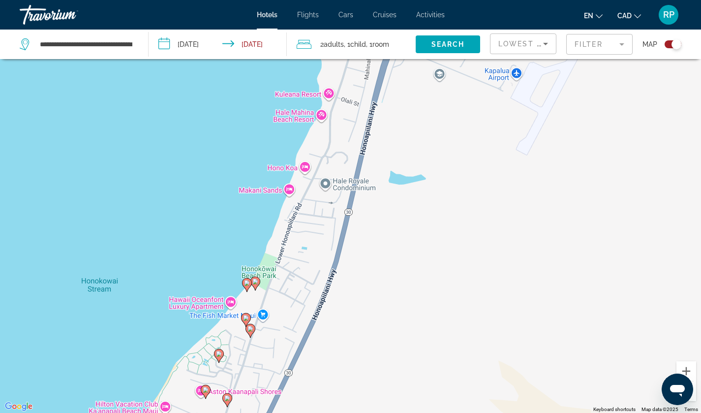
drag, startPoint x: 281, startPoint y: 385, endPoint x: 303, endPoint y: 264, distance: 123.0
click at [303, 264] on div "To activate drag with keyboard, press Alt + Enter. Once in keyboard drag state,…" at bounding box center [350, 206] width 701 height 413
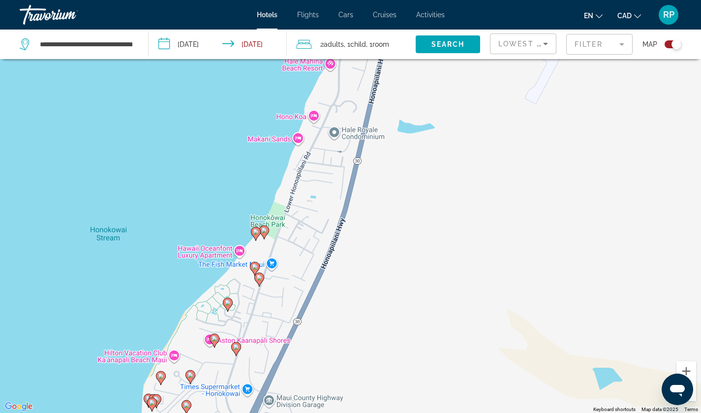
click at [256, 264] on image "Main content" at bounding box center [255, 267] width 6 height 6
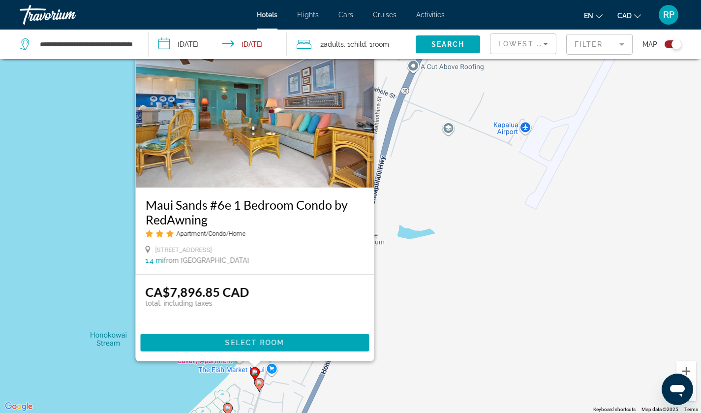
click at [257, 383] on image "Main content" at bounding box center [259, 383] width 6 height 6
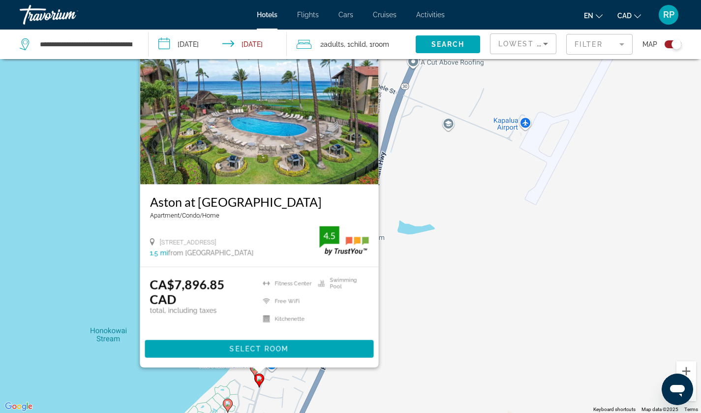
click at [291, 394] on div "To activate drag with keyboard, press Alt + Enter. Once in keyboard drag state,…" at bounding box center [350, 206] width 701 height 413
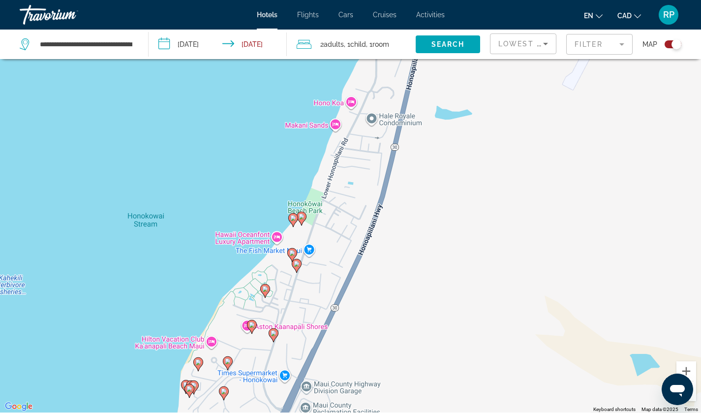
drag, startPoint x: 301, startPoint y: 340, endPoint x: 352, endPoint y: 192, distance: 156.1
click at [352, 192] on div "To activate drag with keyboard, press Alt + Enter. Once in keyboard drag state,…" at bounding box center [350, 206] width 701 height 413
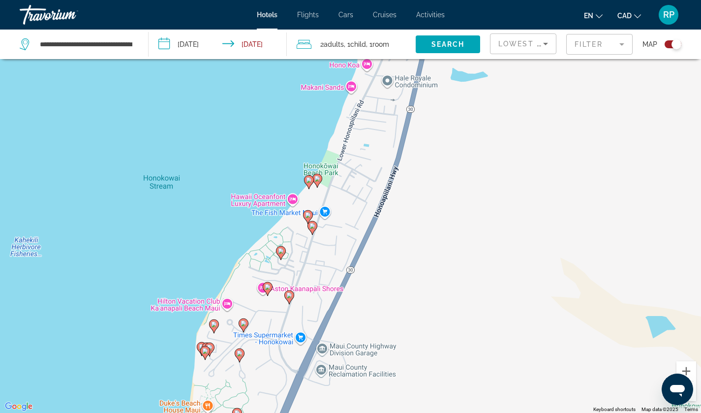
click at [281, 251] on image "Main content" at bounding box center [281, 251] width 6 height 6
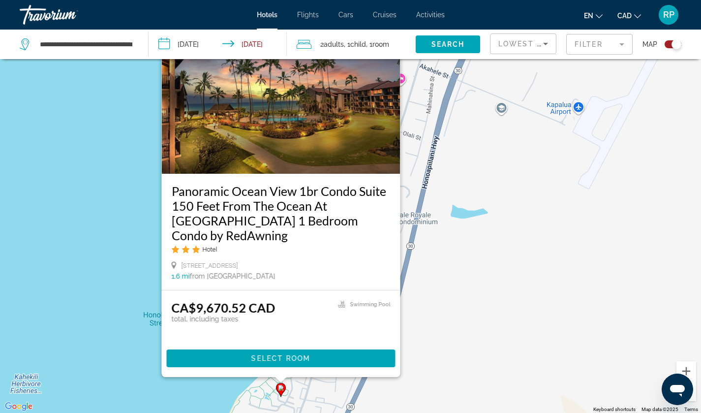
click at [444, 285] on div "To activate drag with keyboard, press Alt + Enter. Once in keyboard drag state,…" at bounding box center [350, 206] width 701 height 413
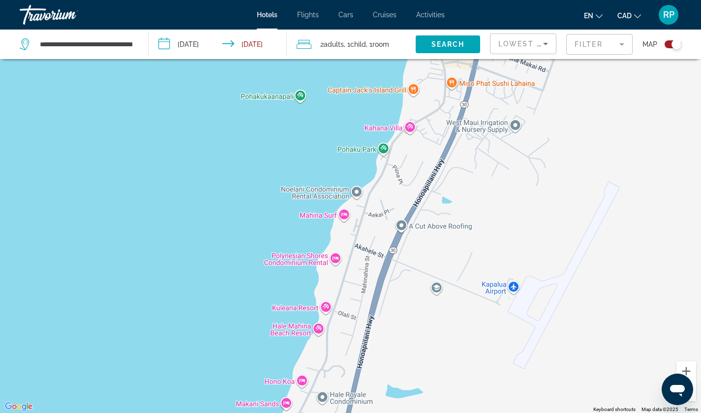
drag, startPoint x: 429, startPoint y: 139, endPoint x: 363, endPoint y: 321, distance: 193.5
click at [363, 321] on div "To activate drag with keyboard, press Alt + Enter. Once in keyboard drag state,…" at bounding box center [350, 206] width 701 height 413
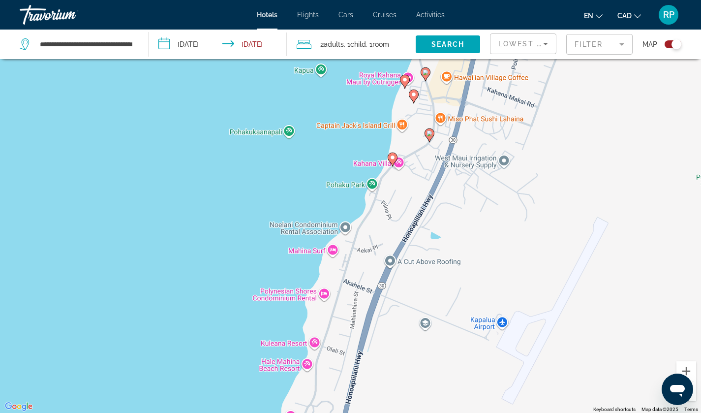
click at [392, 155] on image "Main content" at bounding box center [392, 157] width 6 height 6
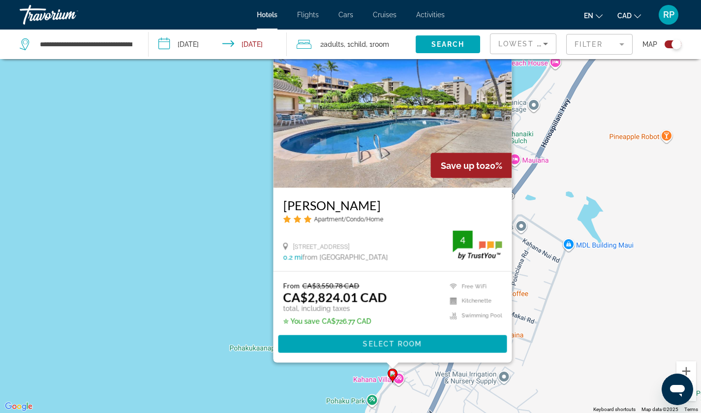
click at [565, 307] on div "To activate drag with keyboard, press Alt + Enter. Once in keyboard drag state,…" at bounding box center [350, 206] width 701 height 413
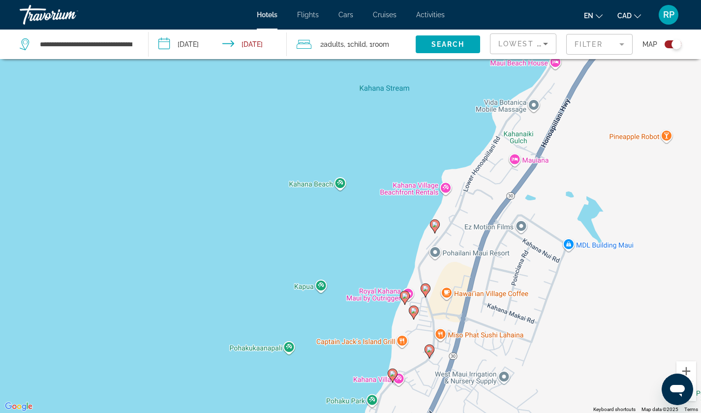
click at [429, 351] on image "Main content" at bounding box center [429, 349] width 6 height 6
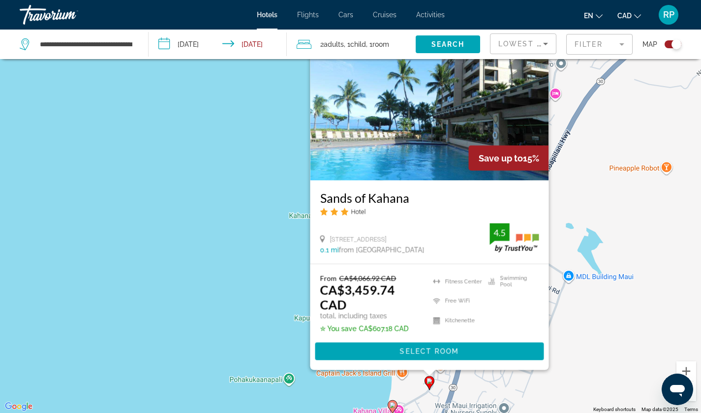
click at [244, 330] on div "To activate drag with keyboard, press Alt + Enter. Once in keyboard drag state,…" at bounding box center [350, 206] width 701 height 413
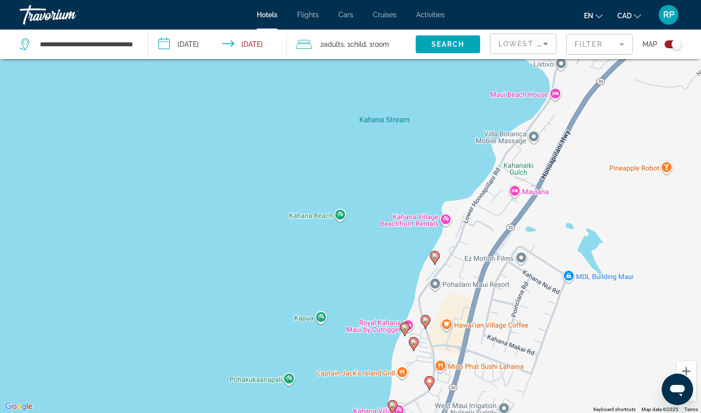
click at [416, 342] on image "Main content" at bounding box center [414, 342] width 6 height 6
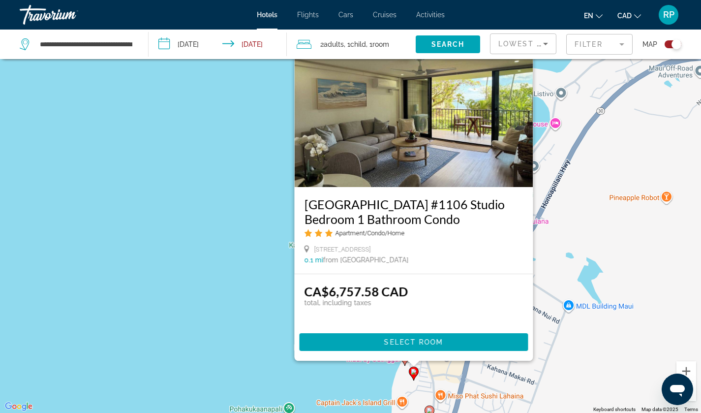
click at [400, 371] on div "To activate drag with keyboard, press Alt + Enter. Once in keyboard drag state,…" at bounding box center [350, 206] width 701 height 413
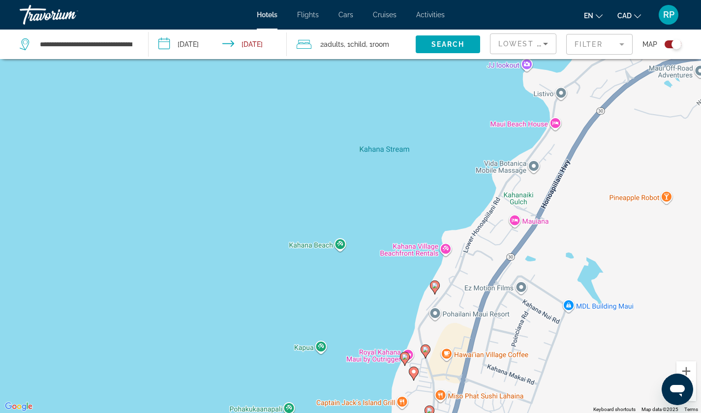
click at [406, 359] on image "Main content" at bounding box center [405, 357] width 6 height 6
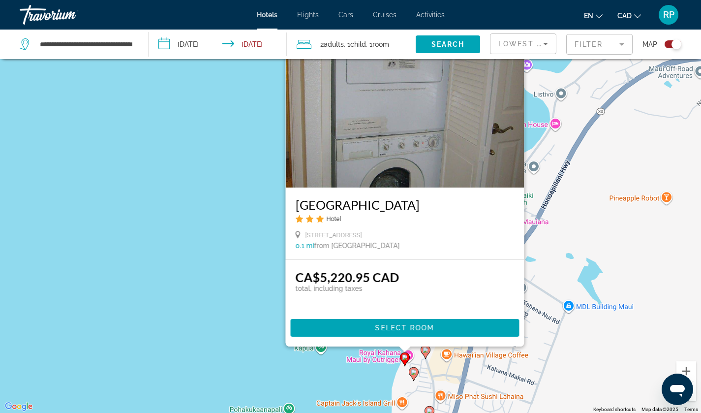
click at [427, 354] on icon "Main content" at bounding box center [424, 351] width 9 height 13
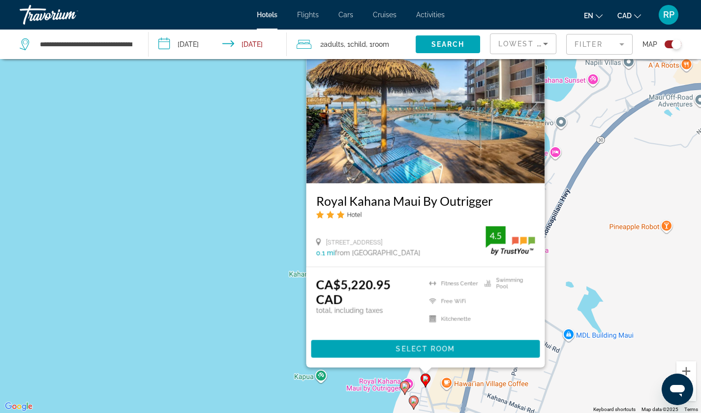
click at [592, 253] on div "To activate drag with keyboard, press Alt + Enter. Once in keyboard drag state,…" at bounding box center [350, 206] width 701 height 413
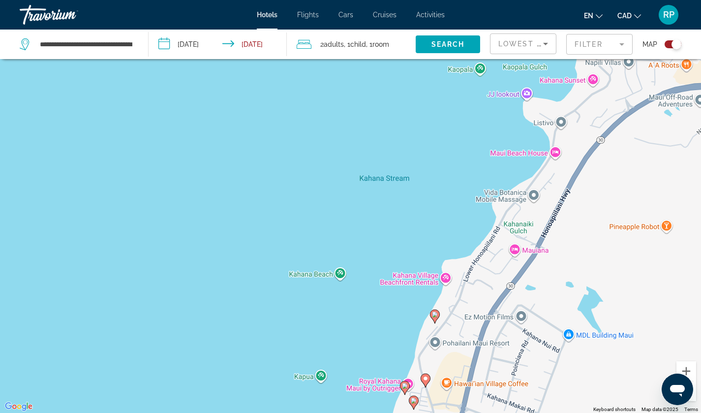
click at [435, 316] on image "Main content" at bounding box center [435, 314] width 6 height 6
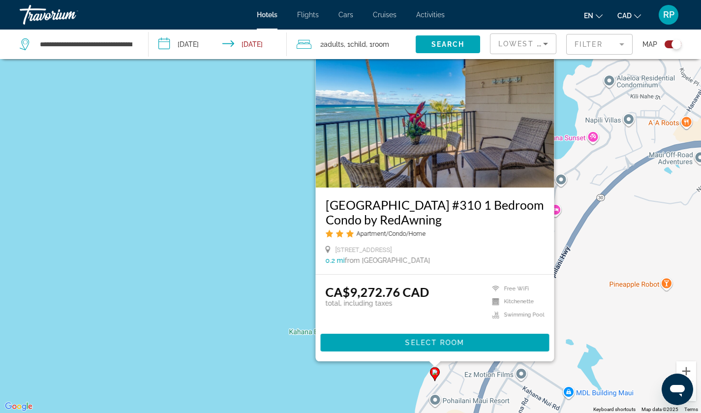
click at [387, 387] on div "To activate drag with keyboard, press Alt + Enter. Once in keyboard drag state,…" at bounding box center [350, 206] width 701 height 413
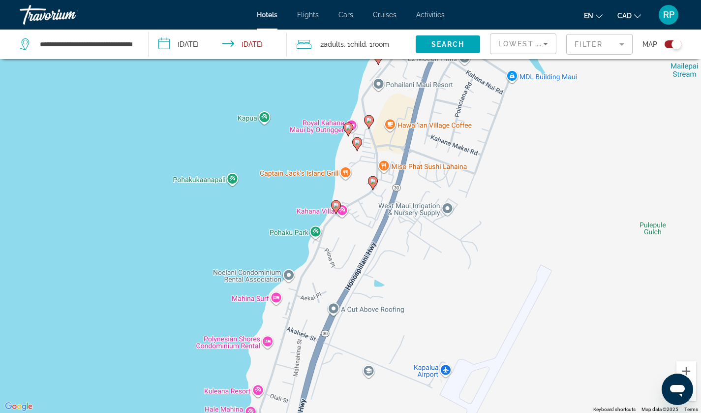
drag, startPoint x: 387, startPoint y: 387, endPoint x: 330, endPoint y: 65, distance: 327.1
click at [330, 65] on div "To activate drag with keyboard, press Alt + Enter. Once in keyboard drag state,…" at bounding box center [350, 206] width 701 height 413
click at [334, 207] on image "Main content" at bounding box center [336, 205] width 6 height 6
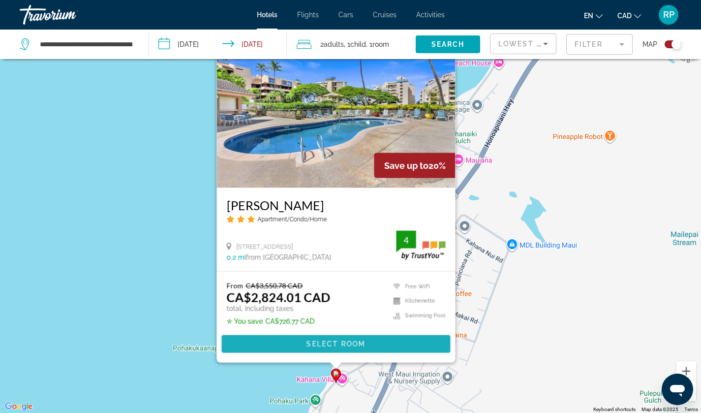
click at [351, 339] on span "Main content" at bounding box center [335, 344] width 229 height 24
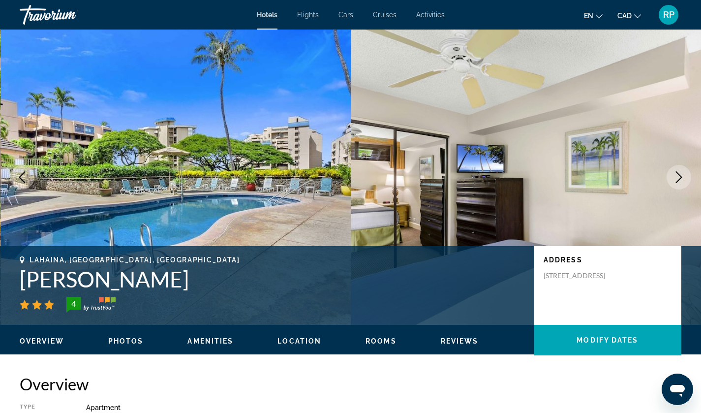
click at [685, 174] on button "Next image" at bounding box center [678, 177] width 25 height 25
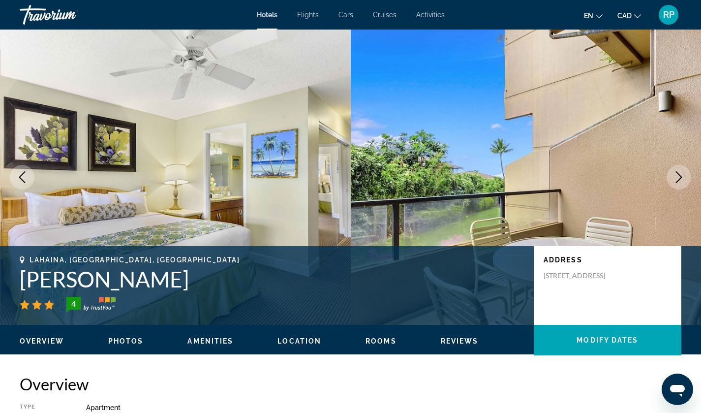
click at [680, 174] on icon "Next image" at bounding box center [679, 177] width 12 height 12
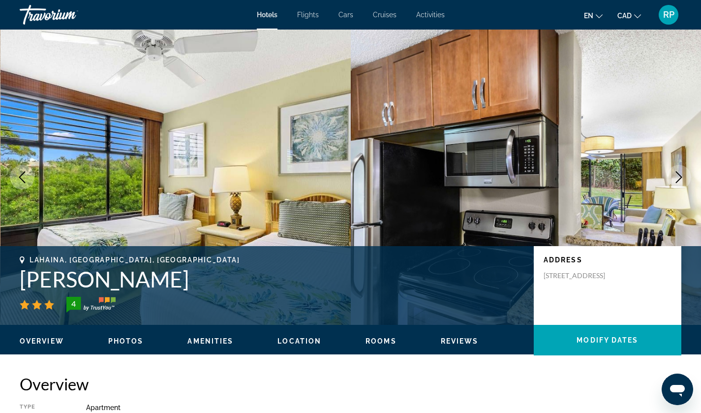
click at [680, 174] on icon "Next image" at bounding box center [679, 177] width 12 height 12
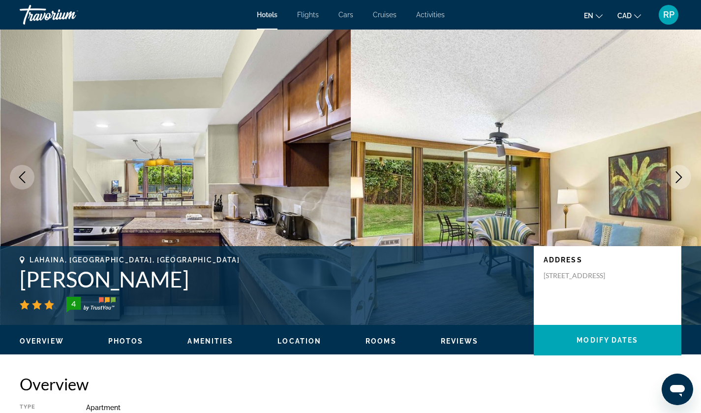
click at [680, 174] on icon "Next image" at bounding box center [679, 177] width 12 height 12
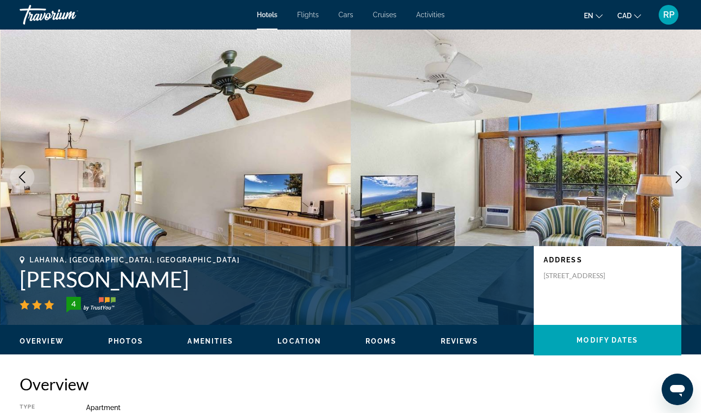
click at [680, 174] on icon "Next image" at bounding box center [679, 177] width 12 height 12
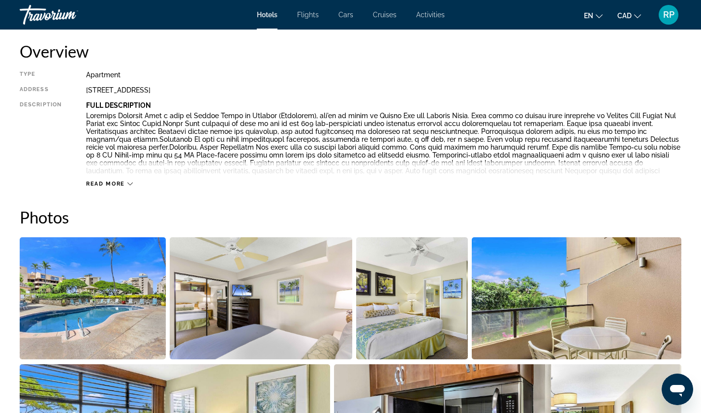
scroll to position [332, 0]
click at [123, 182] on span "Read more" at bounding box center [105, 184] width 39 height 6
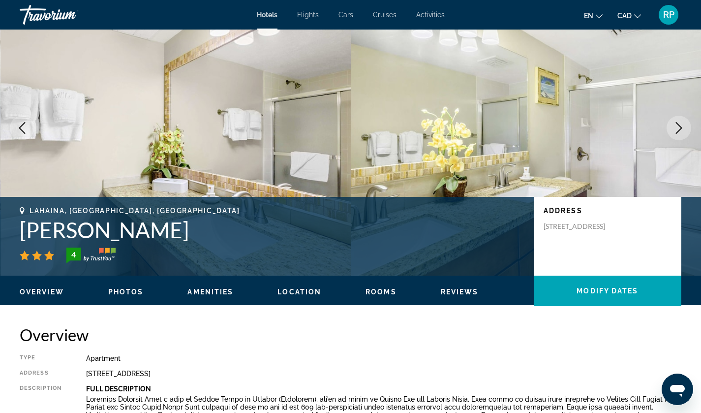
scroll to position [43, 0]
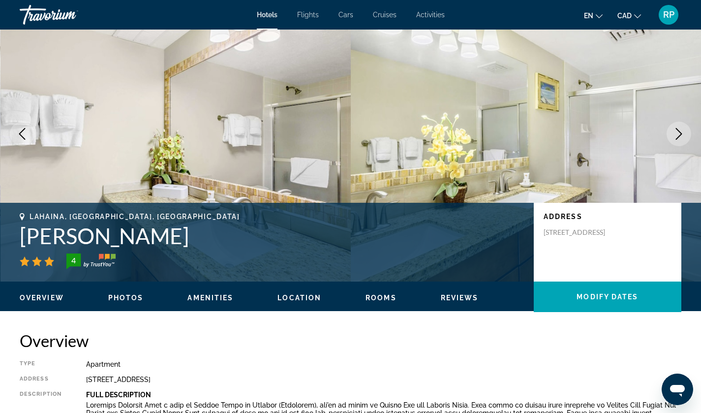
click at [346, 15] on span "Cars" at bounding box center [345, 15] width 15 height 8
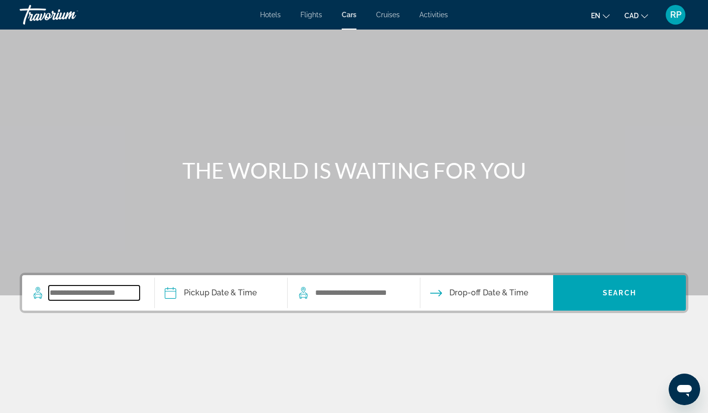
click at [104, 291] on input "Search widget" at bounding box center [94, 292] width 91 height 15
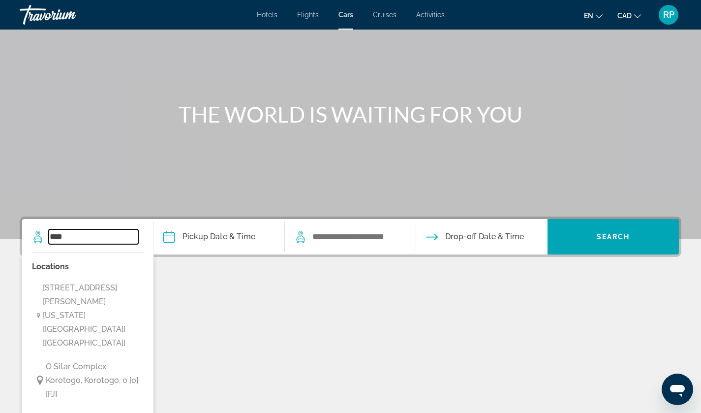
scroll to position [56, 0]
click at [83, 237] on input "****" at bounding box center [93, 237] width 89 height 15
type input "****"
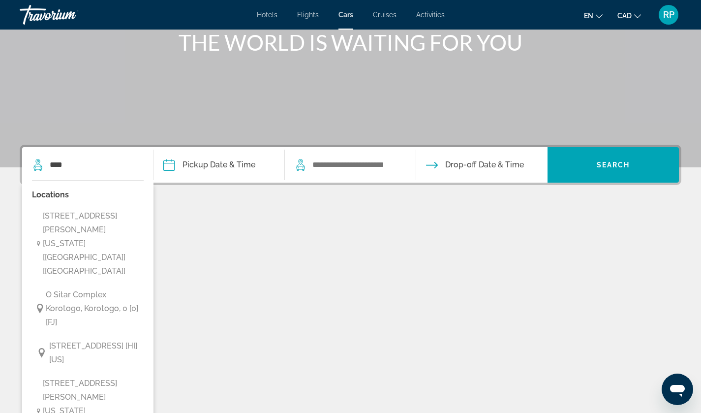
click at [83, 182] on div "**** Locations [STREET_ADDRESS][PERSON_NAME][US_STATE] [[GEOGRAPHIC_DATA]] [[GE…" at bounding box center [87, 164] width 111 height 35
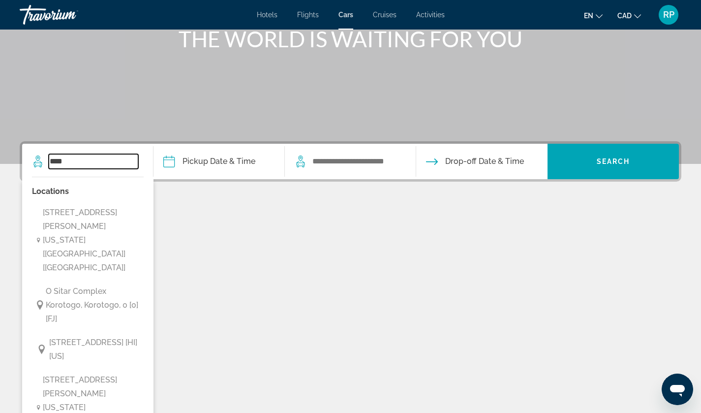
click at [83, 157] on input "****" at bounding box center [93, 161] width 89 height 15
paste input "****"
click at [96, 219] on span "[STREET_ADDRESS][PERSON_NAME][US_STATE] [[GEOGRAPHIC_DATA]] [[GEOGRAPHIC_DATA]]" at bounding box center [91, 240] width 96 height 69
type input "**********"
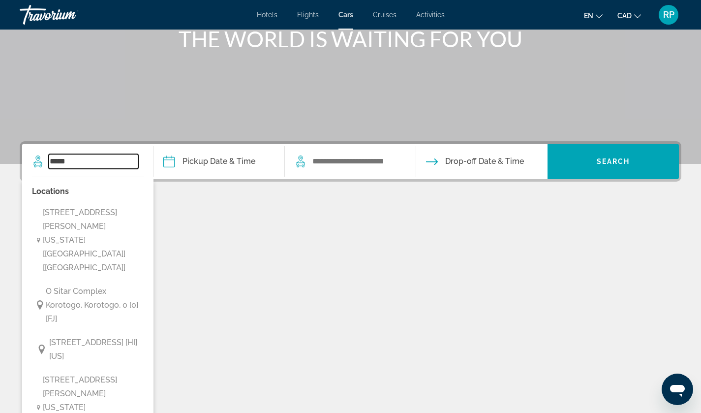
type input "**********"
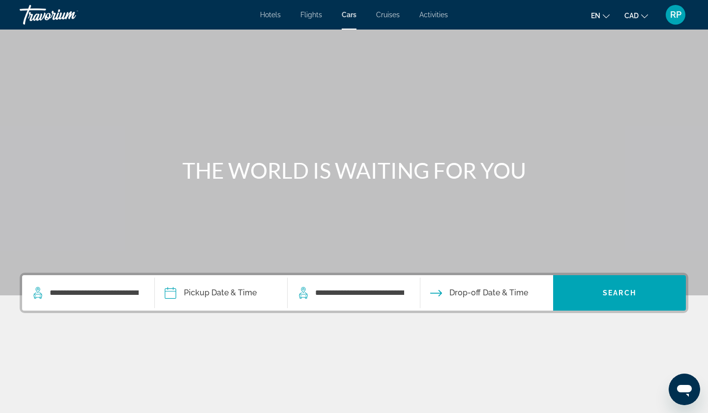
click at [224, 288] on input "Pickup date" at bounding box center [220, 294] width 137 height 38
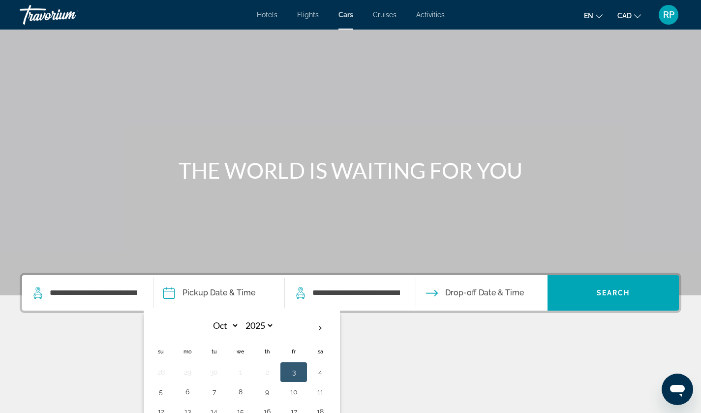
scroll to position [97, 0]
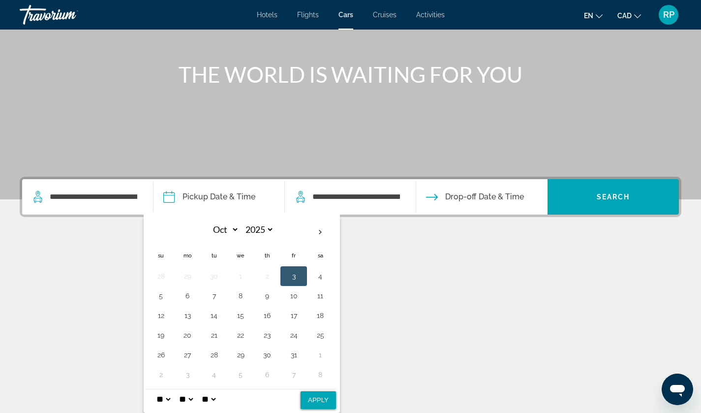
click at [323, 228] on th "Next month" at bounding box center [320, 232] width 27 height 22
select select "**"
click at [187, 332] on button "22" at bounding box center [187, 335] width 16 height 14
click at [210, 353] on button "30" at bounding box center [214, 355] width 16 height 14
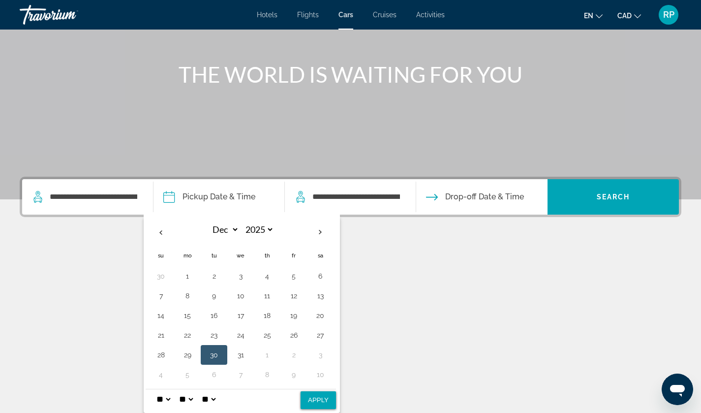
click at [189, 334] on button "22" at bounding box center [187, 335] width 16 height 14
click at [311, 395] on button "Apply" at bounding box center [317, 400] width 35 height 18
type input "**********"
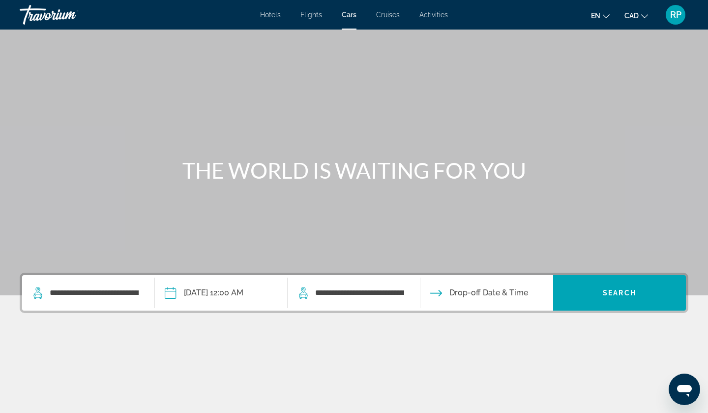
click at [477, 289] on input "Drop-off date" at bounding box center [486, 294] width 137 height 38
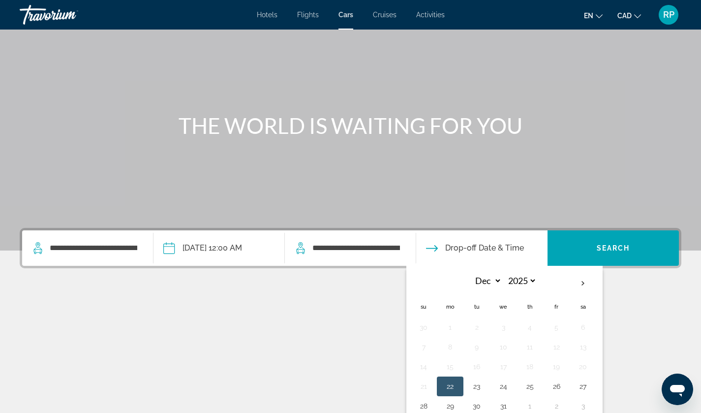
scroll to position [46, 0]
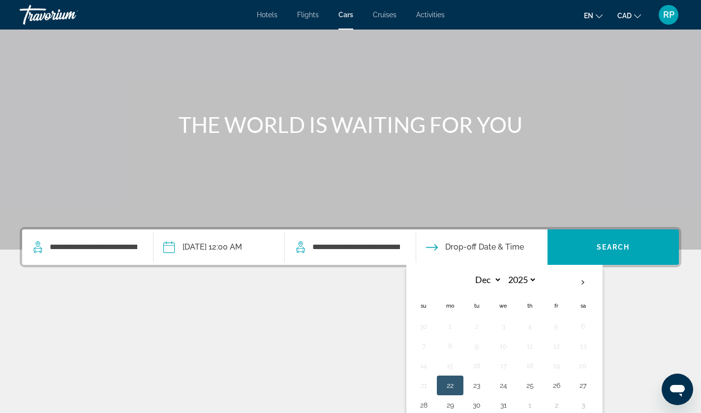
click at [479, 406] on button "30" at bounding box center [477, 405] width 16 height 14
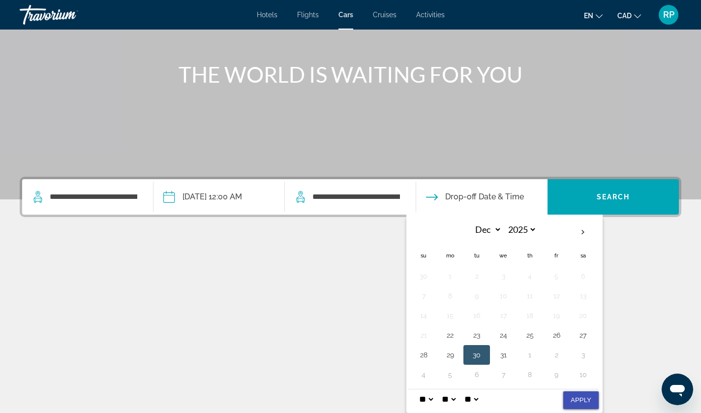
click at [577, 396] on button "Apply" at bounding box center [580, 400] width 35 height 18
type input "**********"
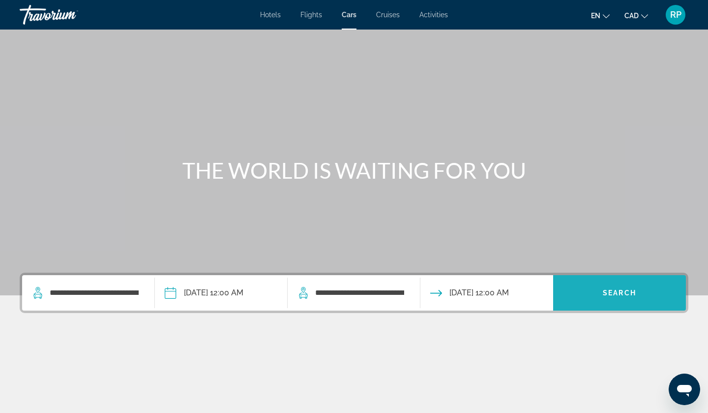
click at [607, 289] on span "Search" at bounding box center [619, 293] width 33 height 8
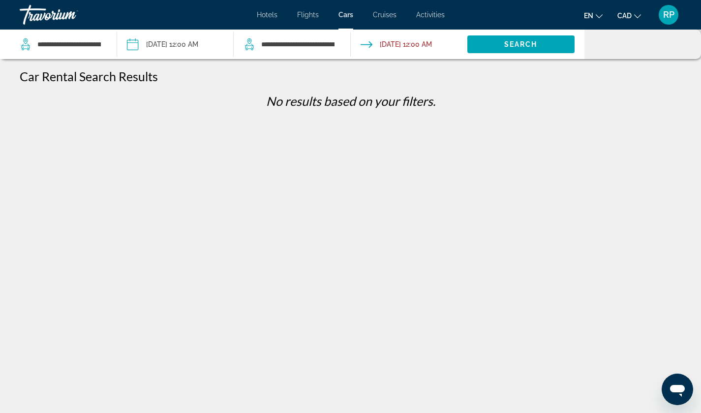
click at [198, 48] on input "Pickup date: Dec 22, 2025 12:00 AM" at bounding box center [175, 46] width 121 height 32
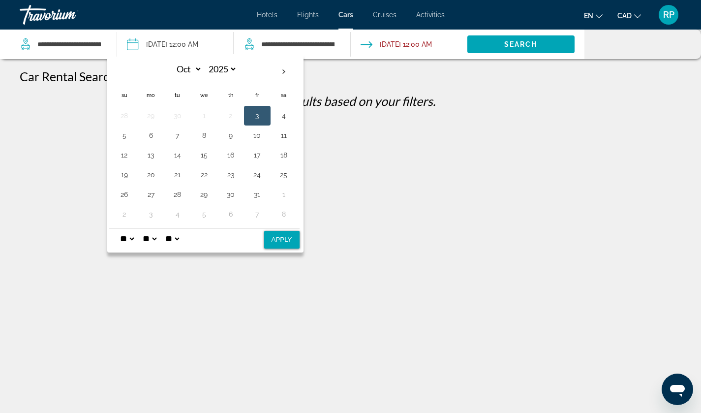
click at [181, 244] on select "** **" at bounding box center [172, 239] width 18 height 20
select select "**"
click at [170, 229] on select "** **" at bounding box center [172, 239] width 18 height 20
click at [126, 237] on select "* * * * * * * * * ** ** **" at bounding box center [127, 239] width 18 height 20
select select "*"
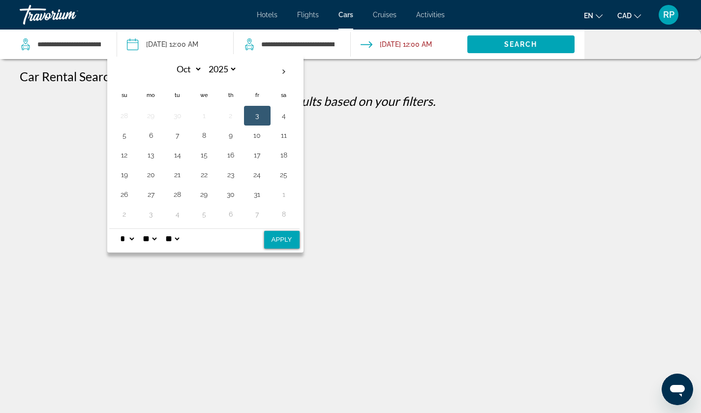
click at [118, 229] on select "* * * * * * * * * ** ** **" at bounding box center [127, 239] width 18 height 20
click at [280, 241] on button "Apply" at bounding box center [281, 240] width 35 height 18
type input "**********"
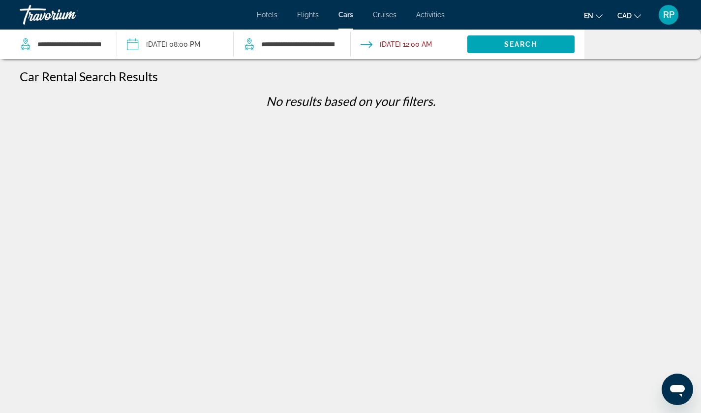
click at [404, 38] on input "Drop-off date: Dec 30, 2025 12:00 AM" at bounding box center [408, 46] width 121 height 32
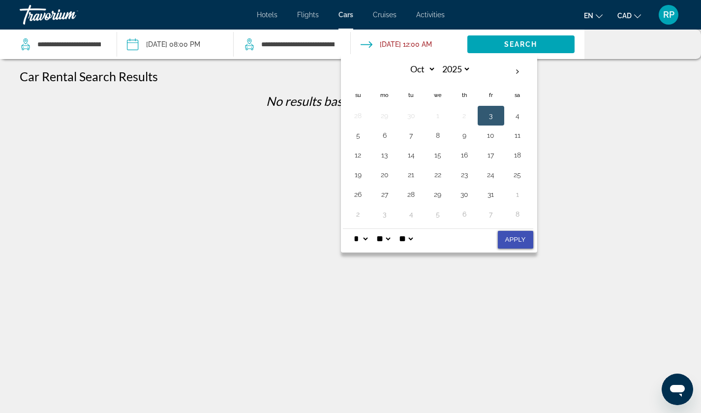
click at [522, 243] on button "Apply" at bounding box center [515, 240] width 35 height 18
type input "**********"
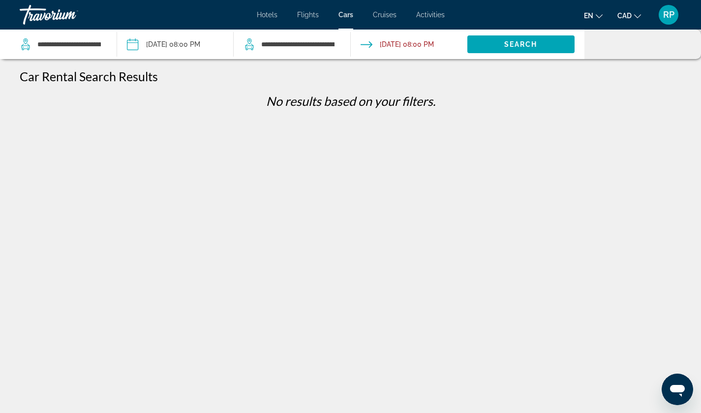
click at [522, 243] on div "**********" at bounding box center [350, 275] width 701 height 413
click at [531, 46] on span "Search" at bounding box center [520, 44] width 33 height 8
click at [76, 46] on input "**********" at bounding box center [68, 44] width 65 height 15
click at [0, 0] on div at bounding box center [0, 0] width 0 height 0
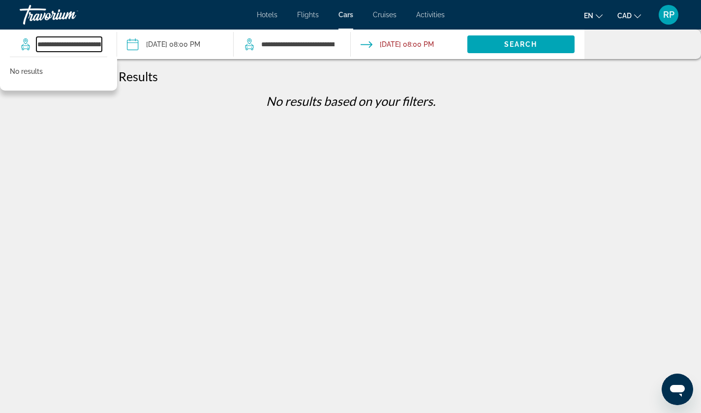
click at [87, 45] on input "**********" at bounding box center [68, 44] width 65 height 15
click at [85, 42] on input "**********" at bounding box center [68, 44] width 65 height 15
type input "*"
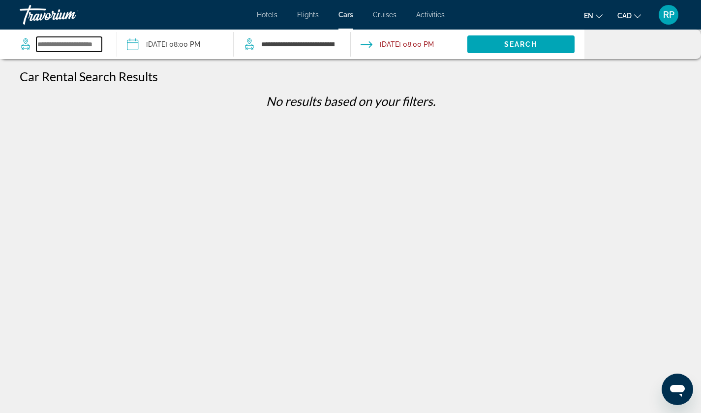
paste input "***"
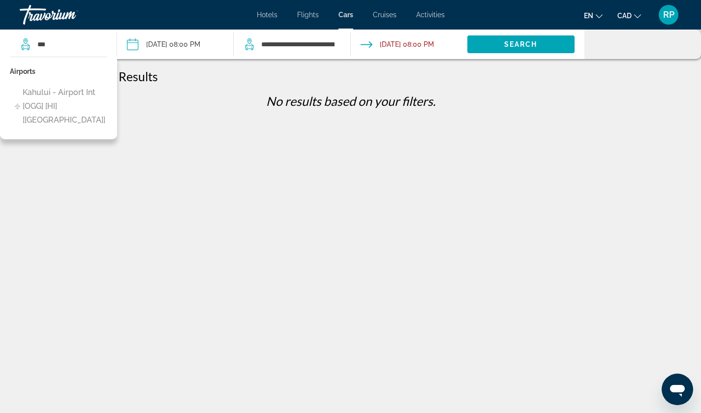
click at [68, 94] on span "Kahului - Airport Int [OGG] [HI] [[GEOGRAPHIC_DATA]]" at bounding box center [67, 106] width 89 height 41
type input "**********"
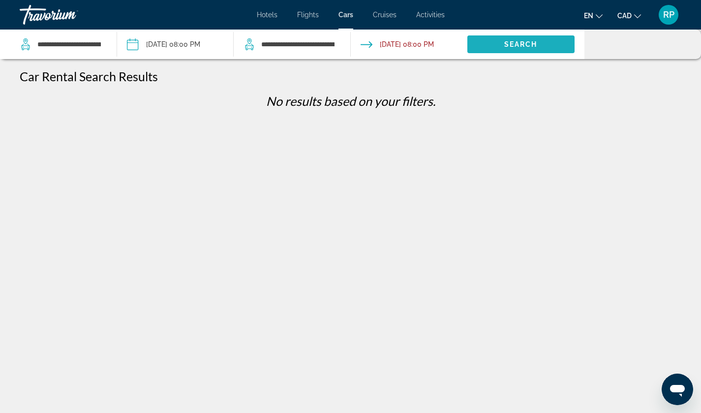
click at [496, 44] on span "Search widget" at bounding box center [520, 44] width 107 height 24
click at [189, 47] on input "**********" at bounding box center [175, 46] width 121 height 32
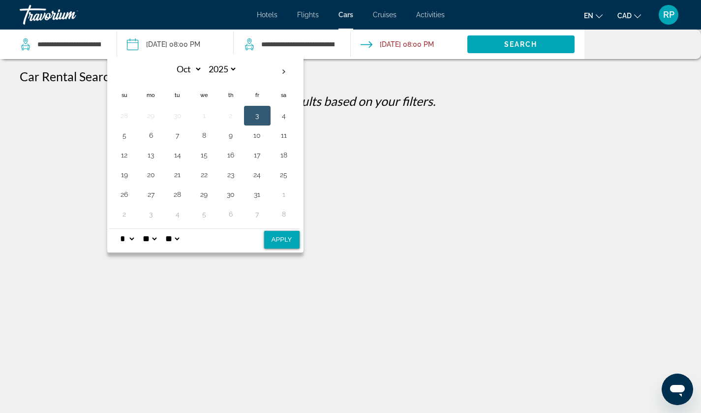
click at [282, 70] on th "Next month" at bounding box center [283, 72] width 27 height 22
select select "**"
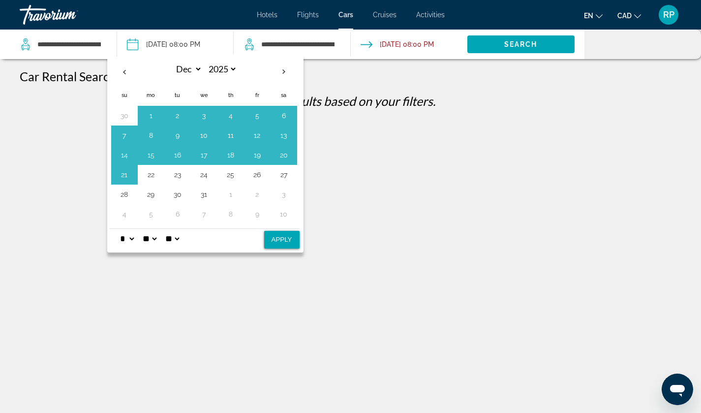
click at [152, 176] on button "22" at bounding box center [151, 175] width 16 height 14
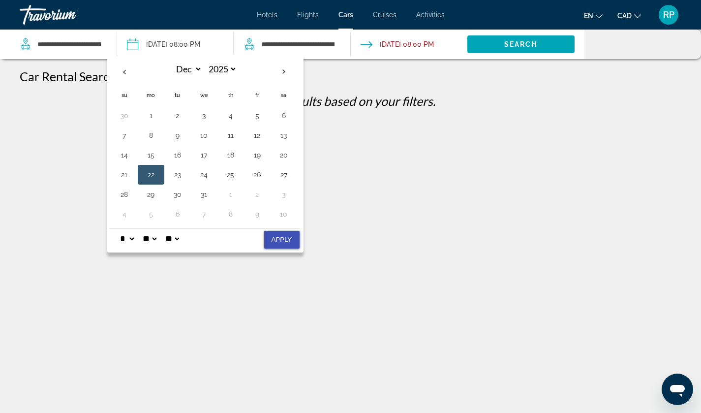
click at [272, 239] on button "Apply" at bounding box center [281, 240] width 35 height 18
type input "**********"
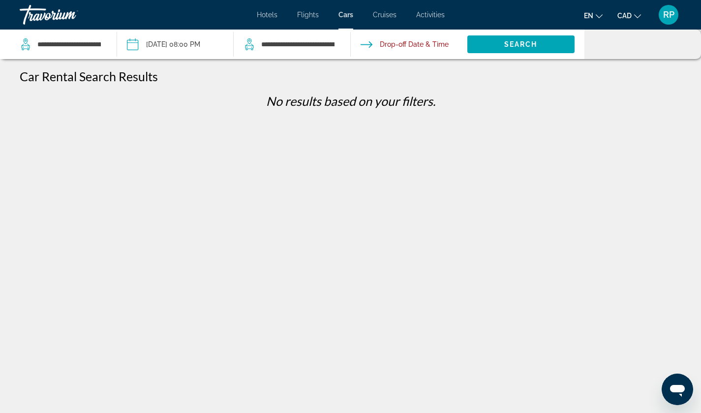
click at [431, 46] on input "Drop-off date" at bounding box center [408, 46] width 121 height 32
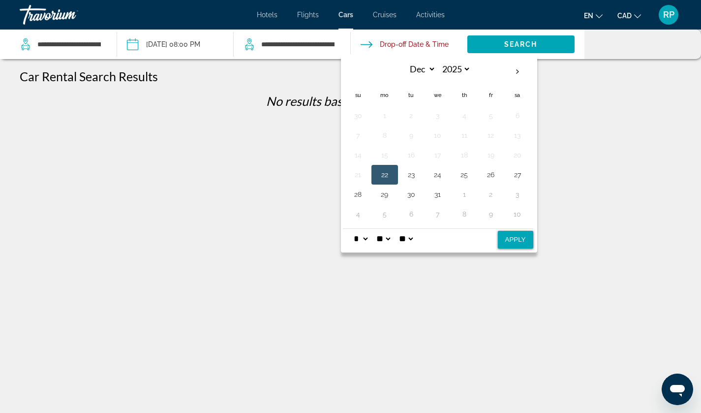
click at [413, 196] on button "30" at bounding box center [411, 194] width 16 height 14
click at [512, 237] on button "Apply" at bounding box center [515, 240] width 35 height 18
type input "**********"
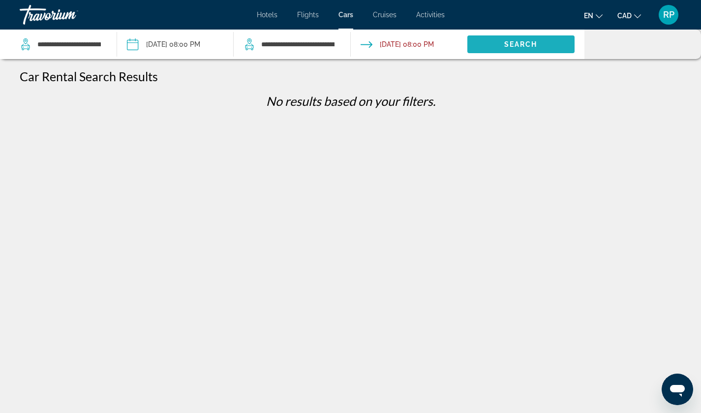
click at [527, 45] on span "Search" at bounding box center [520, 44] width 33 height 8
click at [268, 11] on span "Hotels" at bounding box center [267, 15] width 21 height 8
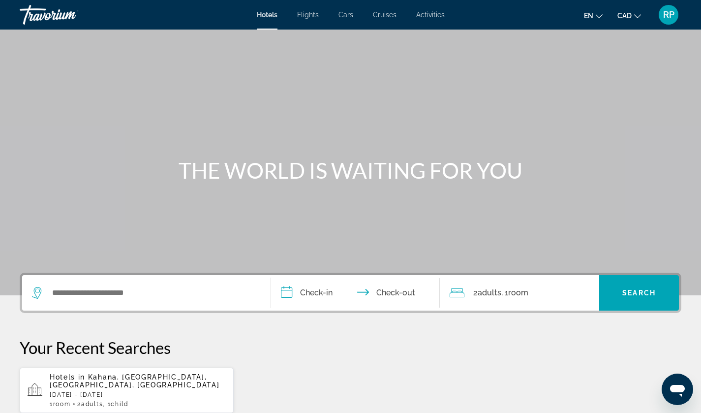
click at [103, 381] on p "Hotels in [GEOGRAPHIC_DATA], [GEOGRAPHIC_DATA], [GEOGRAPHIC_DATA], [GEOGRAPHIC_…" at bounding box center [138, 381] width 176 height 16
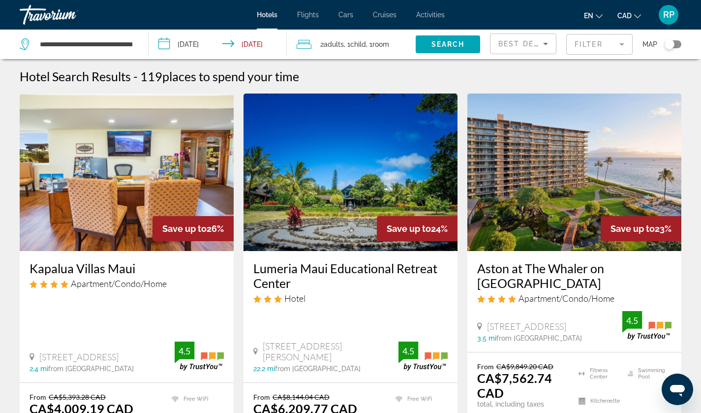
click at [675, 44] on div "Toggle map" at bounding box center [672, 44] width 17 height 8
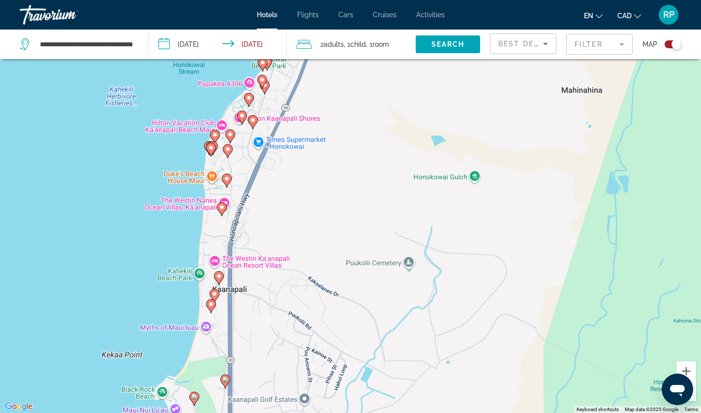
drag, startPoint x: 245, startPoint y: 135, endPoint x: 281, endPoint y: 180, distance: 57.4
click at [281, 180] on div "To activate drag with keyboard, press Alt + Enter. Once in keyboard drag state,…" at bounding box center [350, 206] width 701 height 413
drag, startPoint x: 281, startPoint y: 180, endPoint x: 260, endPoint y: 185, distance: 21.2
click at [260, 185] on div "To activate drag with keyboard, press Alt + Enter. Once in keyboard drag state,…" at bounding box center [350, 206] width 701 height 413
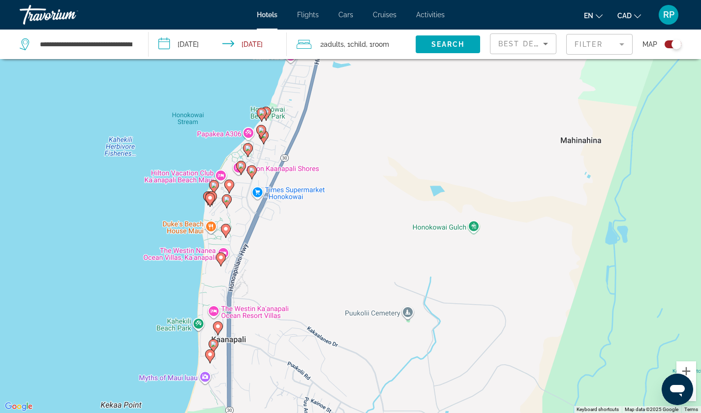
drag, startPoint x: 260, startPoint y: 185, endPoint x: 284, endPoint y: 233, distance: 52.8
click at [284, 233] on div "To activate drag with keyboard, press Alt + Enter. Once in keyboard drag state,…" at bounding box center [350, 206] width 701 height 413
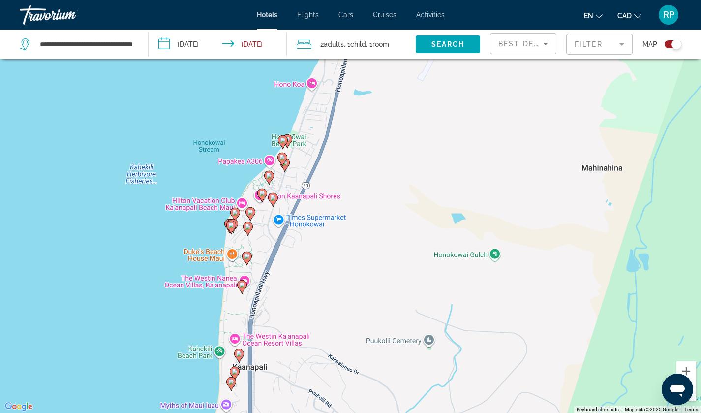
drag, startPoint x: 298, startPoint y: 130, endPoint x: 323, endPoint y: 152, distance: 33.1
click at [323, 152] on div "To activate drag with keyboard, press Alt + Enter. Once in keyboard drag state,…" at bounding box center [350, 206] width 701 height 413
click at [239, 287] on image "Main content" at bounding box center [242, 285] width 6 height 6
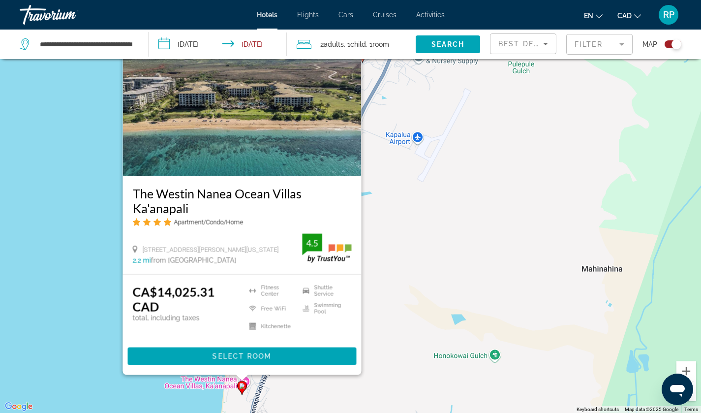
click at [318, 387] on div "To activate drag with keyboard, press Alt + Enter. Once in keyboard drag state,…" at bounding box center [350, 206] width 701 height 413
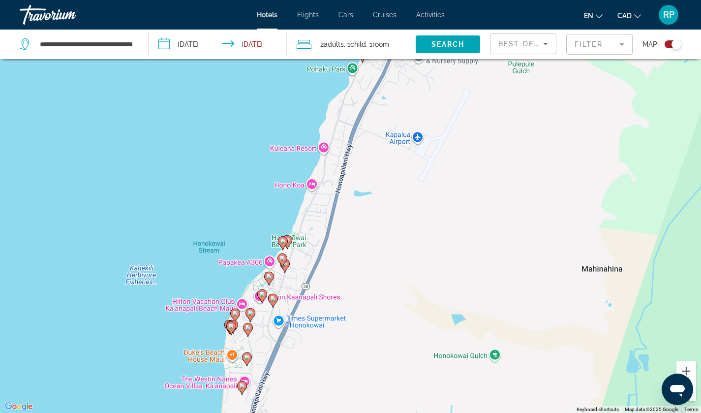
click at [249, 357] on image "Main content" at bounding box center [247, 357] width 6 height 6
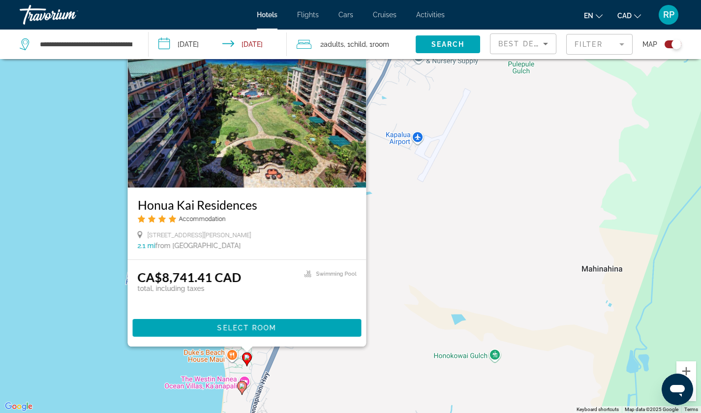
click at [283, 373] on div "To activate drag with keyboard, press Alt + Enter. Once in keyboard drag state,…" at bounding box center [350, 206] width 701 height 413
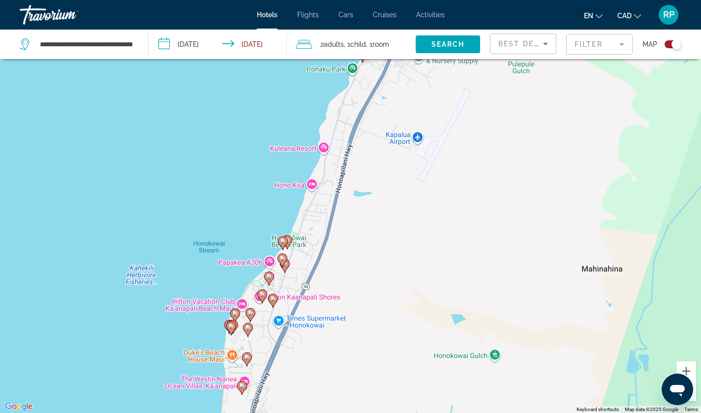
click at [247, 329] on image "Main content" at bounding box center [248, 328] width 6 height 6
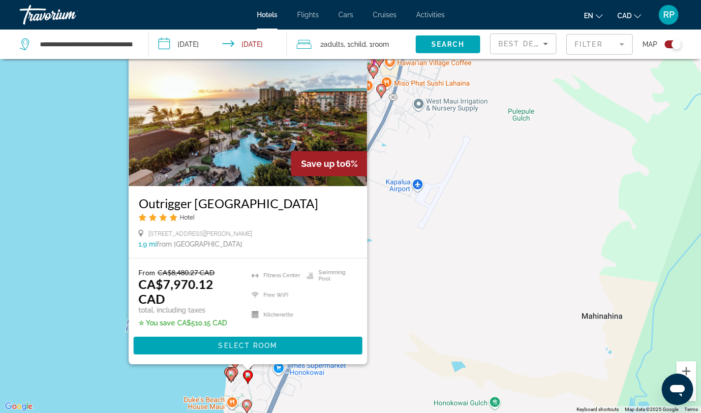
click at [305, 394] on div "To activate drag with keyboard, press Alt + Enter. Once in keyboard drag state,…" at bounding box center [350, 206] width 701 height 413
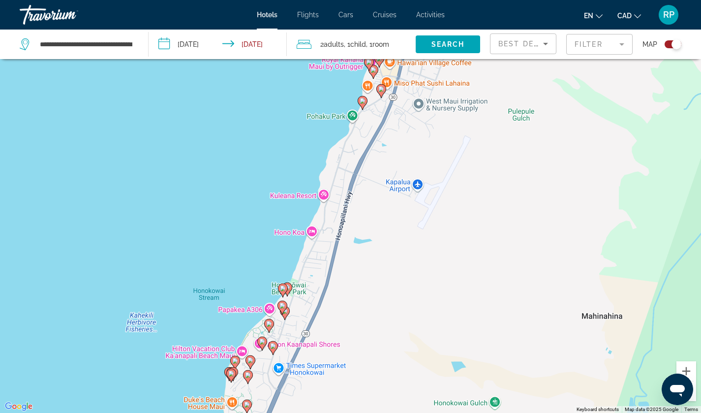
click at [233, 361] on image "Main content" at bounding box center [235, 360] width 6 height 6
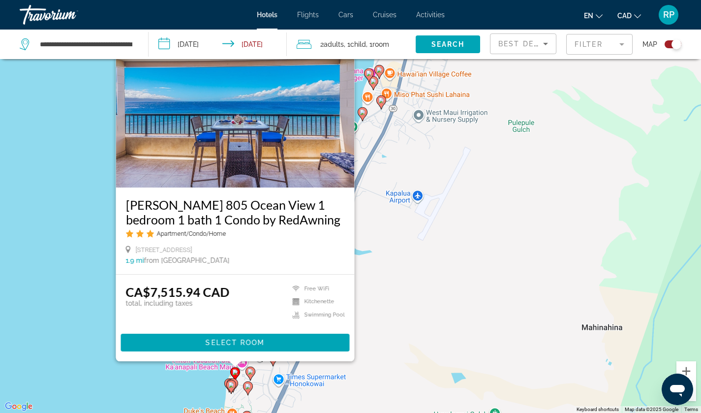
click at [309, 404] on div "To activate drag with keyboard, press Alt + Enter. Once in keyboard drag state,…" at bounding box center [350, 206] width 701 height 413
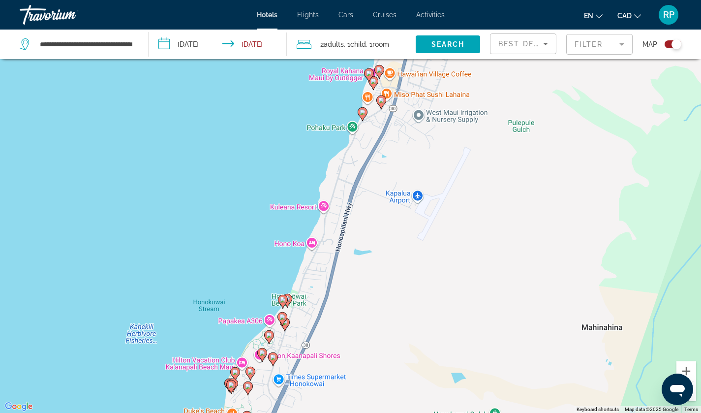
click at [260, 355] on image "Main content" at bounding box center [262, 353] width 6 height 6
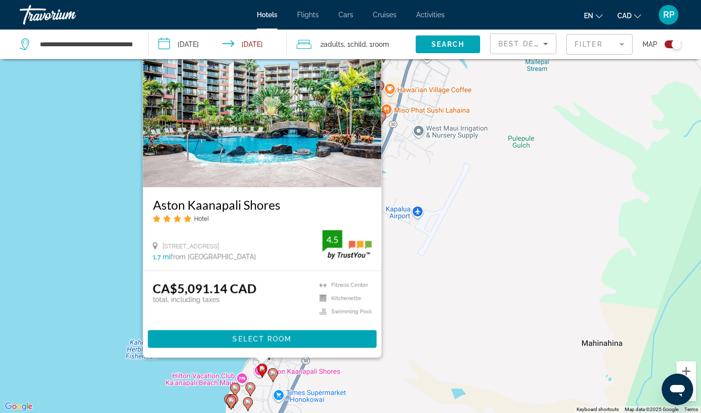
click at [355, 374] on div "To activate drag with keyboard, press Alt + Enter. Once in keyboard drag state,…" at bounding box center [350, 206] width 701 height 413
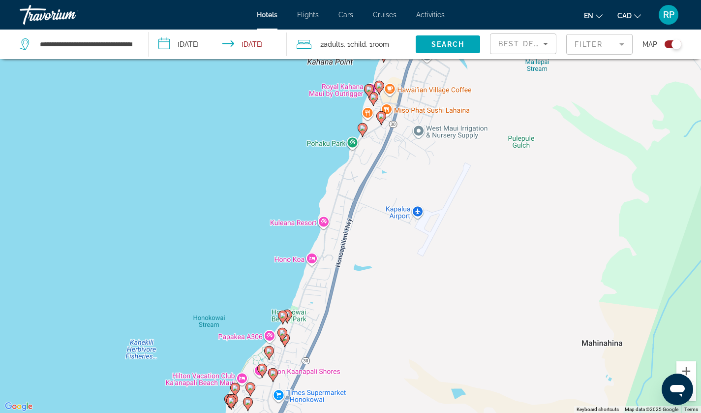
click at [271, 371] on image "Main content" at bounding box center [273, 373] width 6 height 6
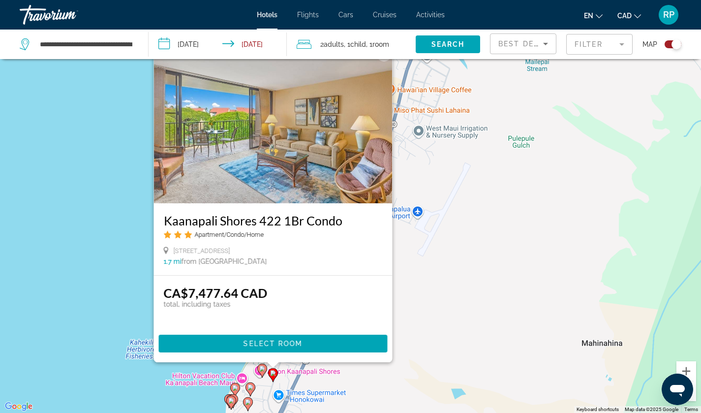
click at [342, 379] on div "To activate drag with keyboard, press Alt + Enter. Once in keyboard drag state,…" at bounding box center [350, 206] width 701 height 413
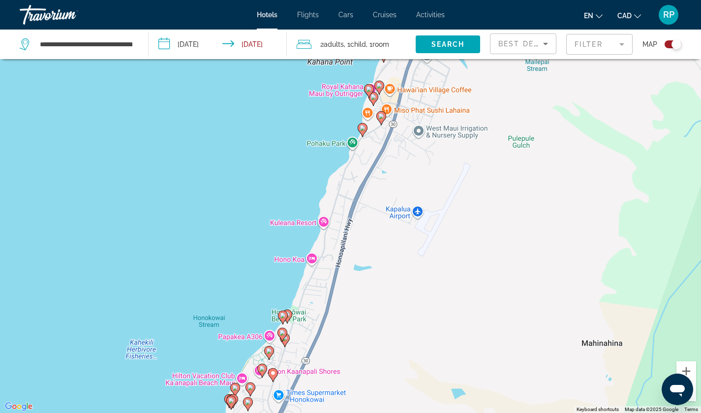
click at [269, 350] on image "Main content" at bounding box center [269, 351] width 6 height 6
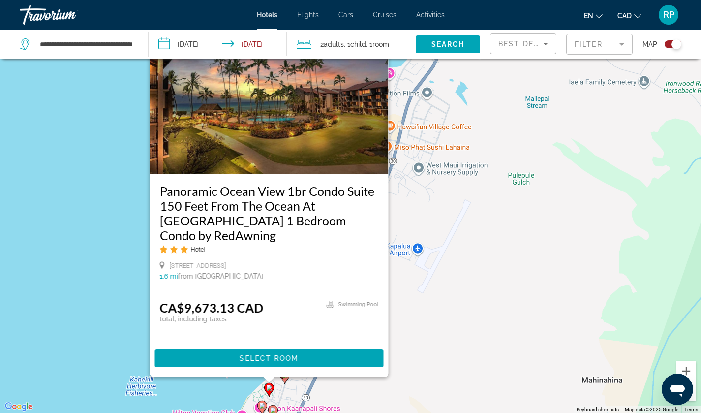
click at [356, 388] on div "To activate drag with keyboard, press Alt + Enter. Once in keyboard drag state,…" at bounding box center [350, 206] width 701 height 413
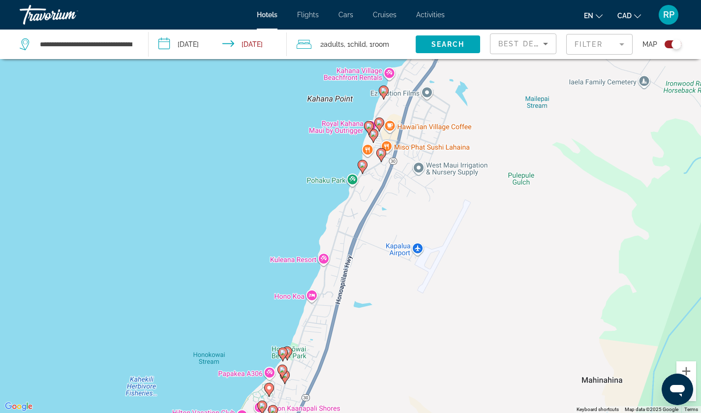
click at [283, 371] on image "Main content" at bounding box center [282, 369] width 6 height 6
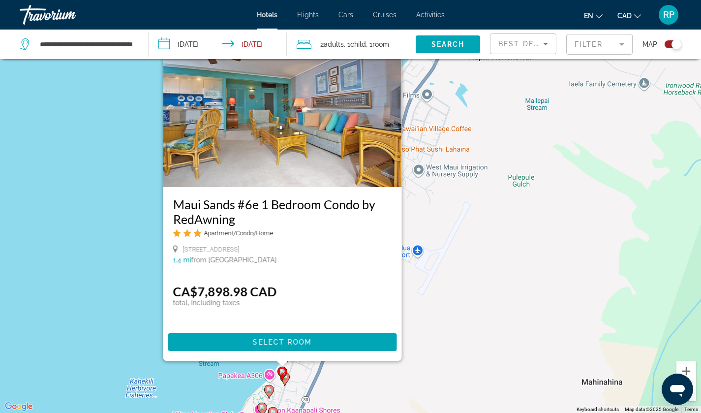
click at [329, 391] on div "To activate drag with keyboard, press Alt + Enter. Once in keyboard drag state,…" at bounding box center [350, 206] width 701 height 413
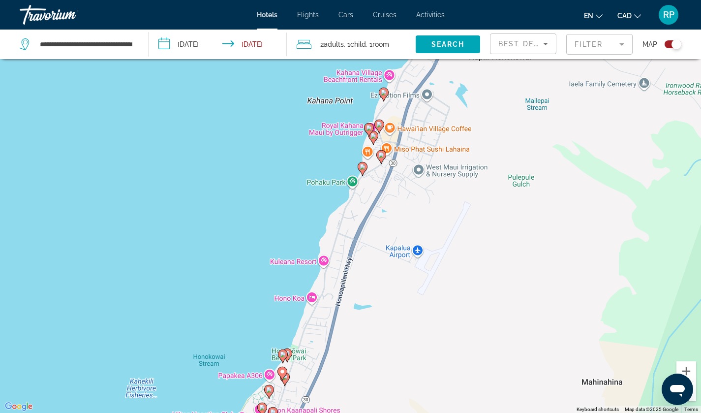
click at [286, 378] on gmp-advanced-marker "Main content" at bounding box center [282, 373] width 10 height 15
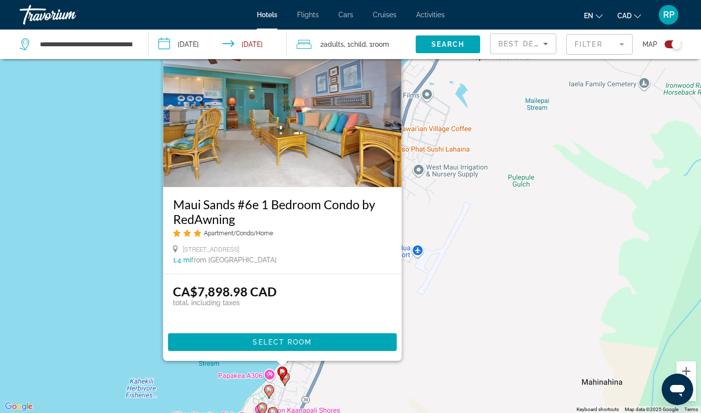
click at [326, 392] on div "To activate drag with keyboard, press Alt + Enter. Once in keyboard drag state,…" at bounding box center [350, 206] width 701 height 413
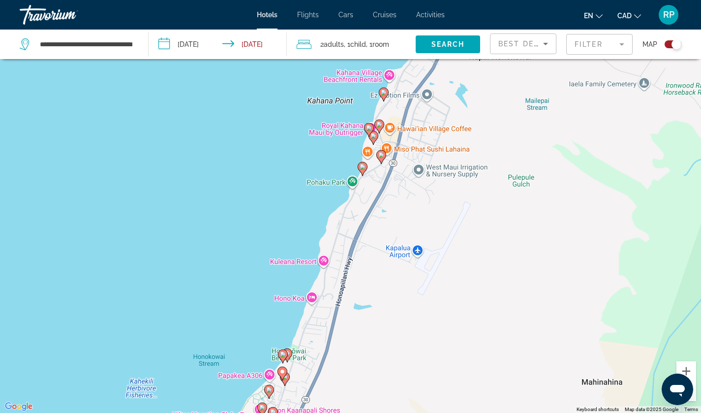
click at [282, 356] on image "Main content" at bounding box center [283, 354] width 6 height 6
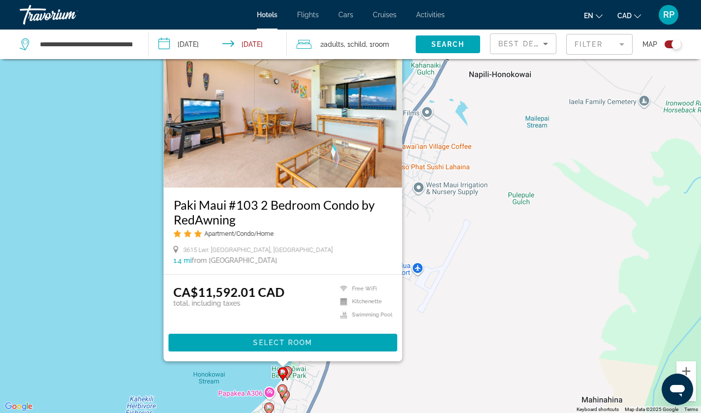
click at [288, 367] on icon "Main content" at bounding box center [286, 372] width 9 height 13
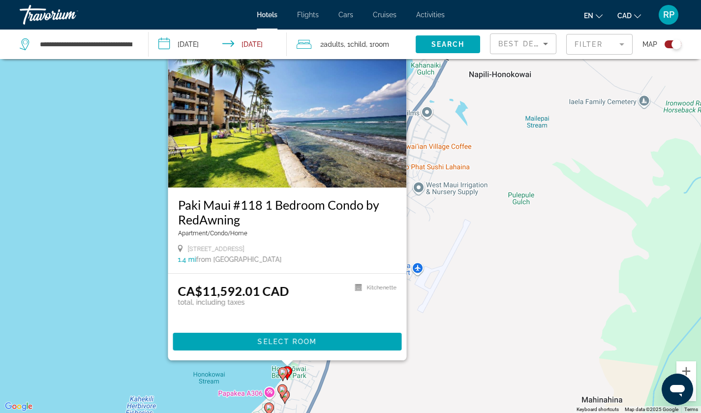
click at [337, 388] on div "To activate drag with keyboard, press Alt + Enter. Once in keyboard drag state,…" at bounding box center [350, 206] width 701 height 413
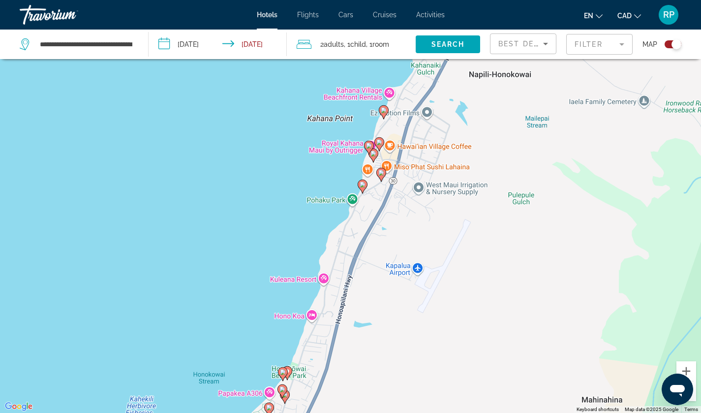
click at [363, 191] on gmp-advanced-marker "Main content" at bounding box center [362, 186] width 10 height 15
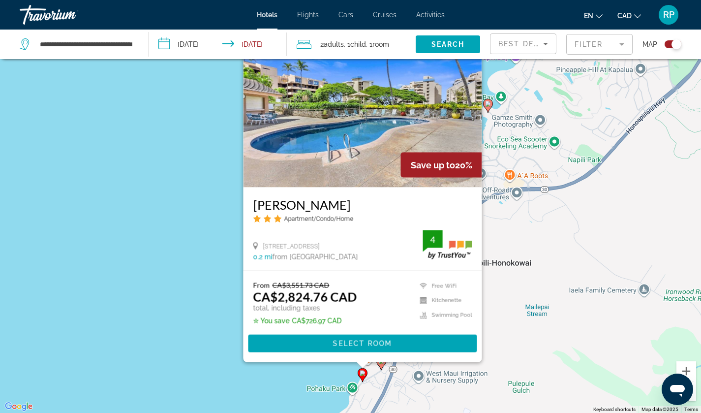
click at [382, 367] on icon "Main content" at bounding box center [381, 363] width 10 height 14
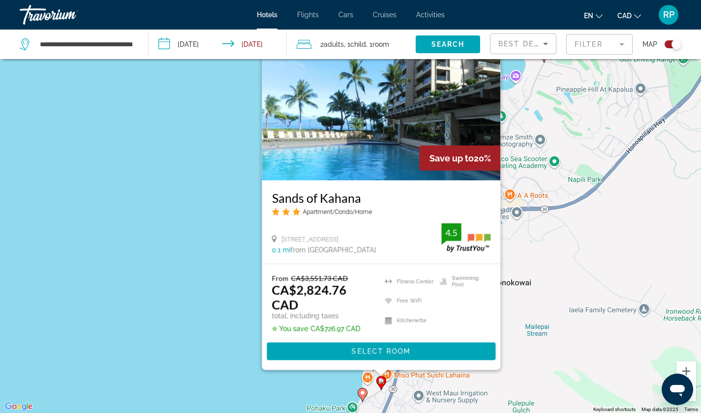
click at [364, 393] on image "Main content" at bounding box center [362, 392] width 6 height 6
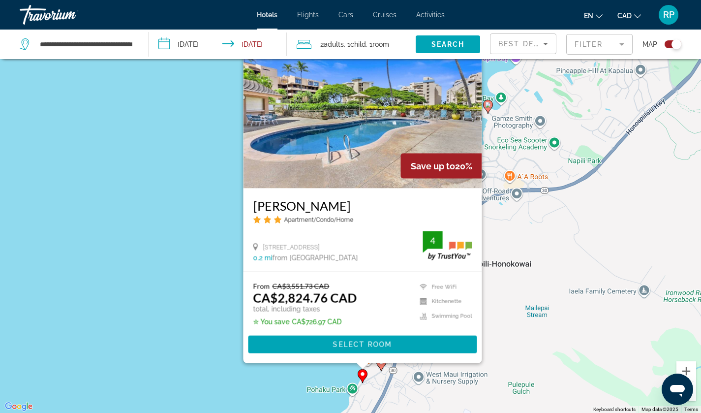
click at [386, 388] on div "To activate drag with keyboard, press Alt + Enter. Once in keyboard drag state,…" at bounding box center [350, 206] width 701 height 413
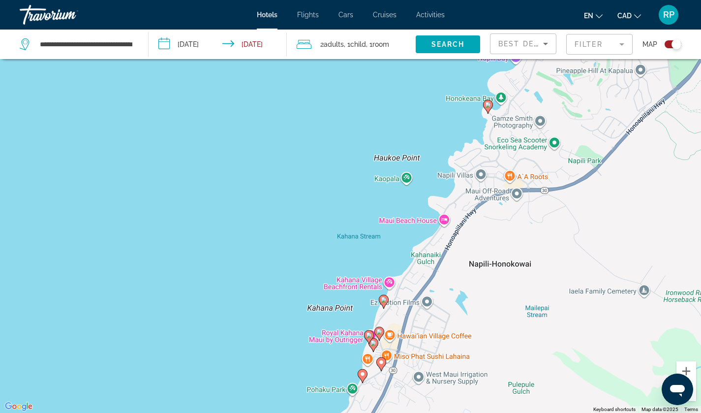
click at [375, 344] on image "Main content" at bounding box center [373, 343] width 6 height 6
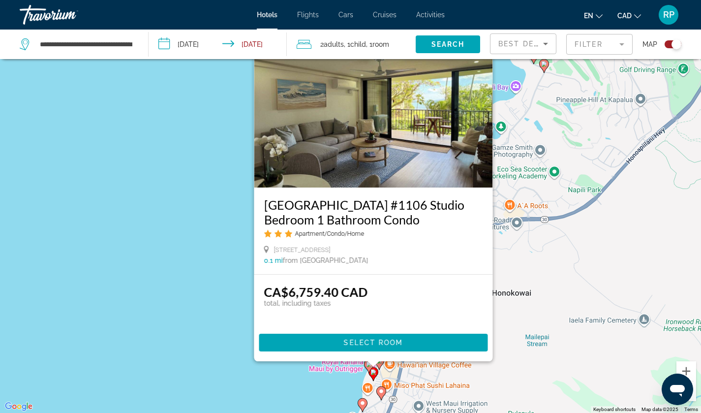
click at [366, 365] on image "Main content" at bounding box center [369, 364] width 6 height 6
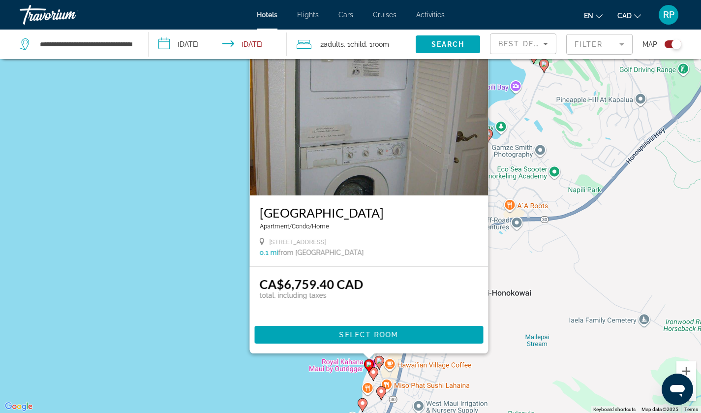
click at [380, 362] on image "Main content" at bounding box center [379, 360] width 6 height 6
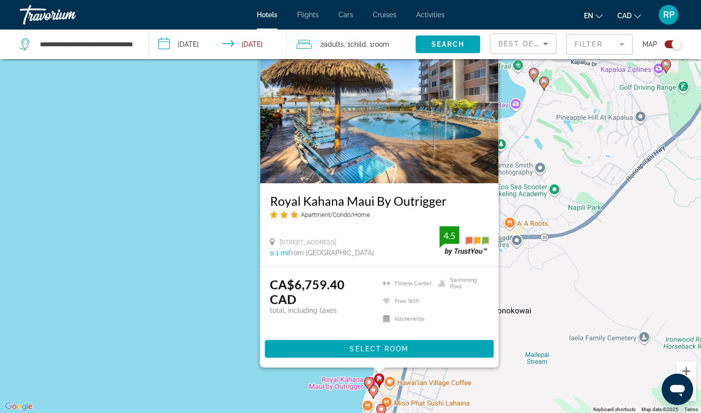
click at [552, 365] on div "To activate drag with keyboard, press Alt + Enter. Once in keyboard drag state,…" at bounding box center [350, 206] width 701 height 413
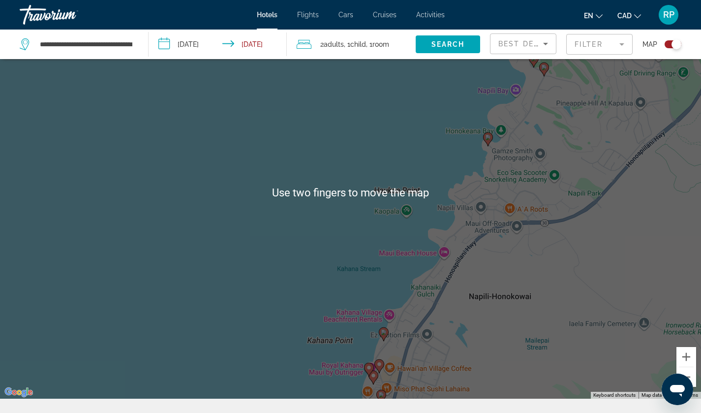
scroll to position [118, 0]
